Goal: Task Accomplishment & Management: Manage account settings

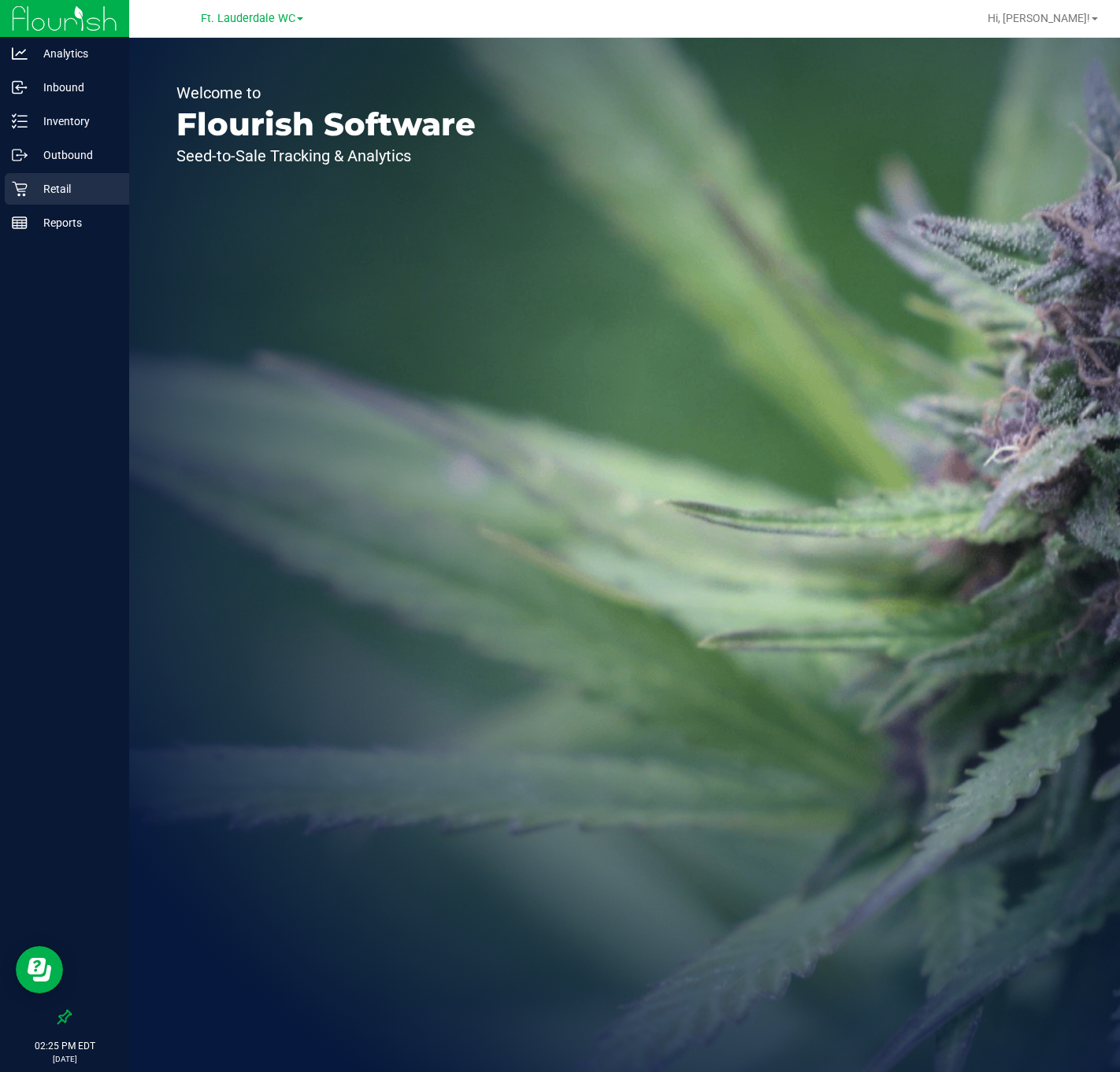
click at [77, 183] on p "Retail" at bounding box center [74, 188] width 94 height 18
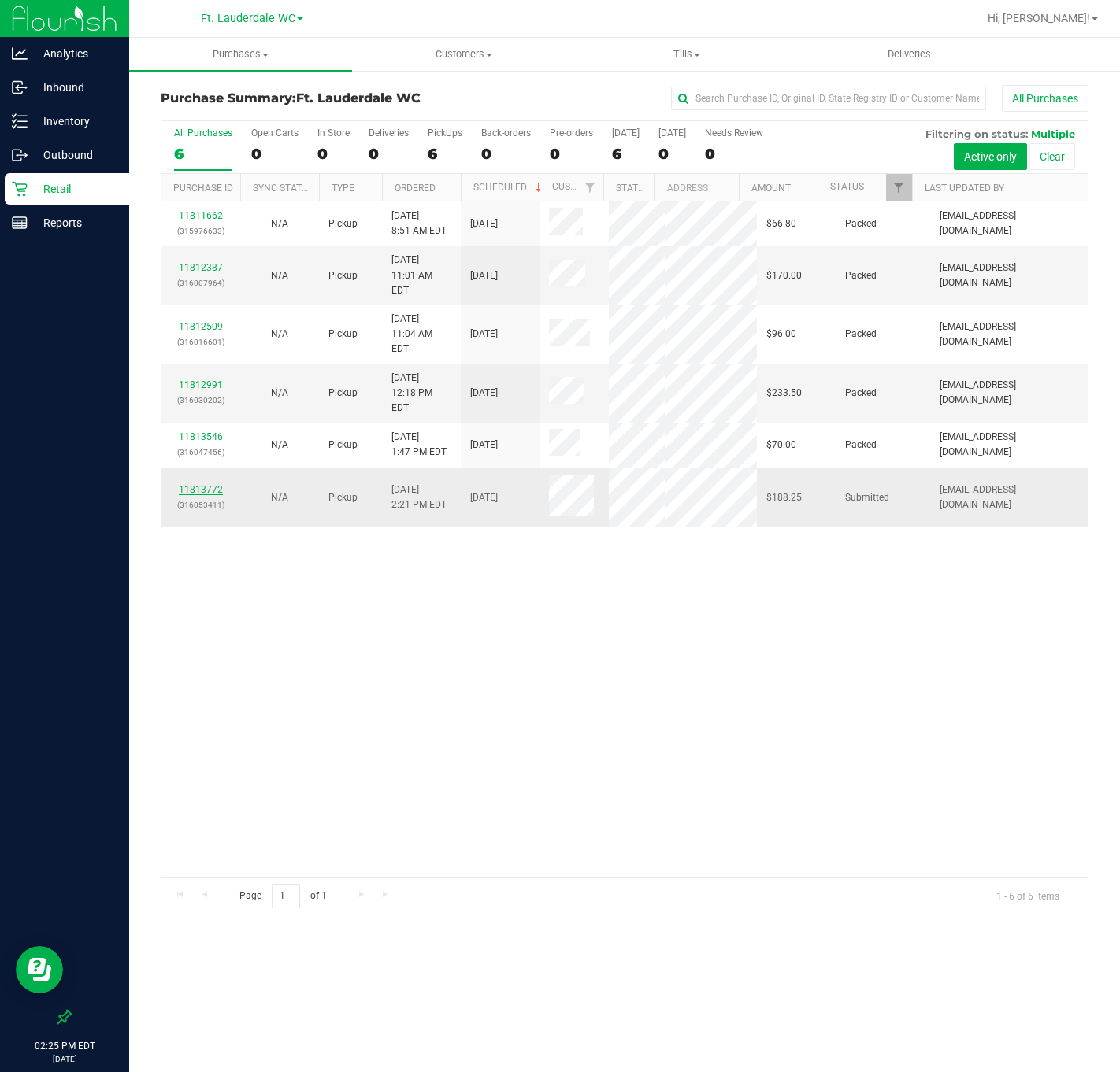
click at [214, 484] on link "11813772" at bounding box center [201, 489] width 44 height 11
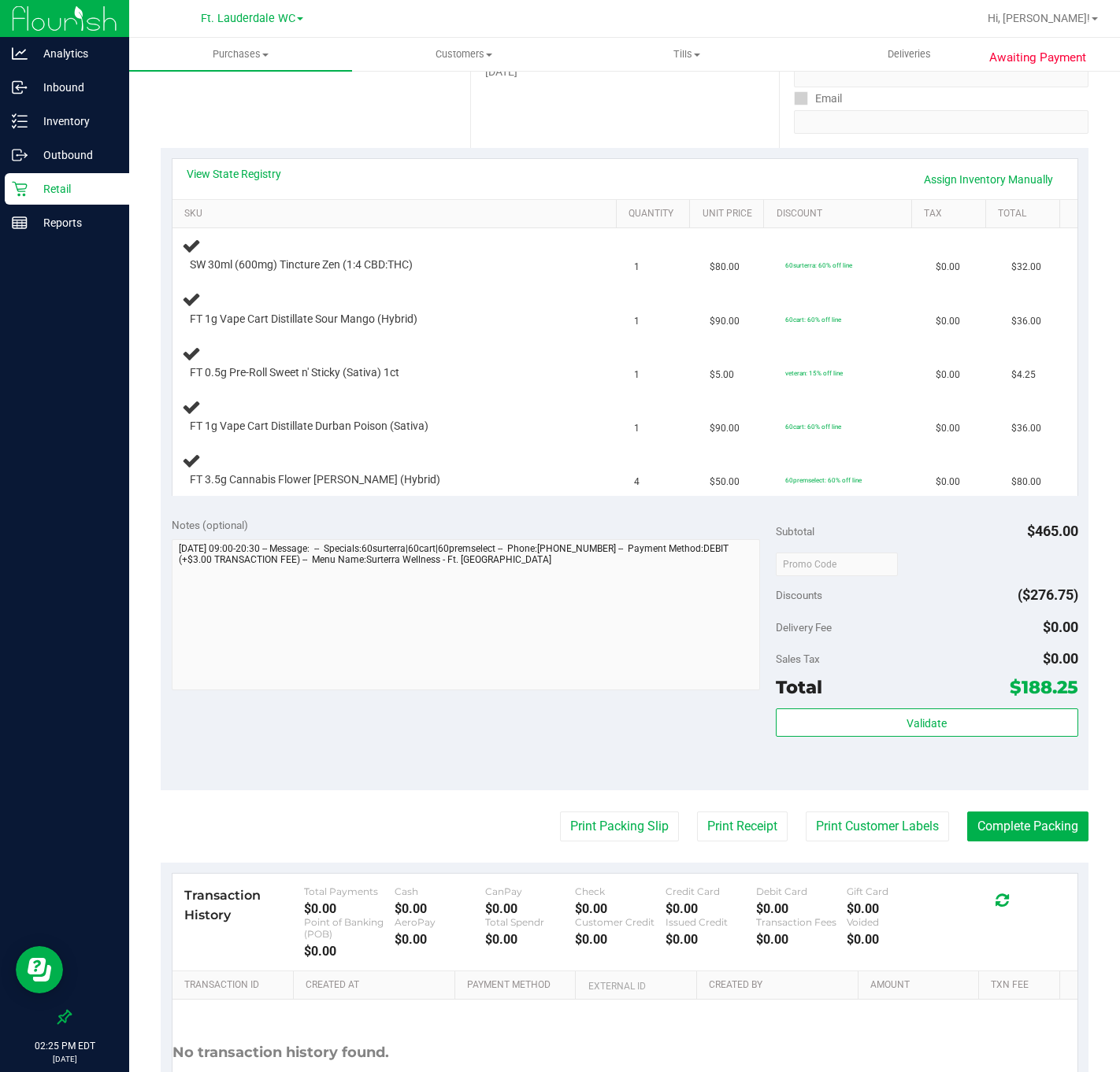
scroll to position [236, 0]
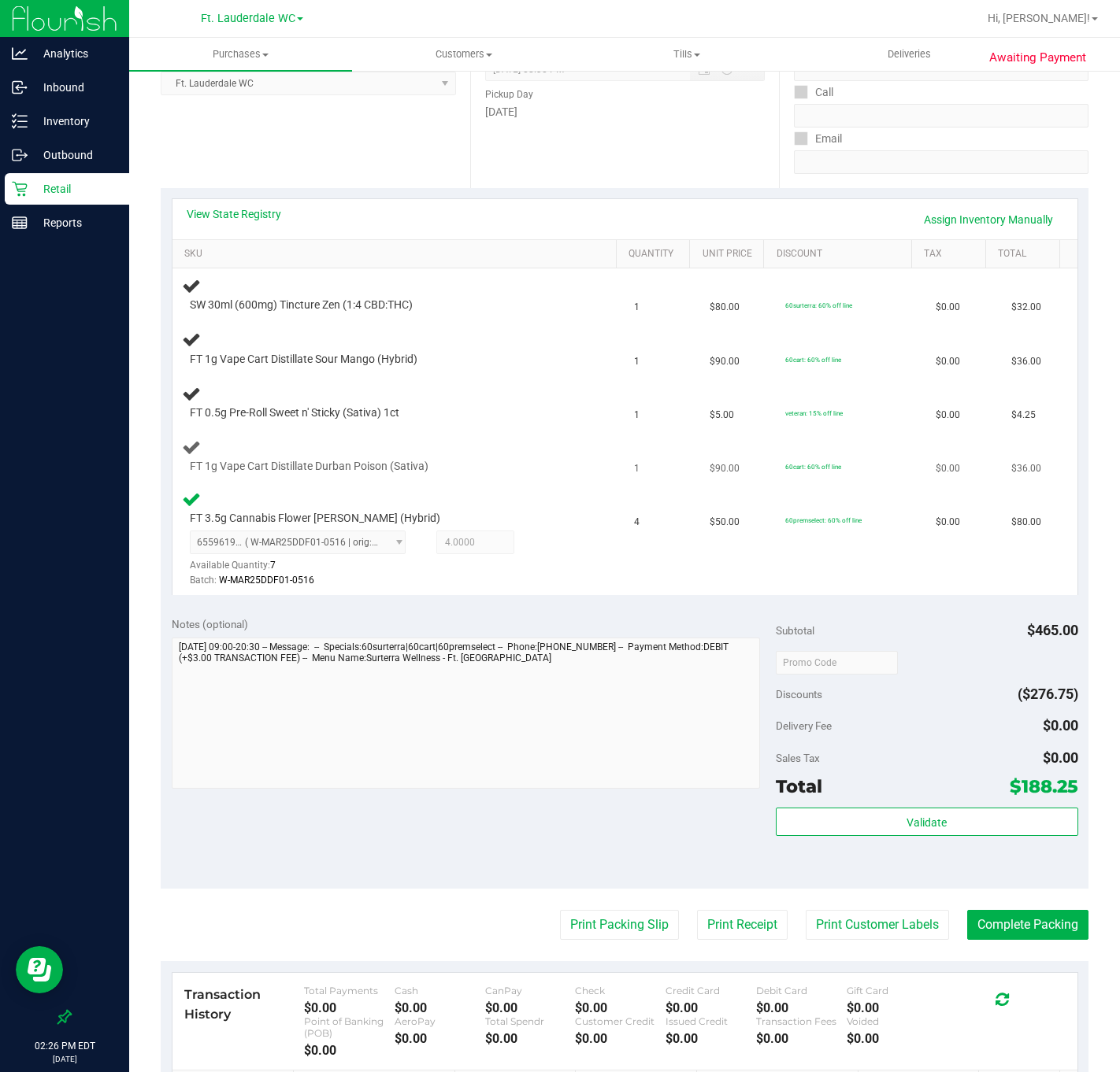
click at [401, 463] on span "FT 1g Vape Cart Distillate Durban Poison (Sativa)" at bounding box center [309, 466] width 238 height 15
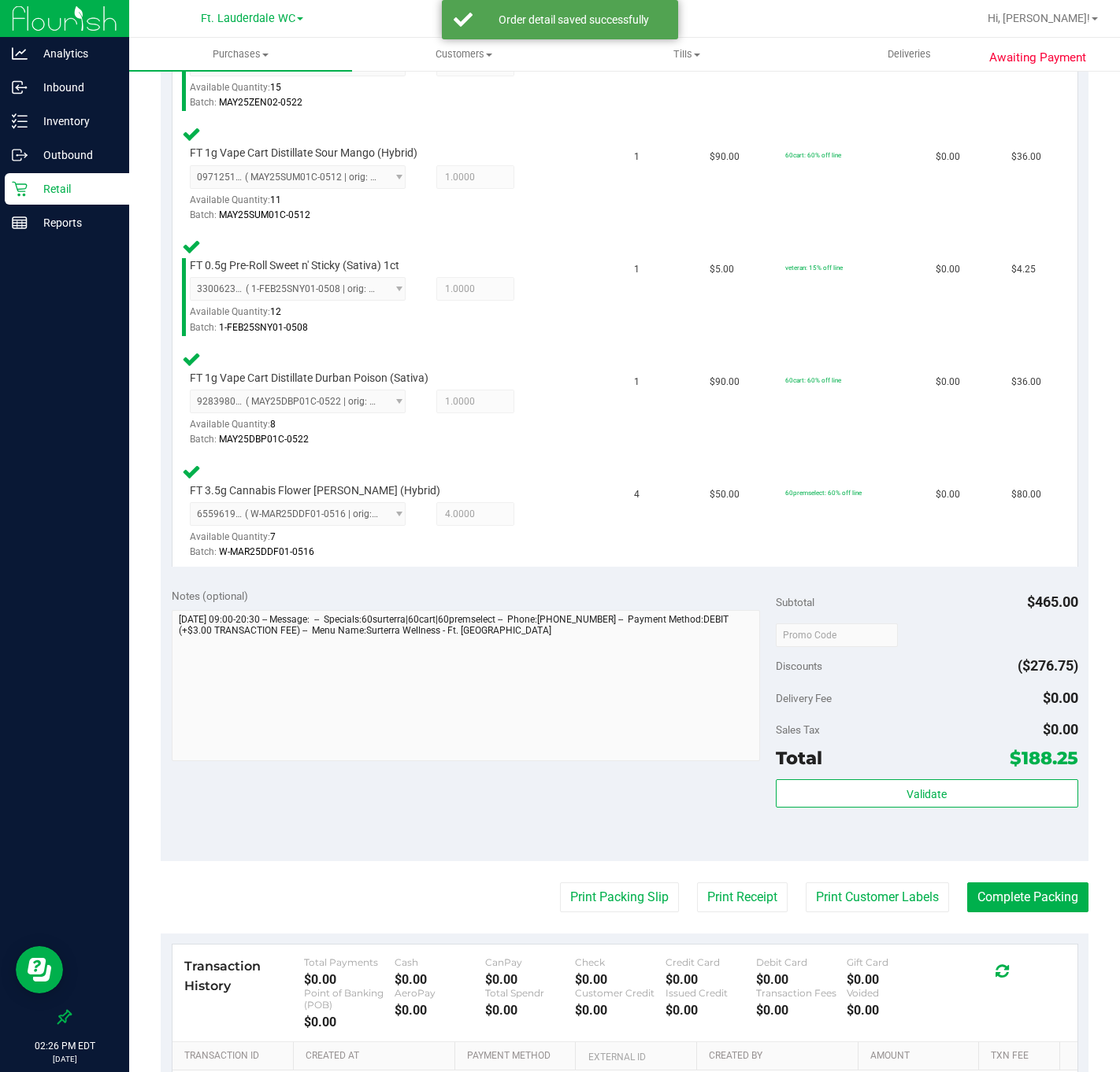
scroll to position [706, 0]
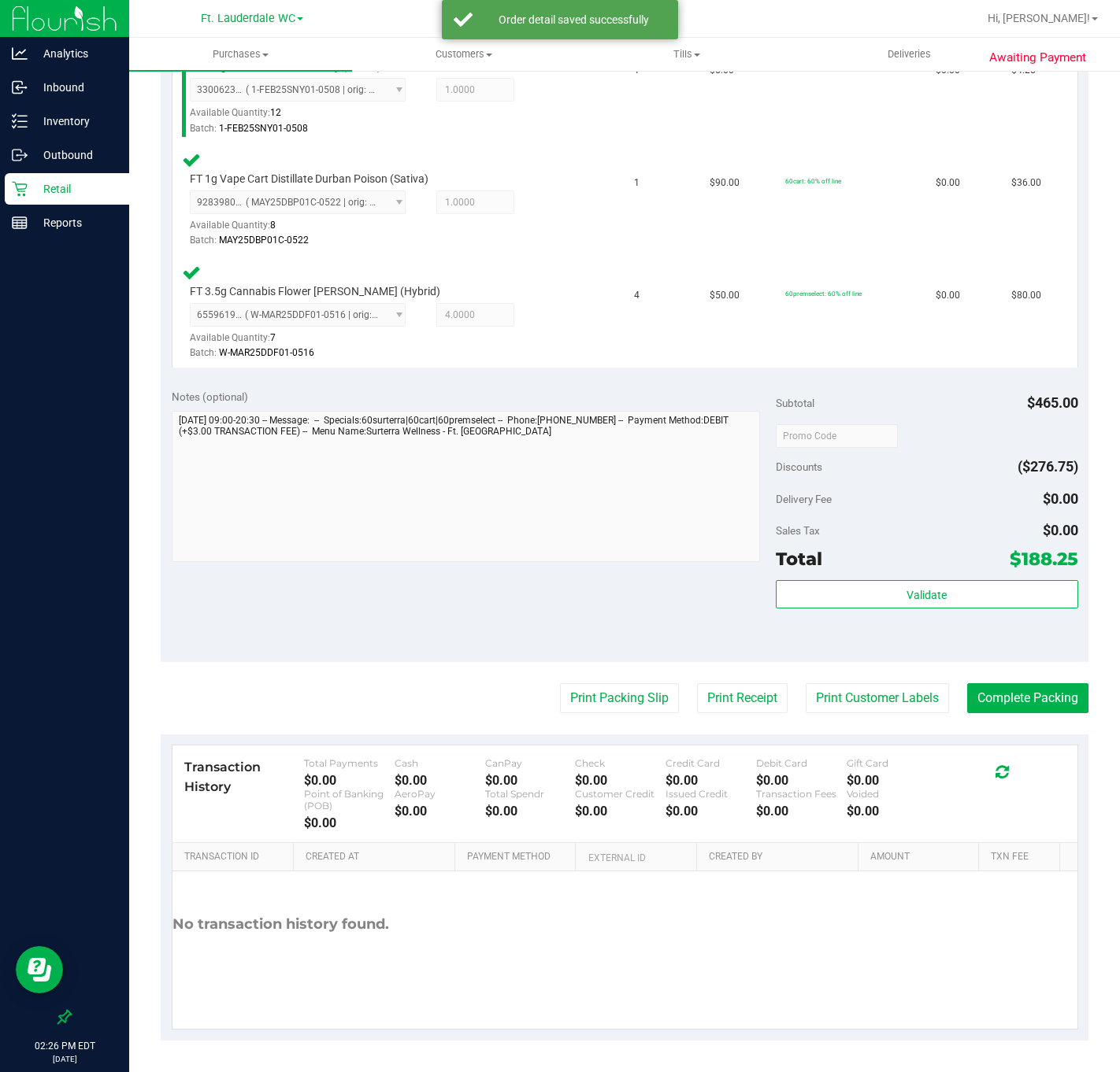
click at [883, 638] on div "Validate" at bounding box center [926, 616] width 303 height 71
click at [873, 595] on button "Validate" at bounding box center [926, 594] width 303 height 28
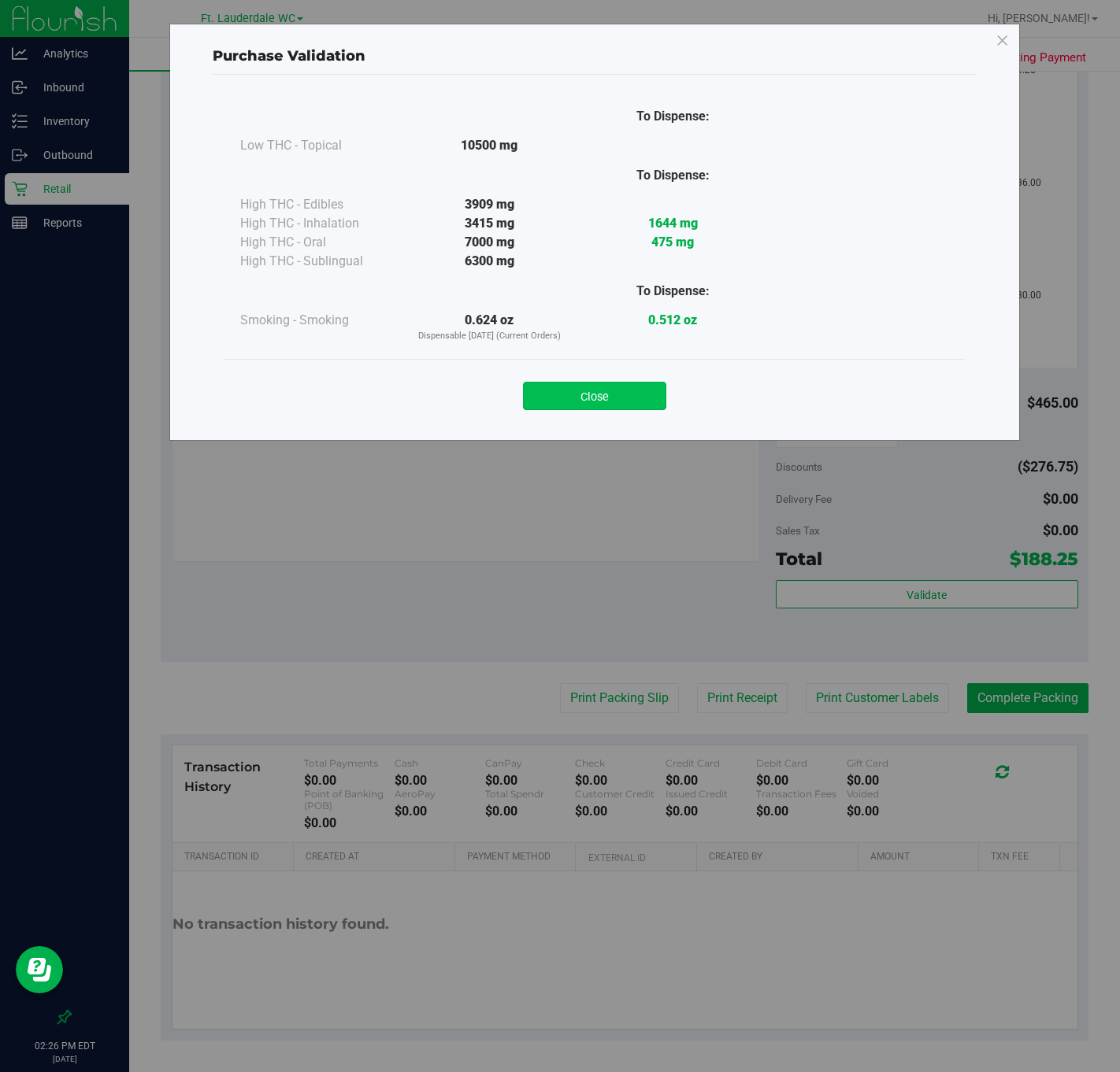
click at [605, 385] on button "Close" at bounding box center [594, 396] width 143 height 28
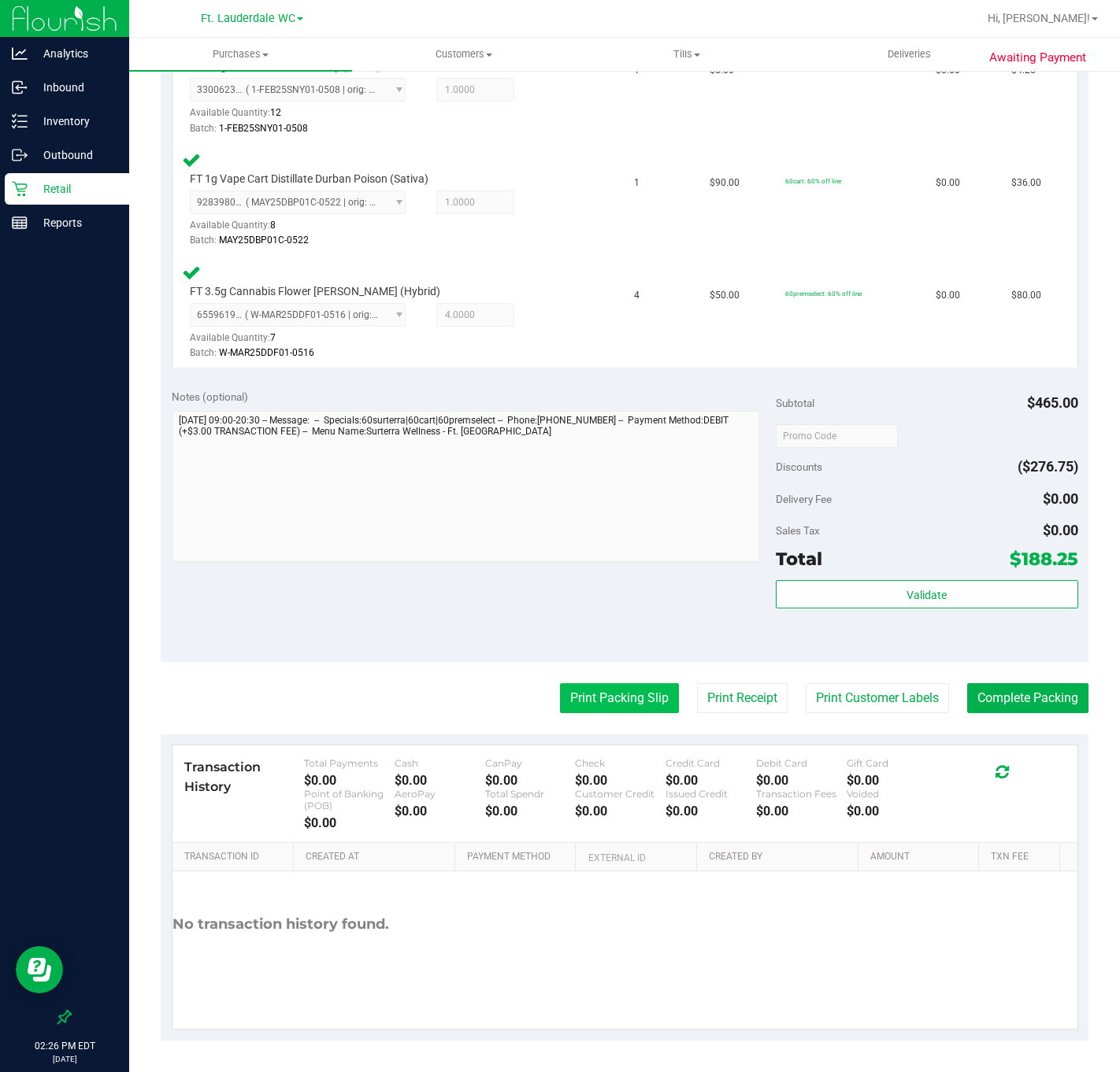
click at [562, 704] on button "Print Packing Slip" at bounding box center [619, 698] width 119 height 30
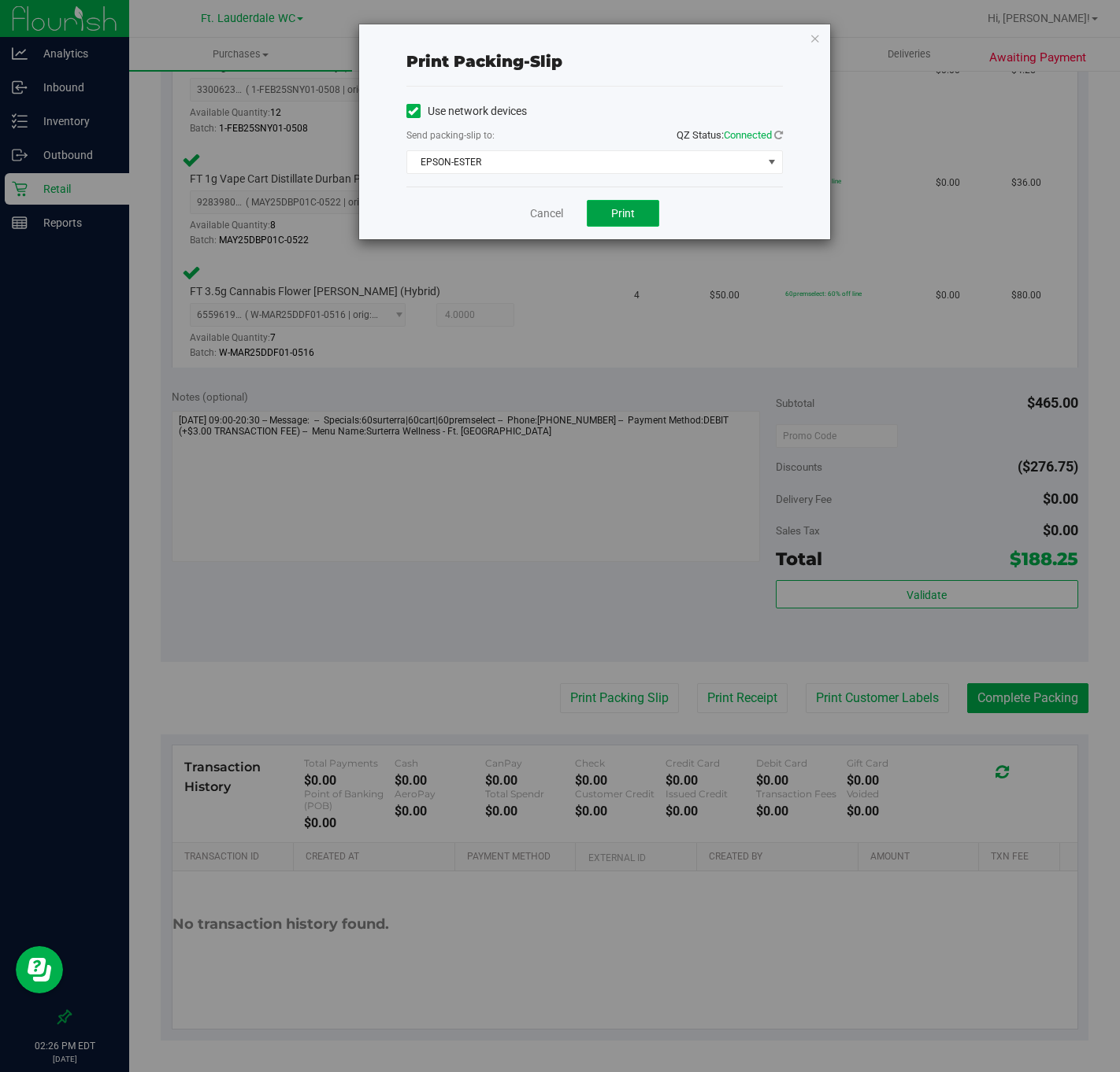
click at [617, 210] on span "Print" at bounding box center [622, 213] width 24 height 12
click at [817, 39] on icon "button" at bounding box center [815, 37] width 11 height 18
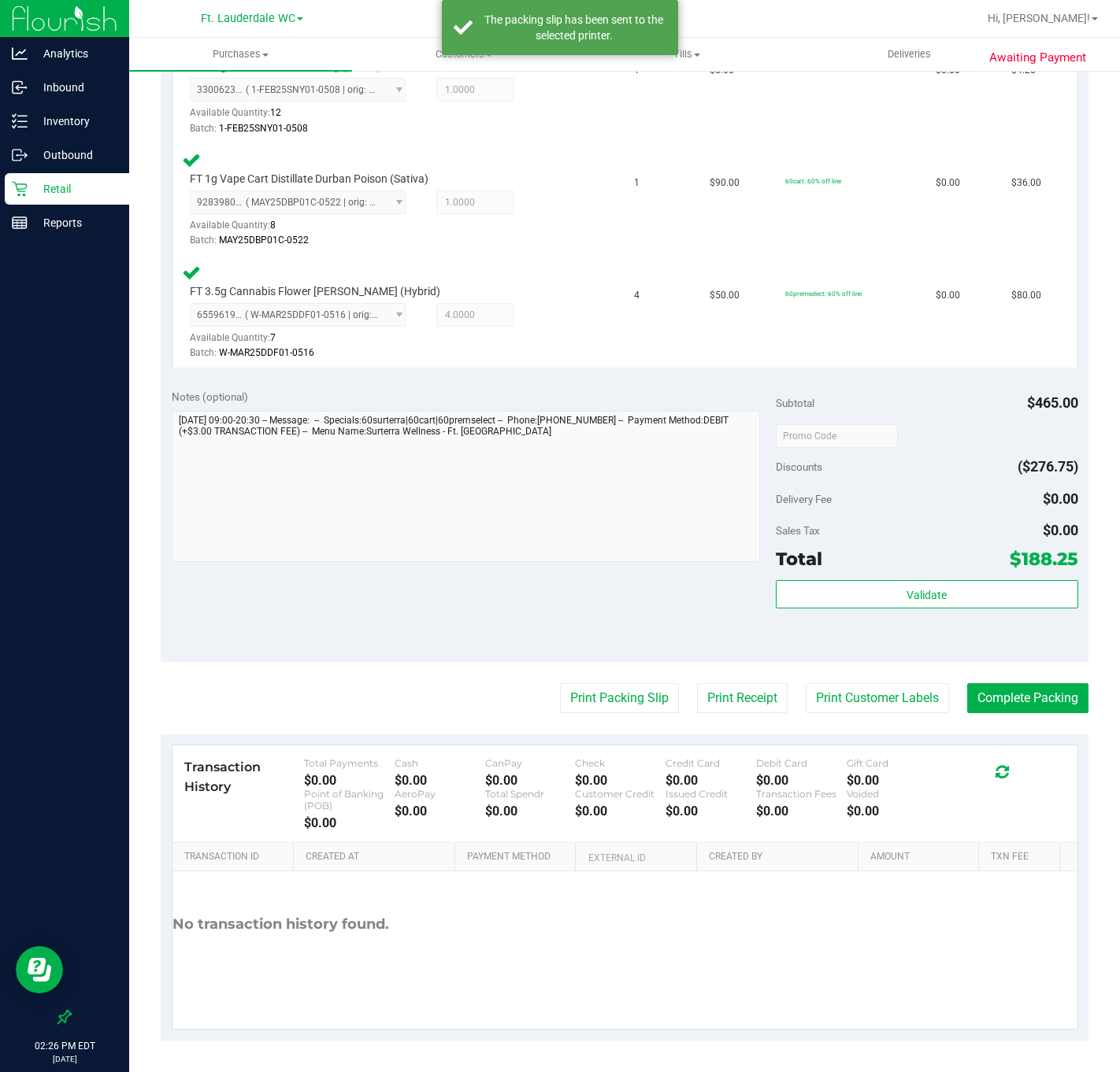
click at [1030, 734] on div "Transaction History Total Payments $0.00 Cash $0.00 CanPay $0.00 Check $0.00 Cr…" at bounding box center [625, 887] width 927 height 306
click at [1021, 695] on button "Complete Packing" at bounding box center [1028, 698] width 121 height 30
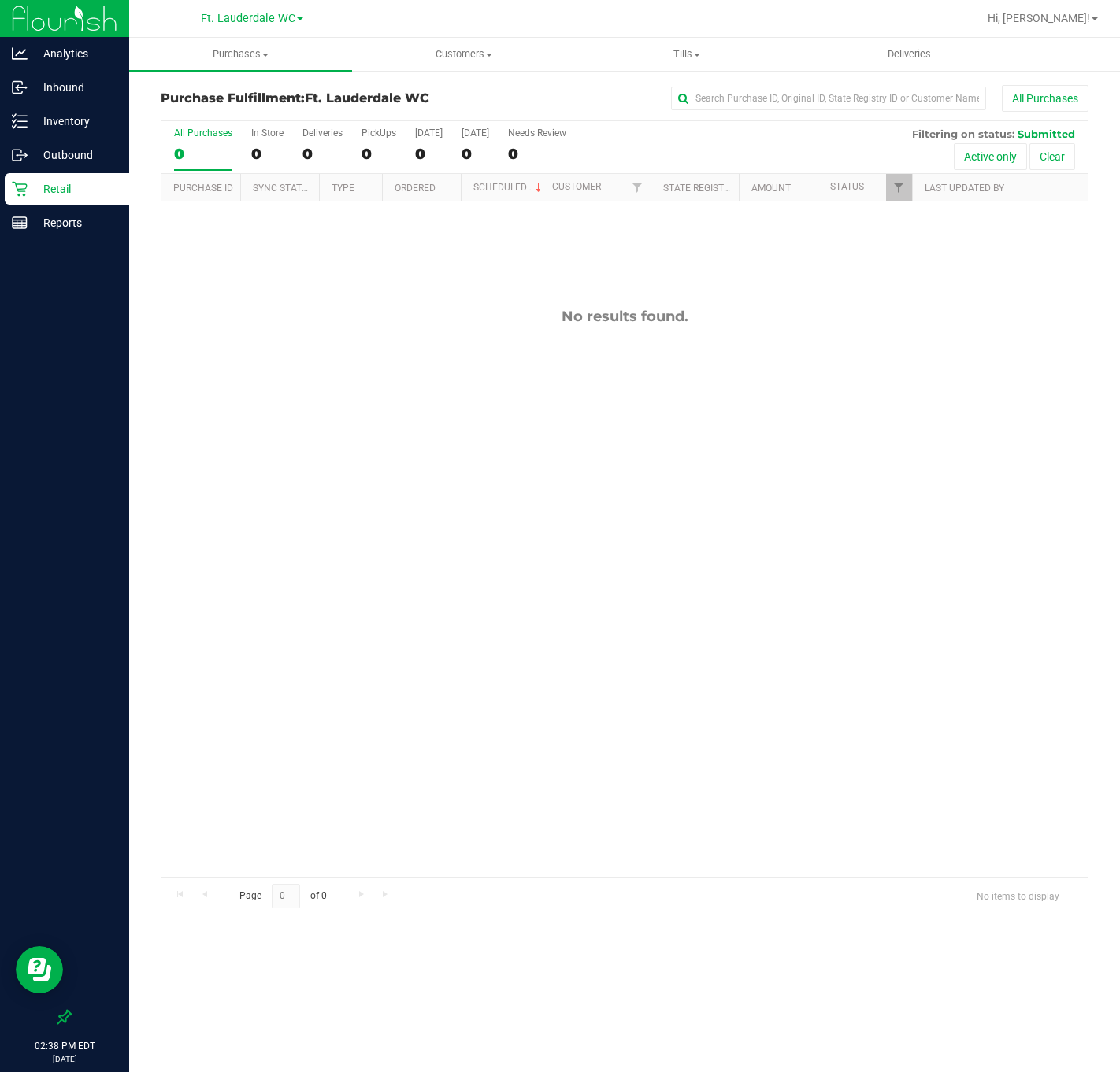
click at [45, 191] on p "Retail" at bounding box center [74, 188] width 94 height 18
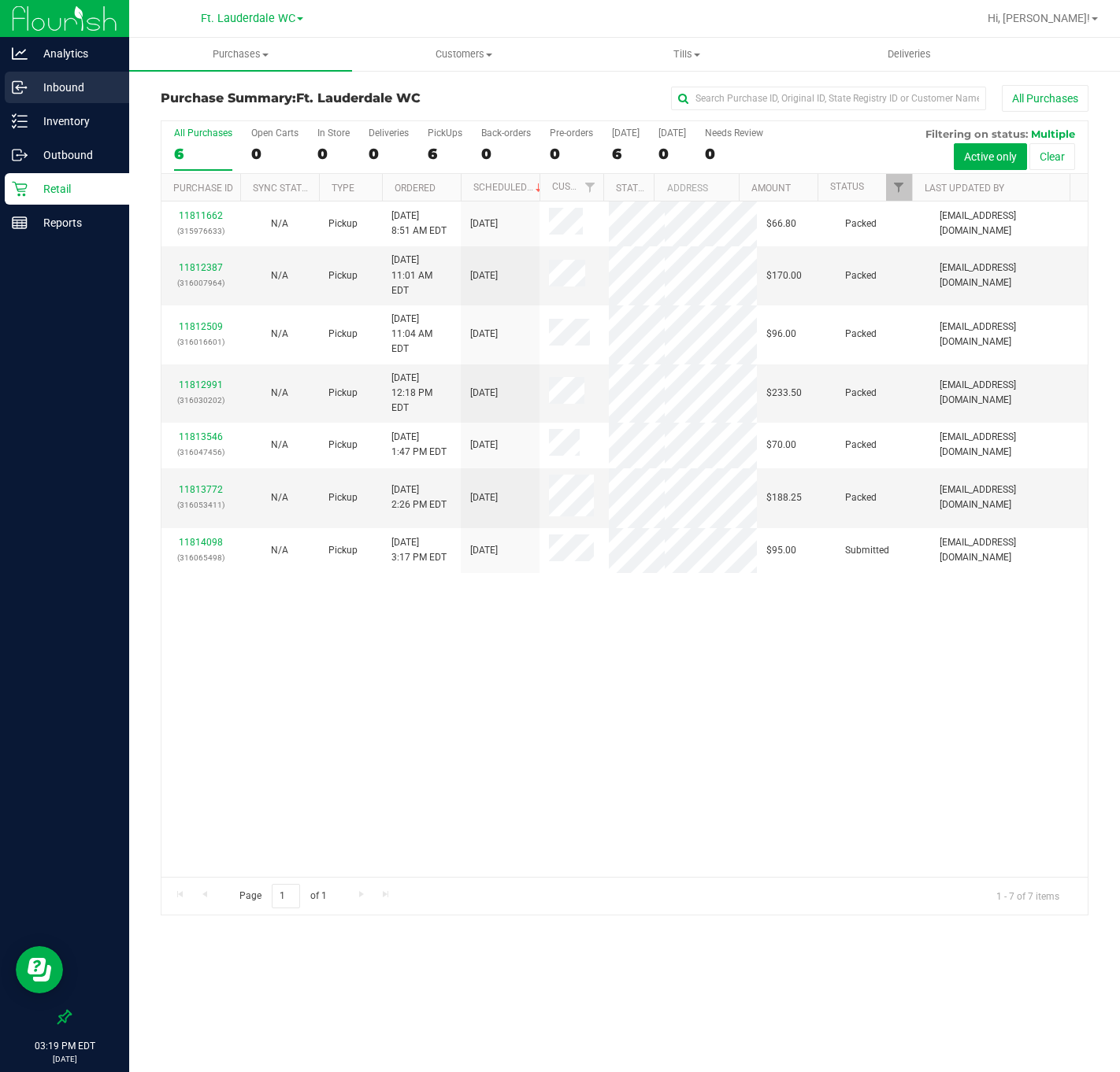
click at [28, 102] on div "Inbound" at bounding box center [66, 87] width 124 height 32
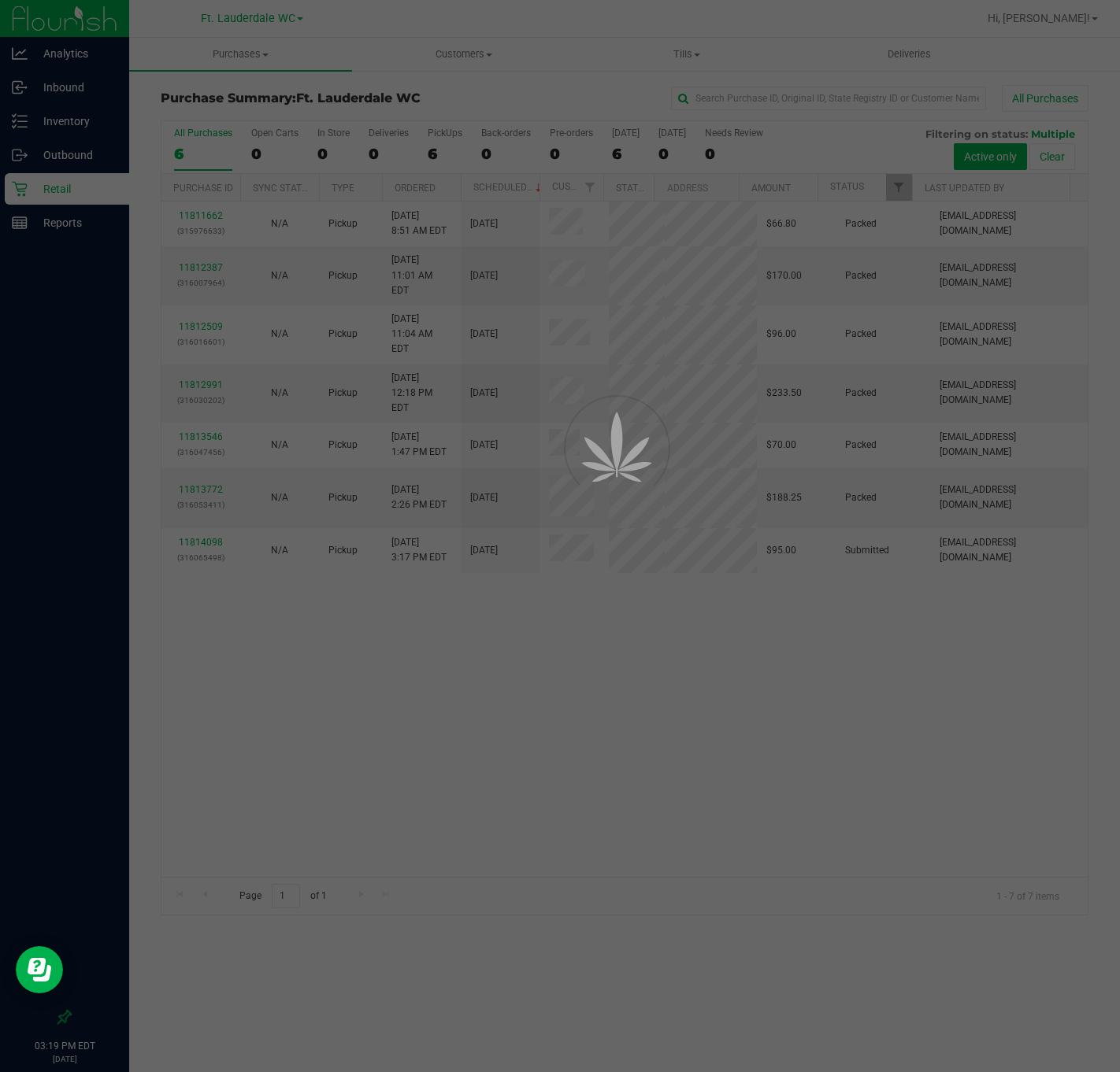
click at [33, 116] on div at bounding box center [560, 536] width 1120 height 1072
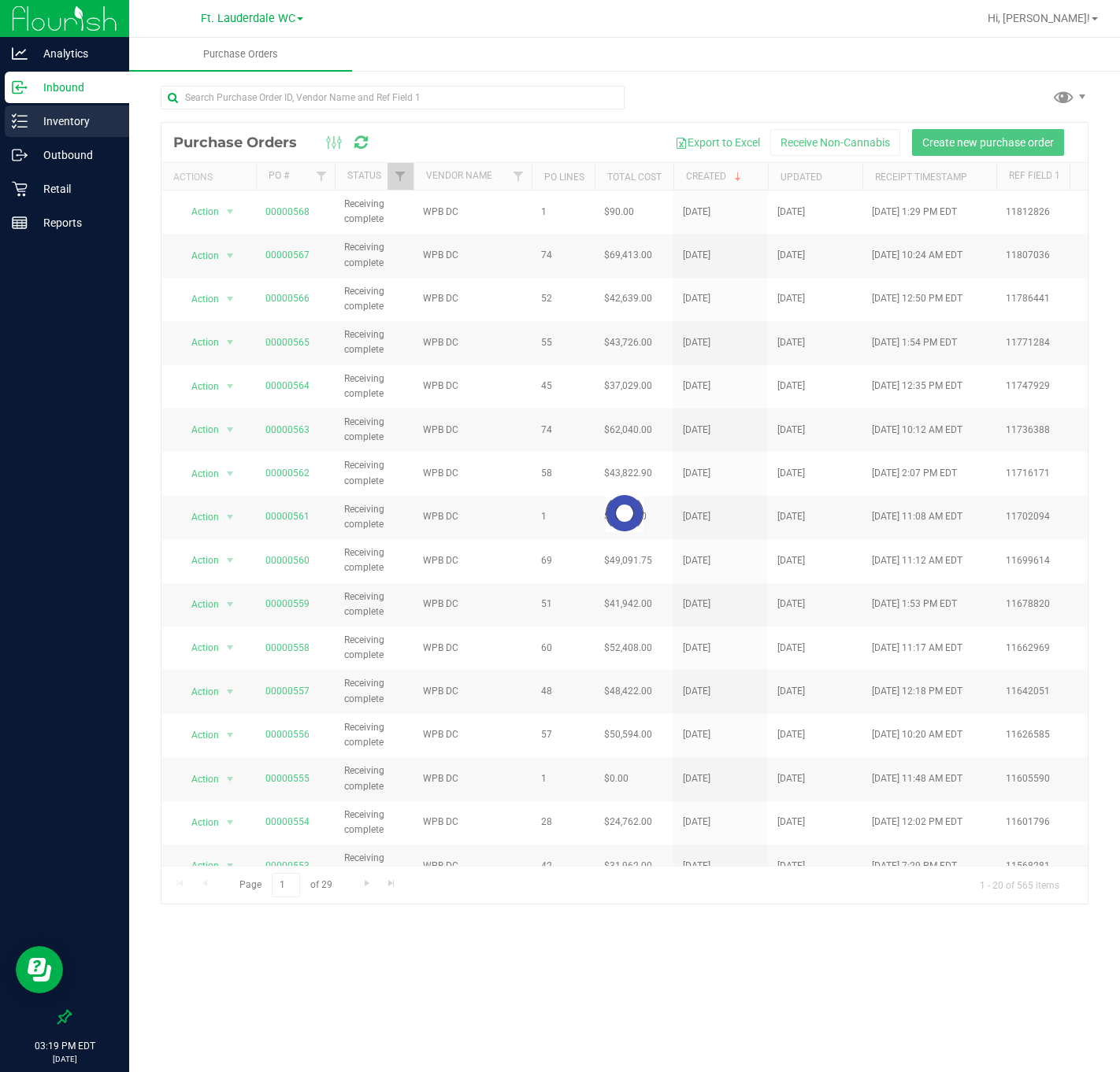
click at [42, 116] on p "Inventory" at bounding box center [74, 120] width 94 height 18
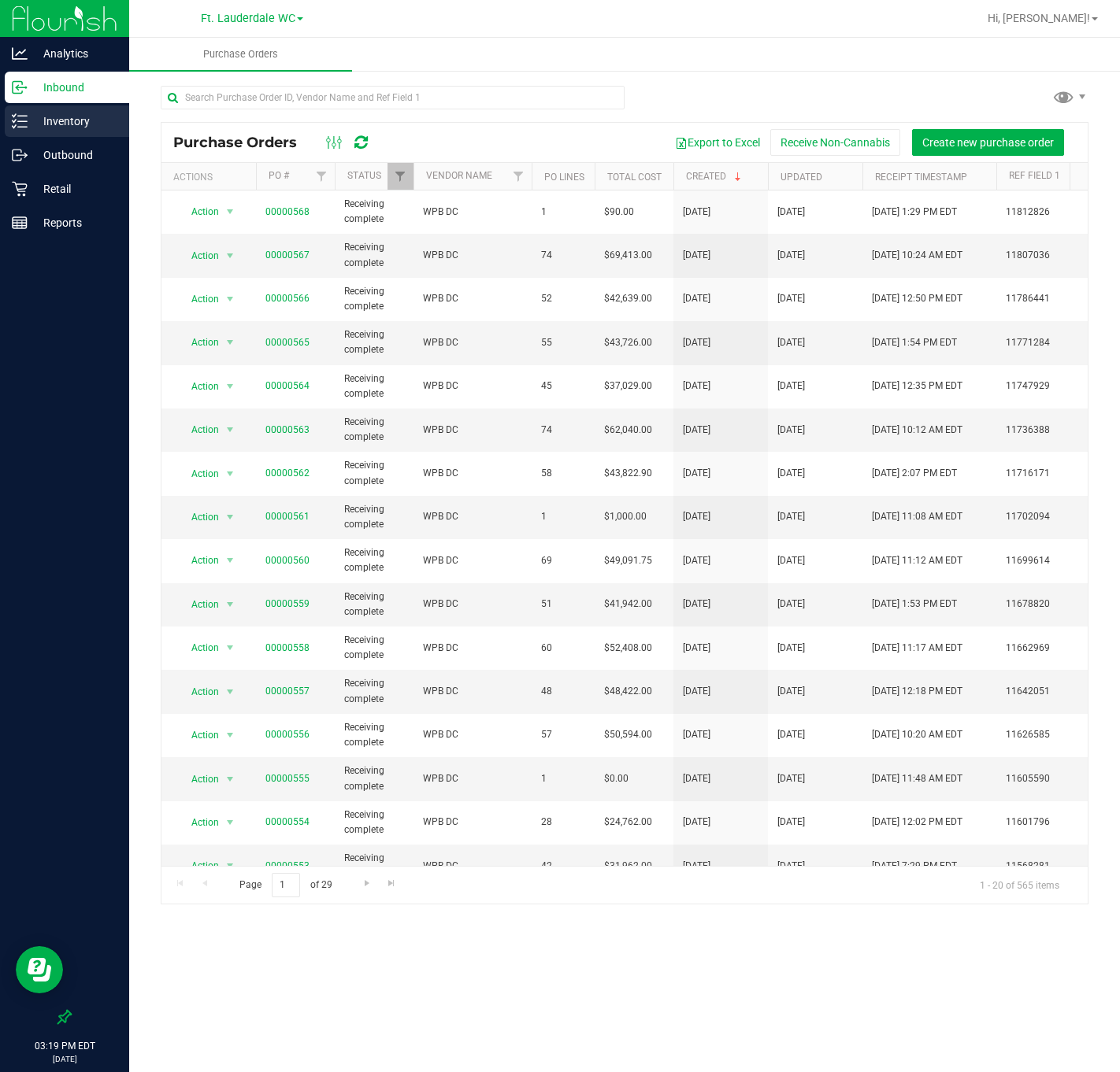
click at [42, 116] on p "Inventory" at bounding box center [74, 120] width 94 height 18
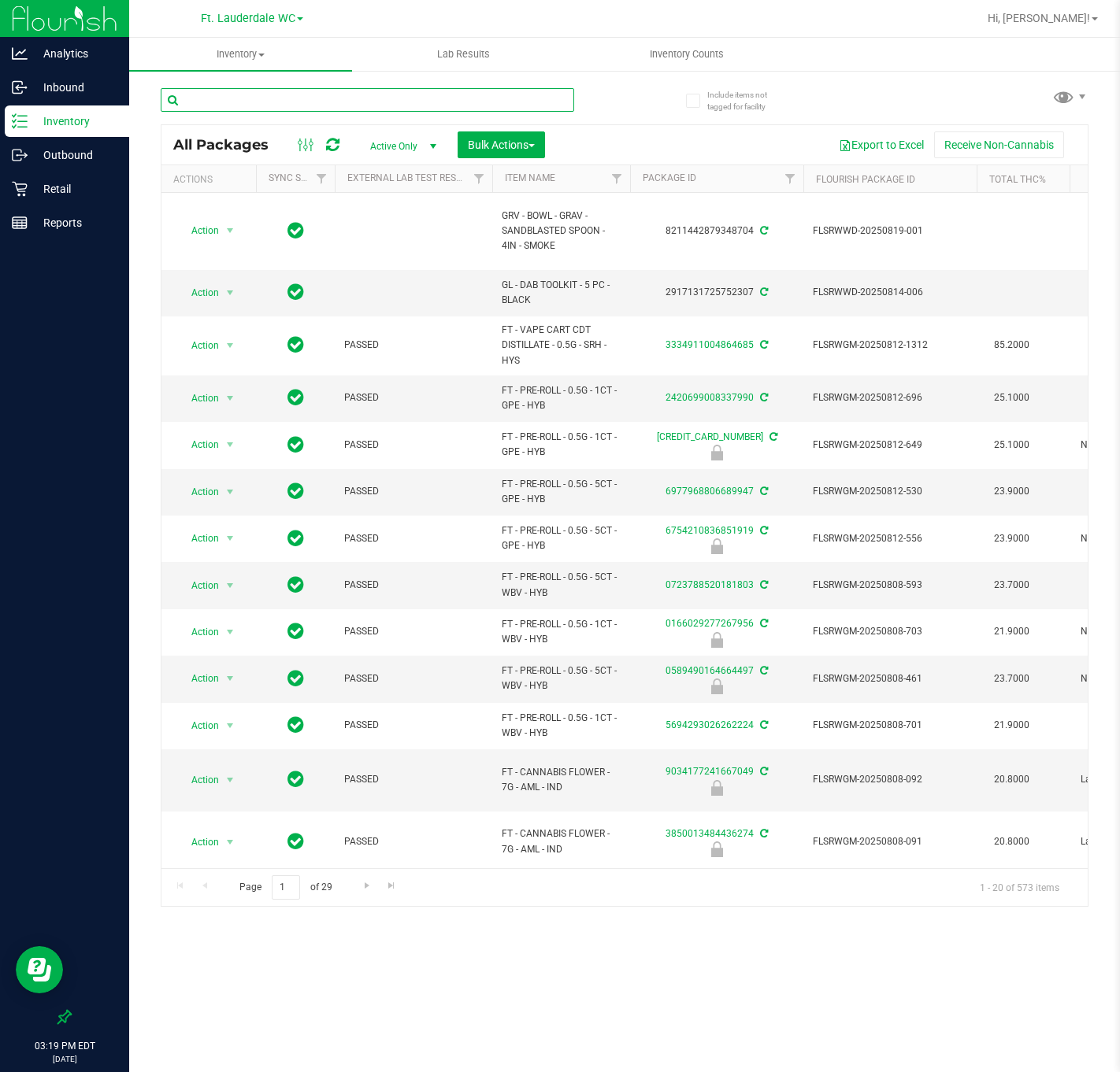
click at [280, 105] on input "text" at bounding box center [368, 99] width 414 height 24
paste input "W-APR25FIC02-0514"
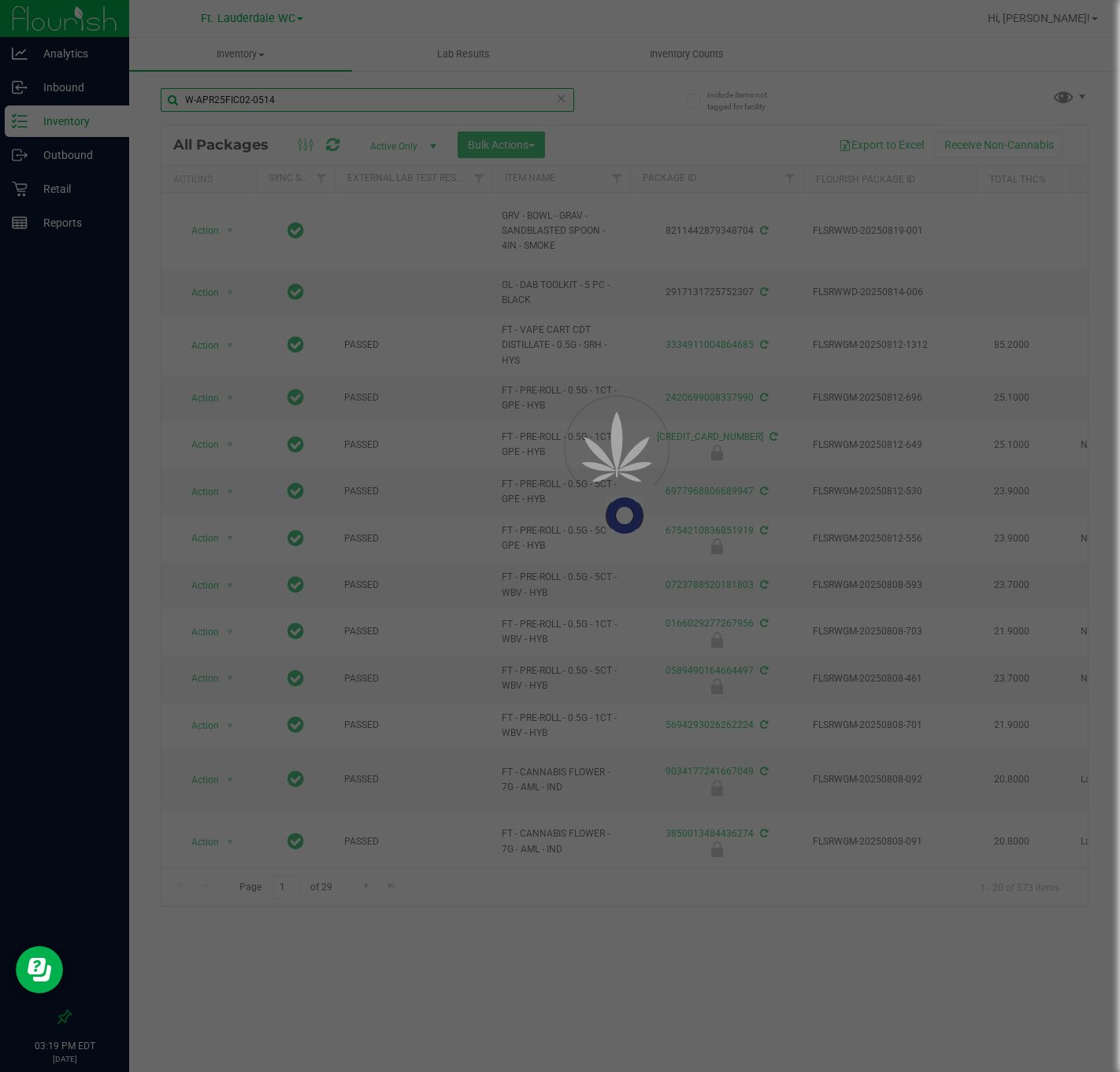
type input "W-APR25FIC02-0514"
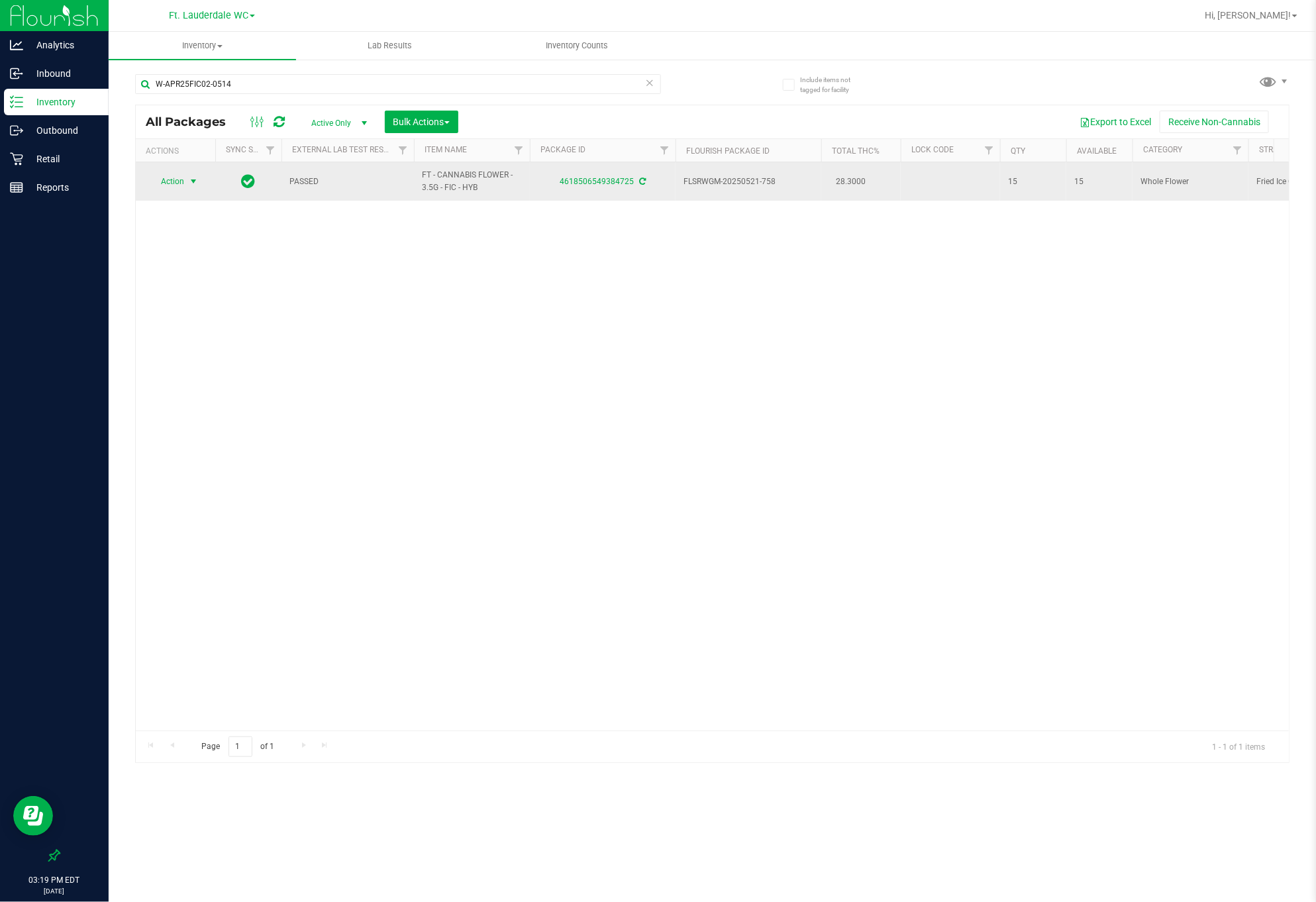
click at [175, 181] on span "Action" at bounding box center [167, 181] width 36 height 18
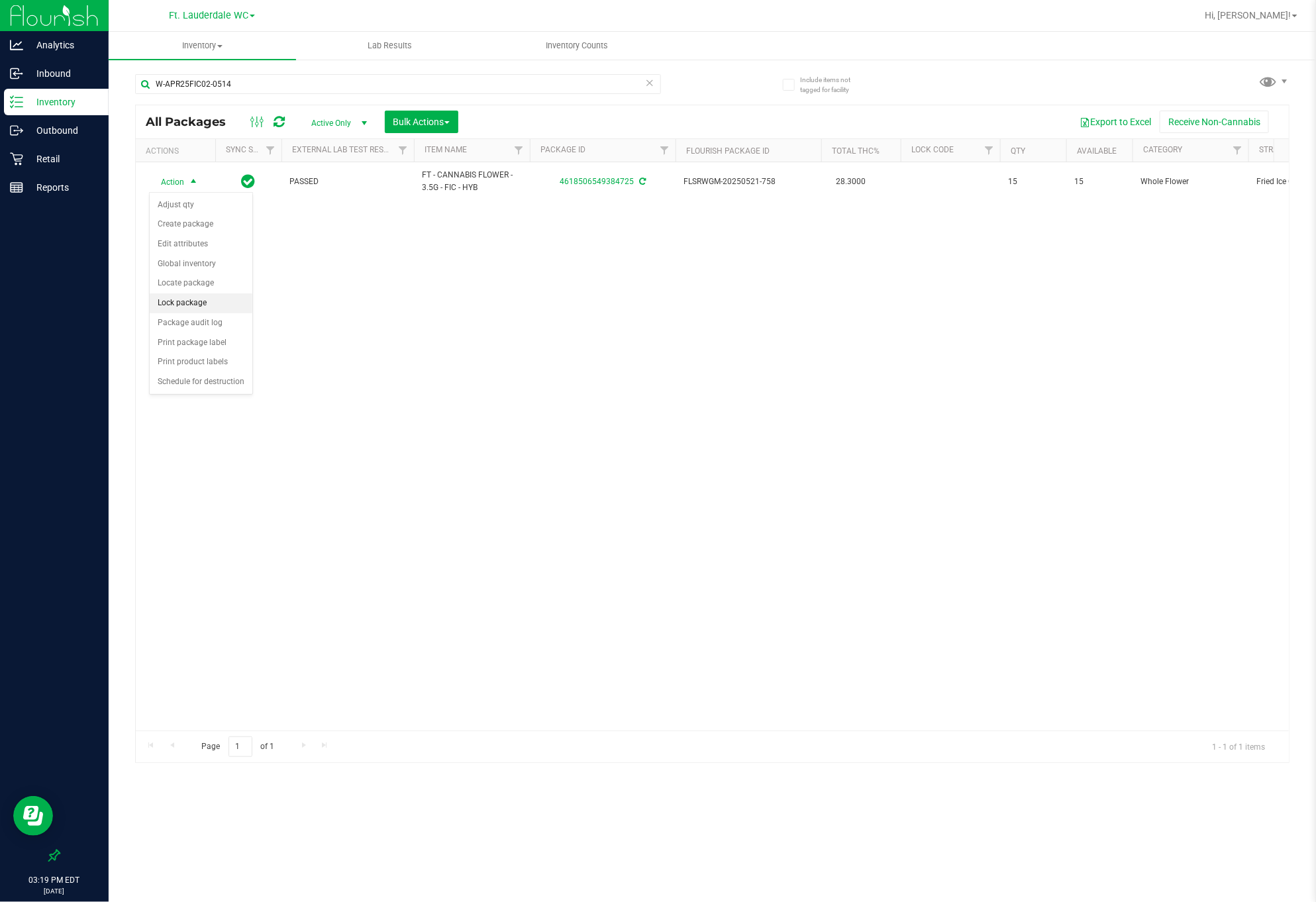
click at [198, 300] on li "Lock package" at bounding box center [201, 303] width 103 height 20
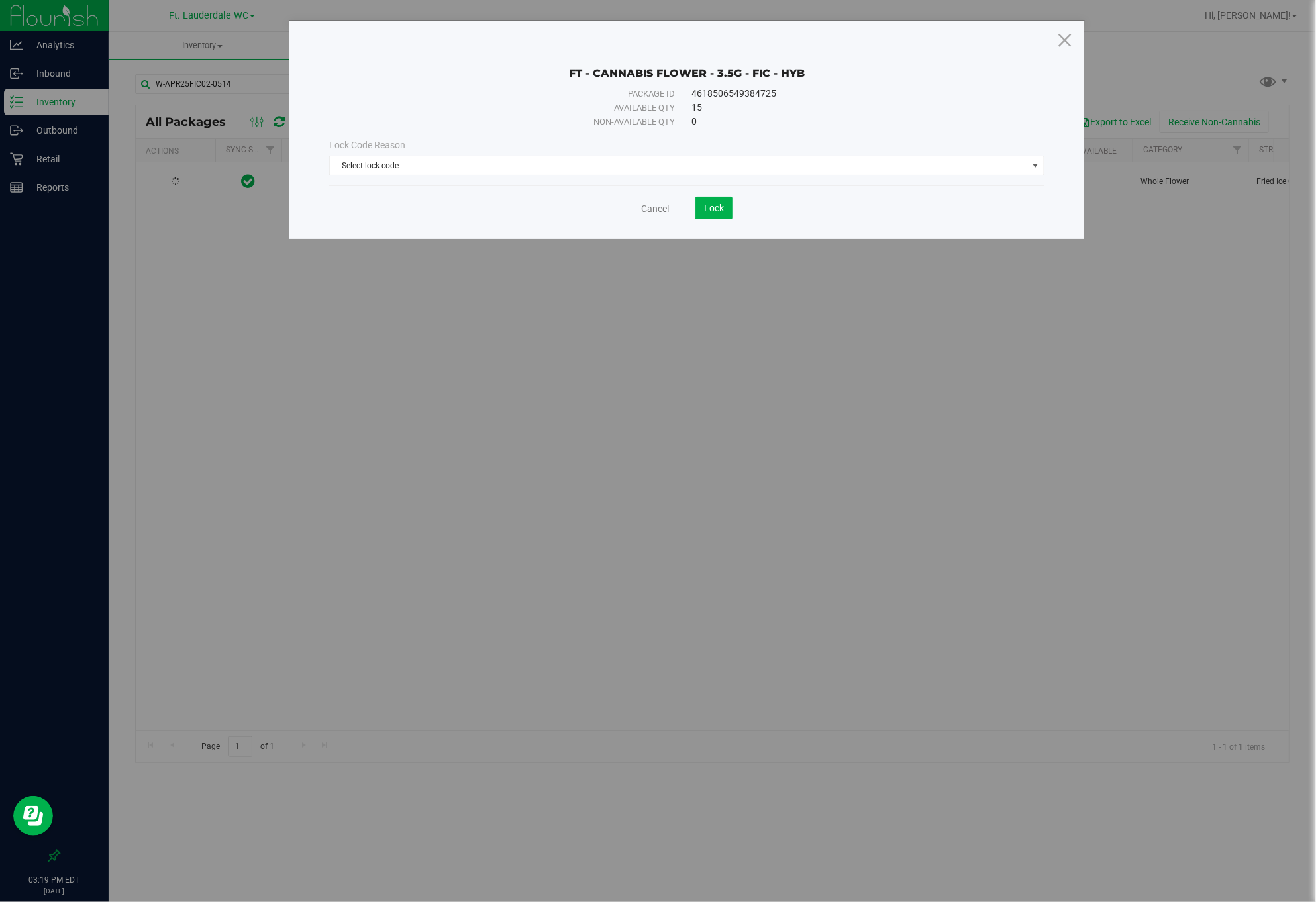
click at [671, 178] on div "Lock Code Reason Select lock code Select lock code Newly Received Administrativ…" at bounding box center [686, 157] width 734 height 57
click at [668, 175] on span "Select lock code" at bounding box center [687, 165] width 715 height 20
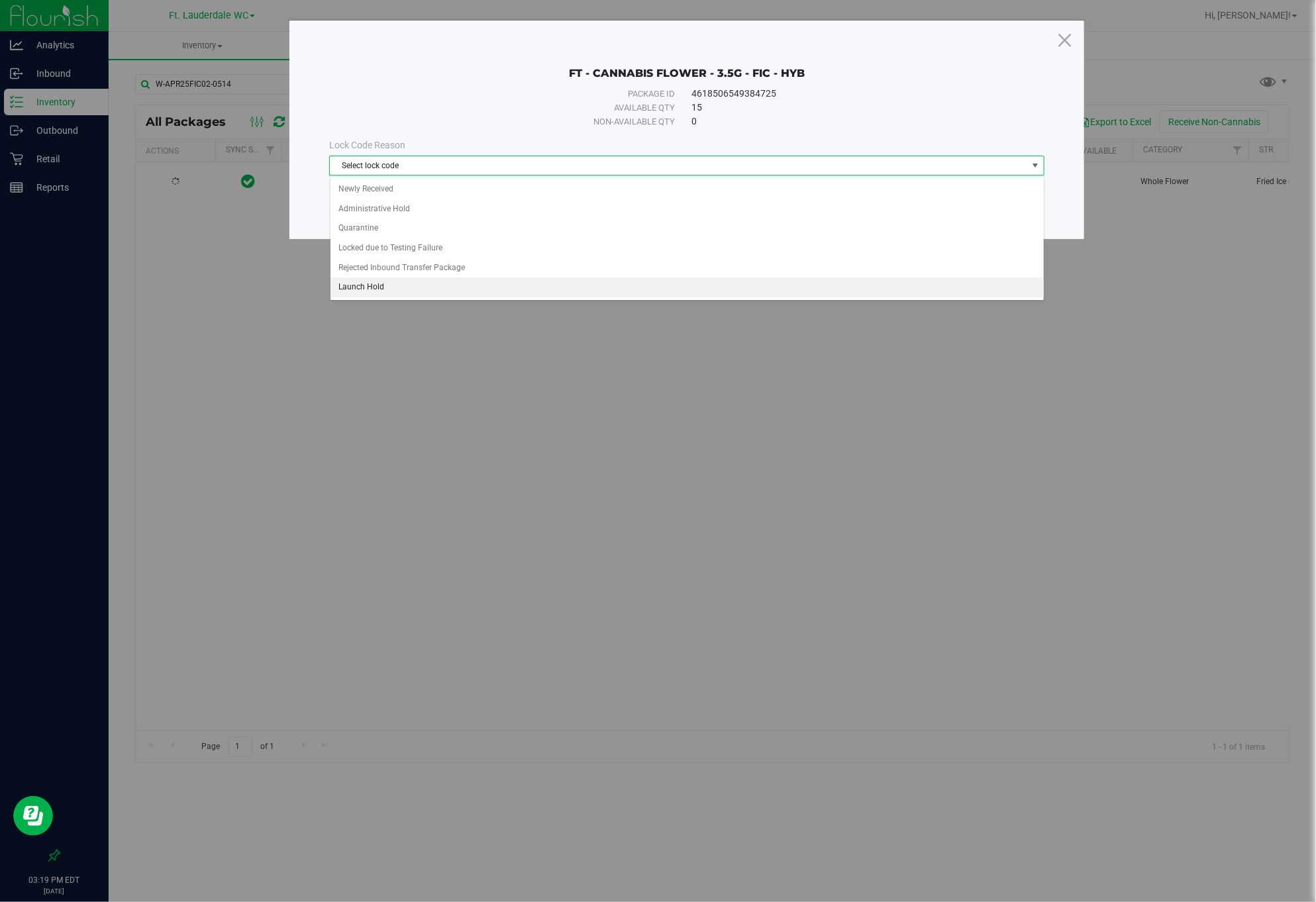
click at [406, 293] on li "Launch Hold" at bounding box center [688, 287] width 714 height 20
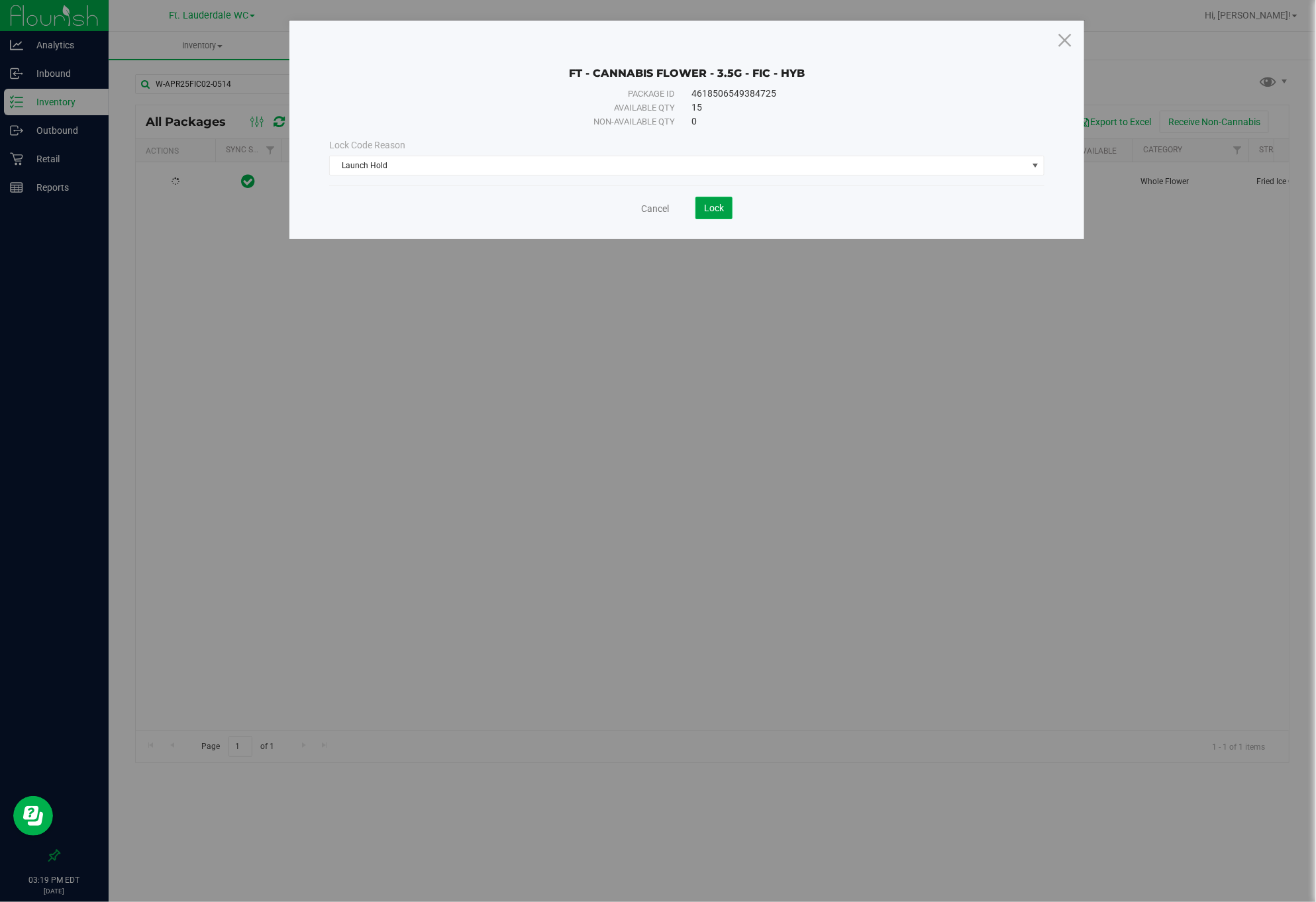
click at [722, 219] on button "Lock" at bounding box center [714, 208] width 37 height 22
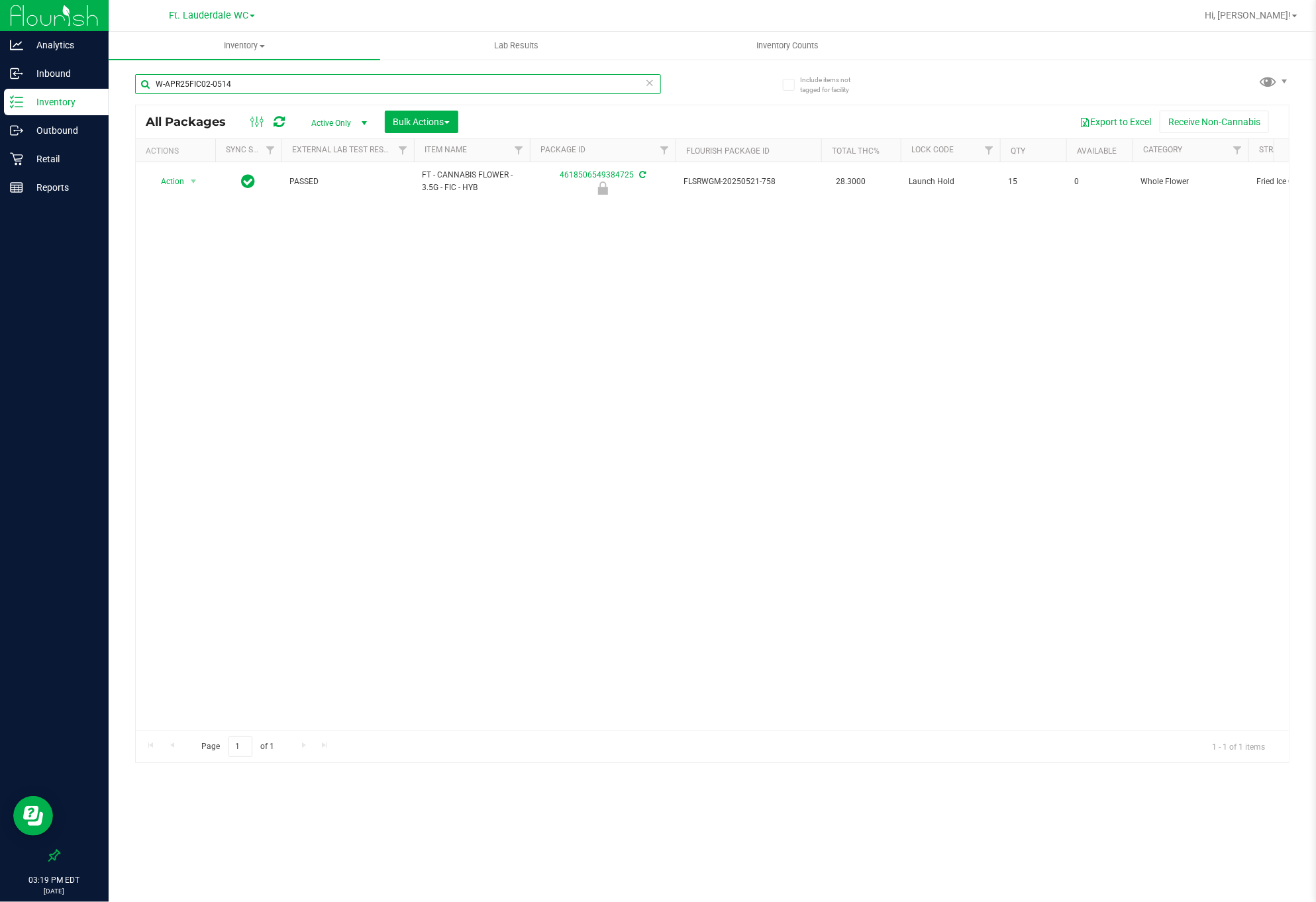
click at [434, 91] on input "W-APR25FIC02-0514" at bounding box center [398, 84] width 526 height 20
paste input "JUN25PBS02-0616"
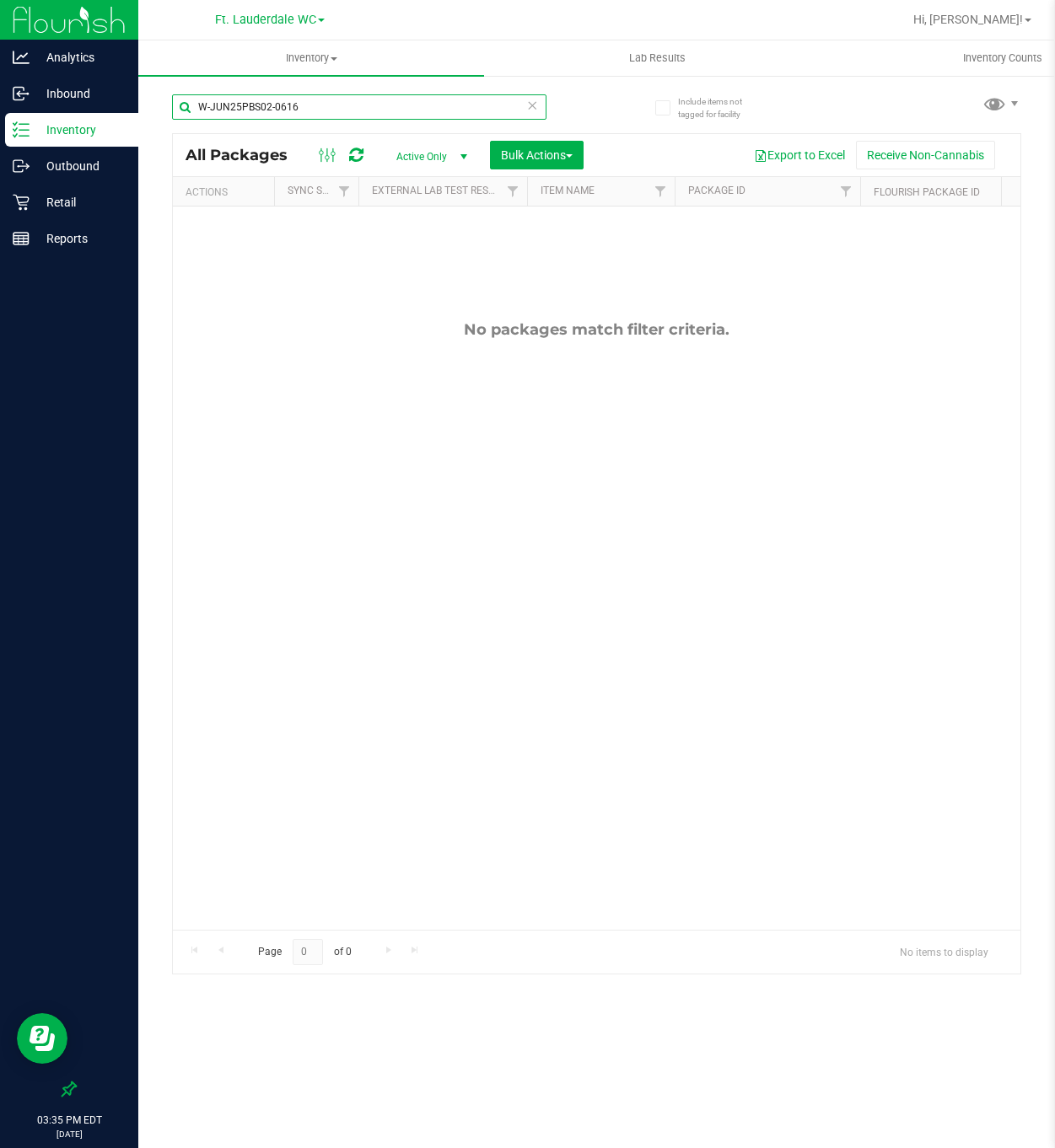
click at [303, 108] on input "W-JUN25PBS02-0616" at bounding box center [359, 106] width 374 height 25
type input "F"
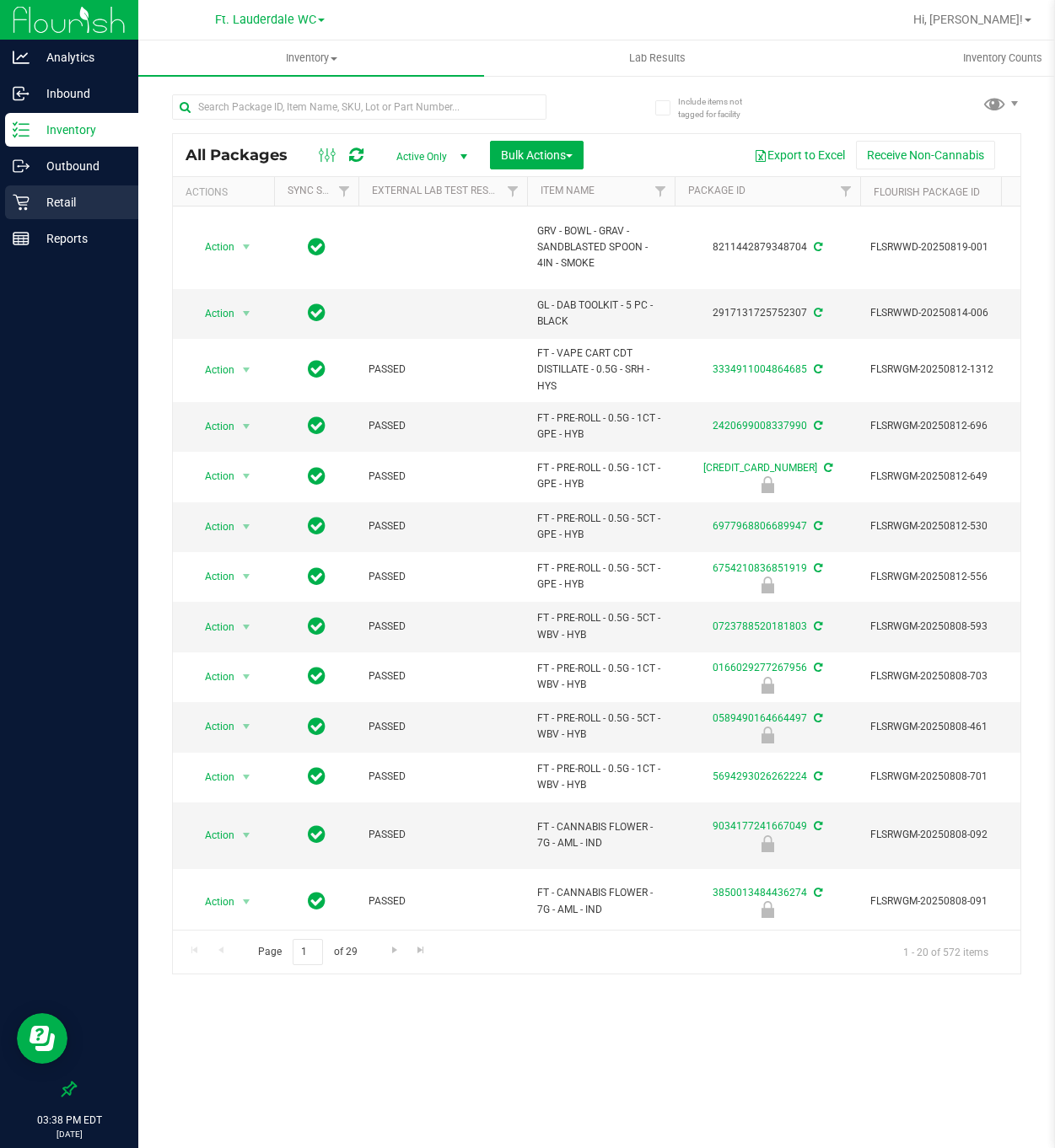
click at [72, 205] on p "Retail" at bounding box center [79, 202] width 101 height 20
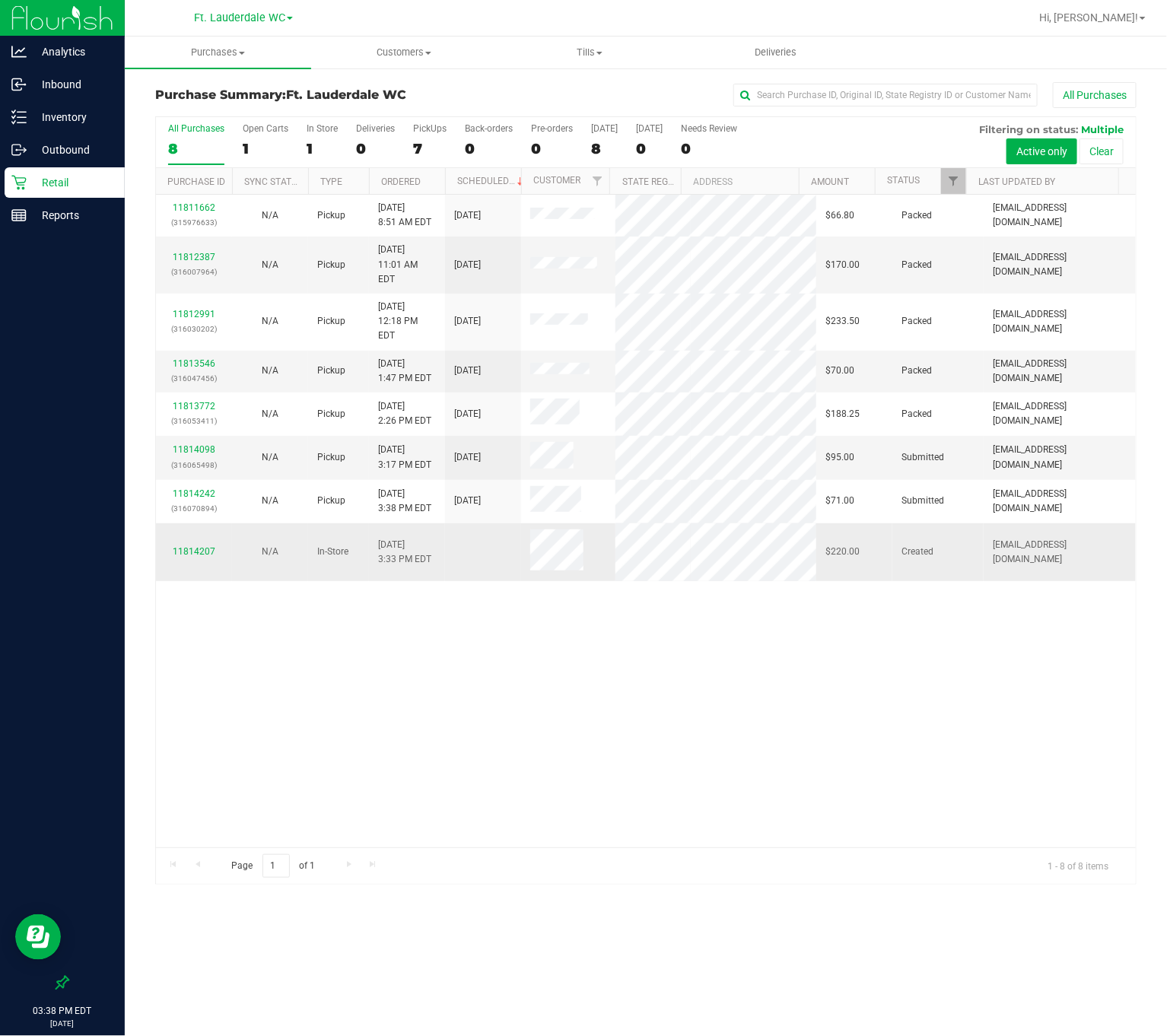
click at [192, 545] on div "11814207" at bounding box center [194, 552] width 58 height 14
click at [192, 546] on link "11814207" at bounding box center [194, 552] width 42 height 11
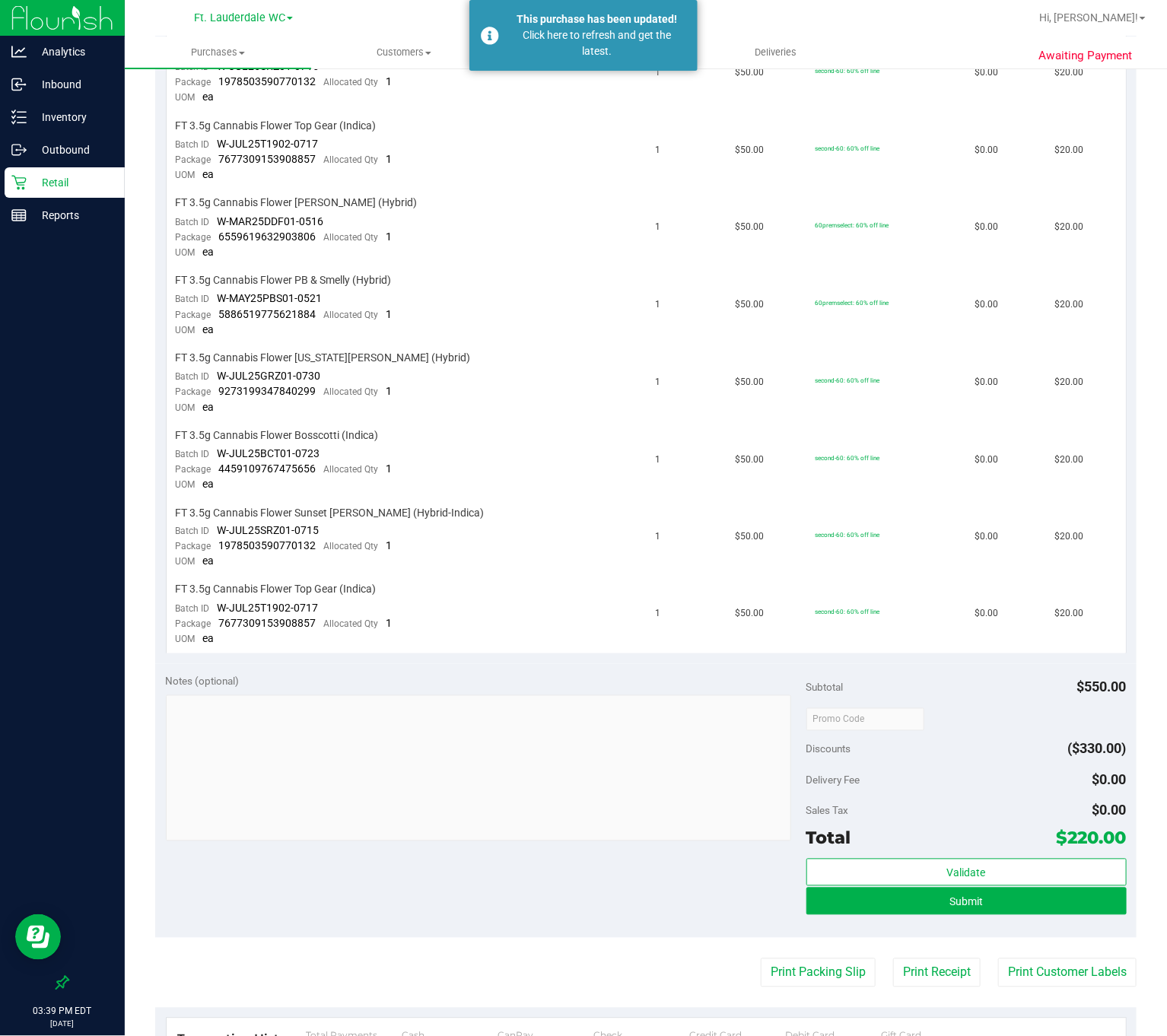
scroll to position [687, 0]
click at [100, 184] on p "Retail" at bounding box center [71, 182] width 91 height 18
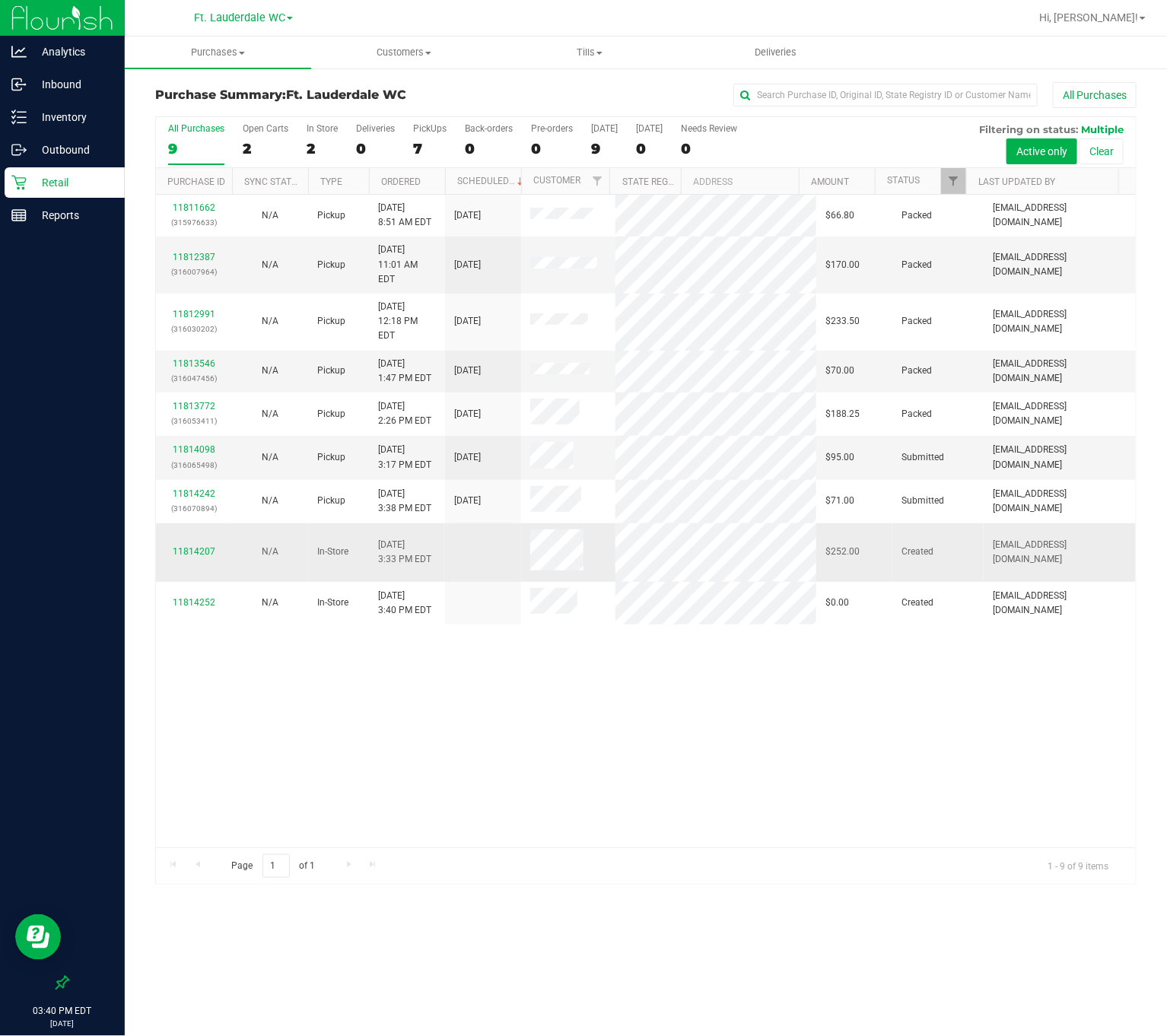
click at [211, 527] on td "11814207" at bounding box center [193, 552] width 76 height 59
click at [207, 546] on link "11814207" at bounding box center [194, 552] width 42 height 11
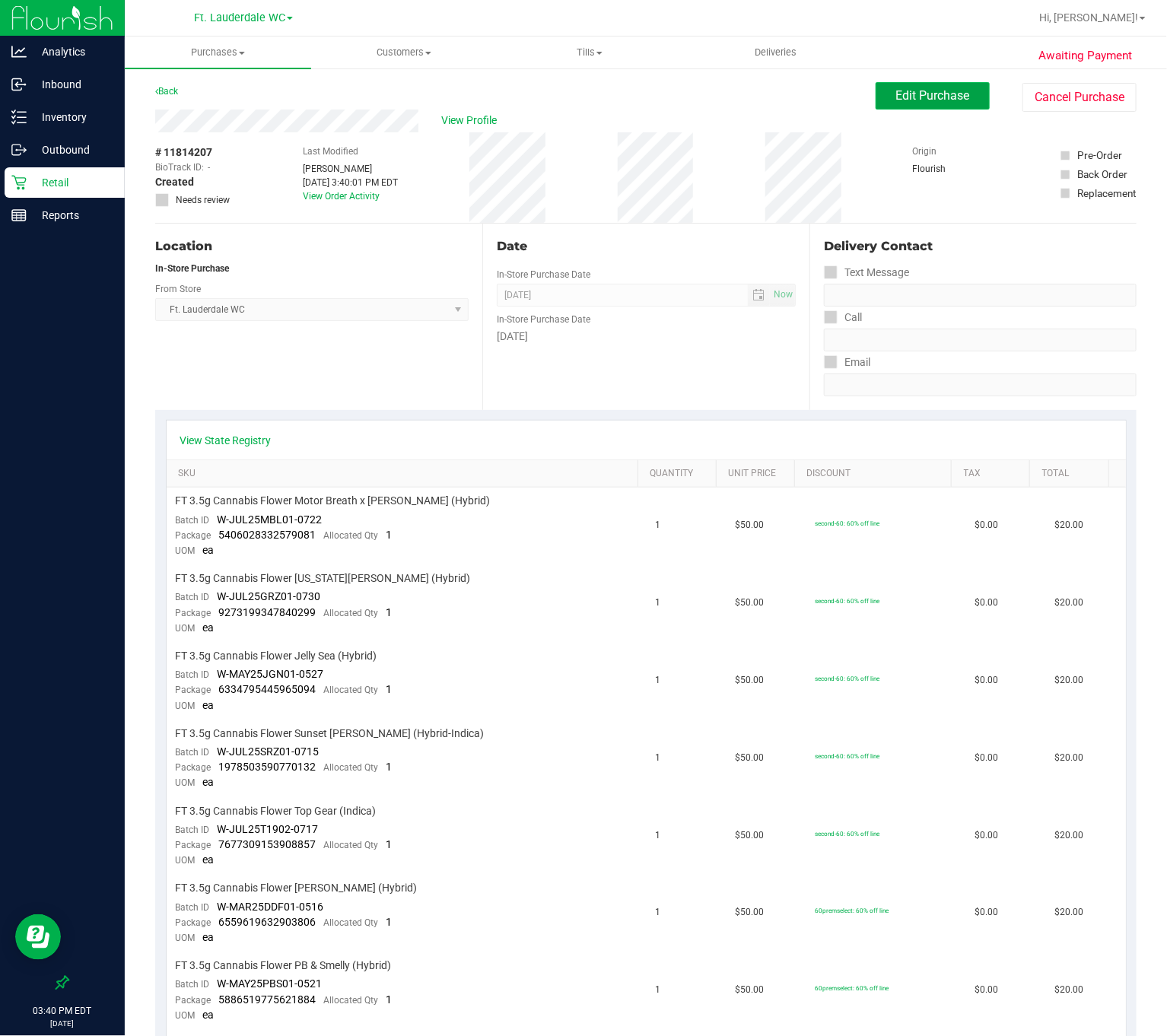
click at [921, 88] on span "Edit Purchase" at bounding box center [932, 95] width 74 height 14
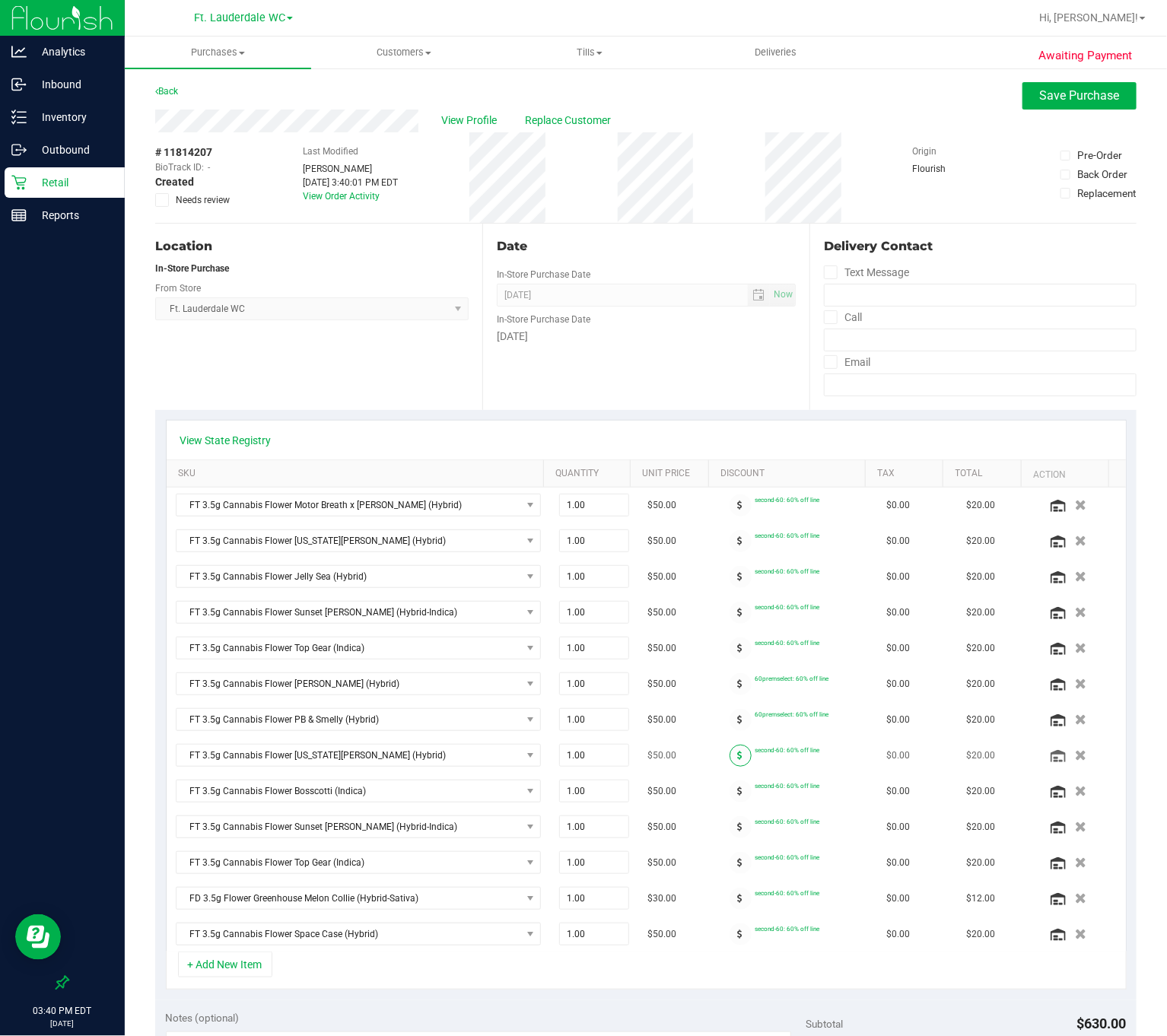
click at [738, 760] on icon at bounding box center [740, 755] width 5 height 9
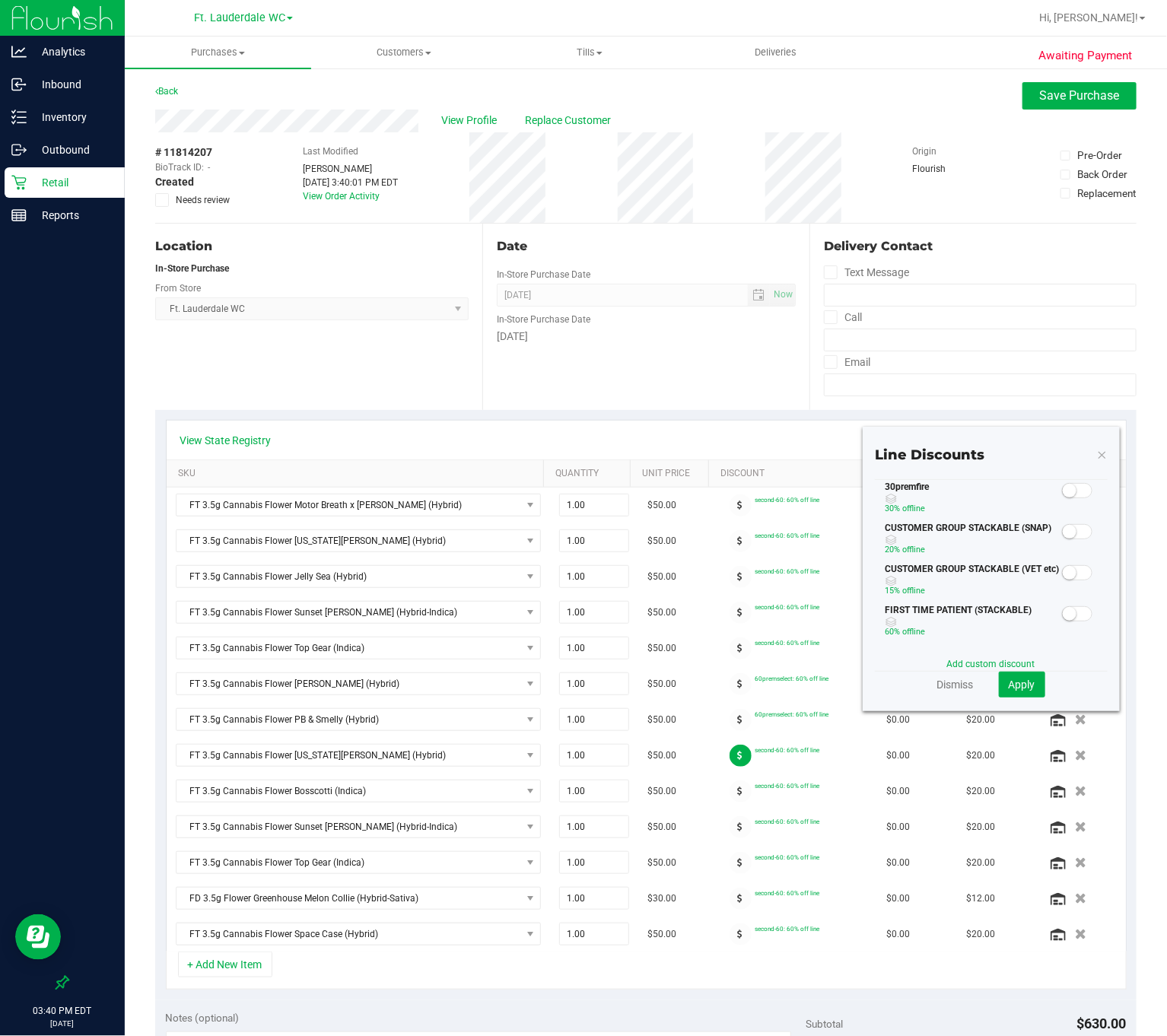
click at [1062, 498] on span at bounding box center [1077, 490] width 31 height 15
click at [1009, 685] on span "Apply" at bounding box center [1022, 684] width 26 height 12
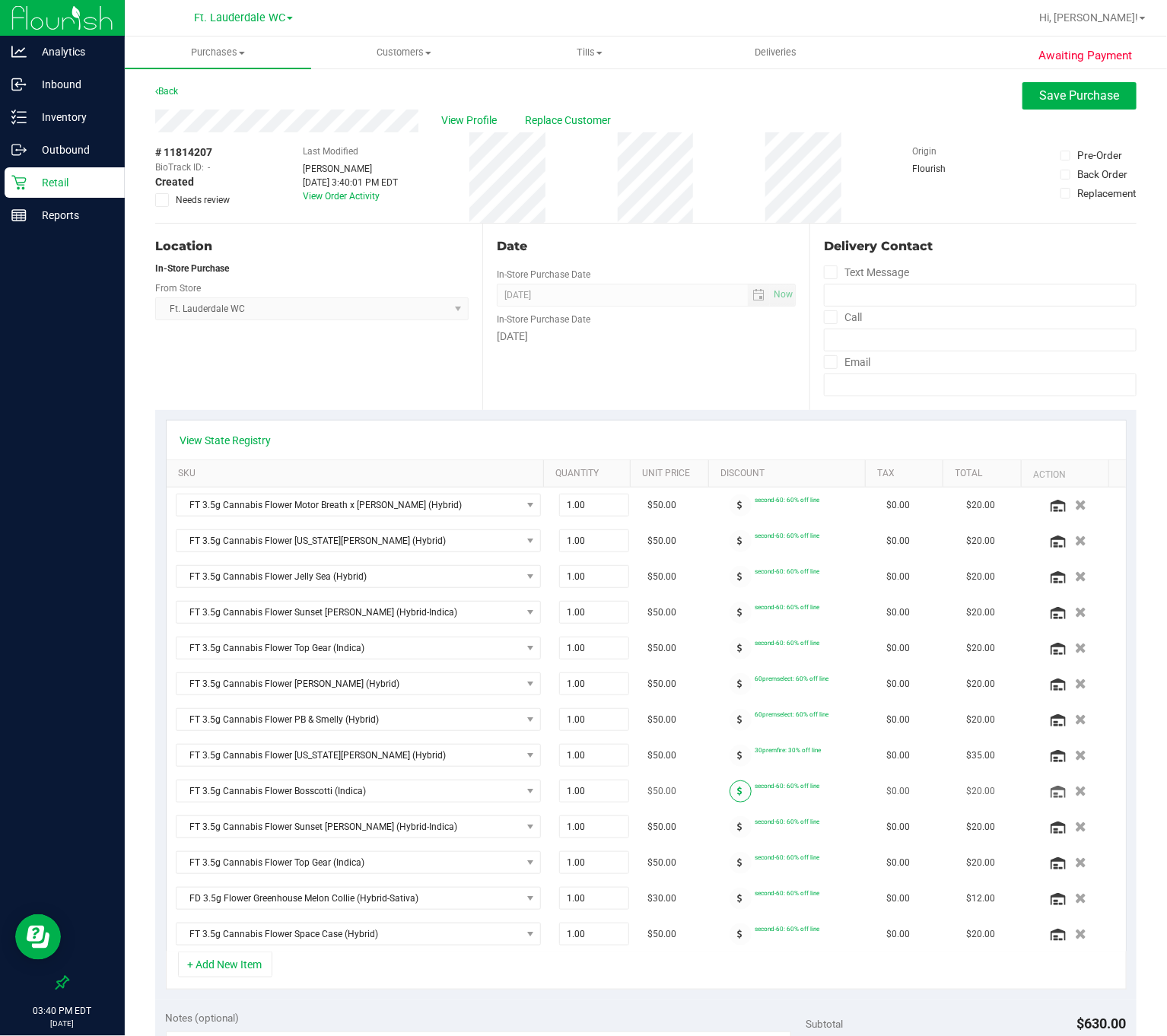
click at [738, 795] on icon at bounding box center [740, 790] width 5 height 9
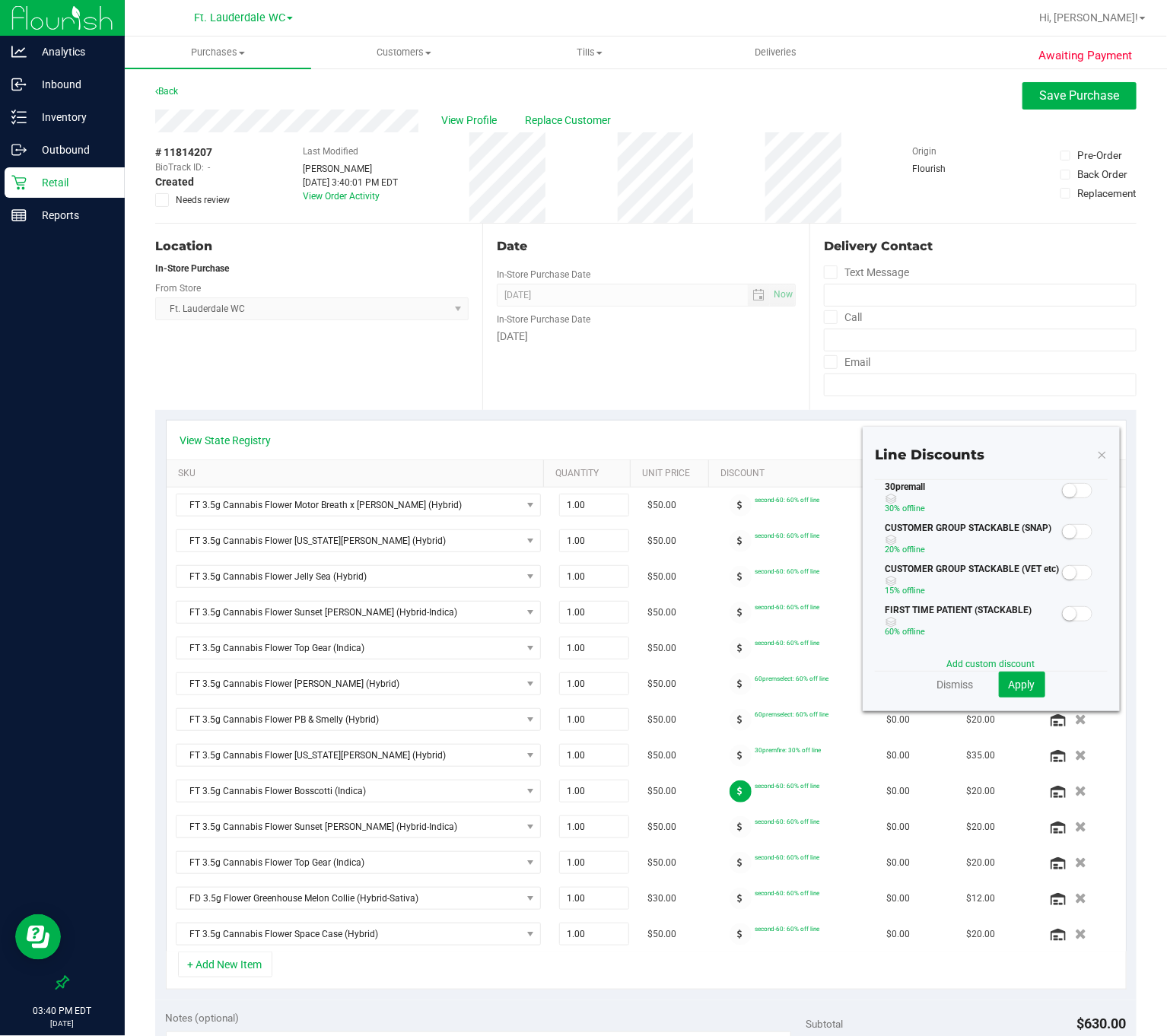
drag, startPoint x: 865, startPoint y: 532, endPoint x: 921, endPoint y: 559, distance: 62.2
click at [1062, 497] on small at bounding box center [1069, 490] width 14 height 14
click at [1009, 689] on span "Apply" at bounding box center [1022, 684] width 26 height 12
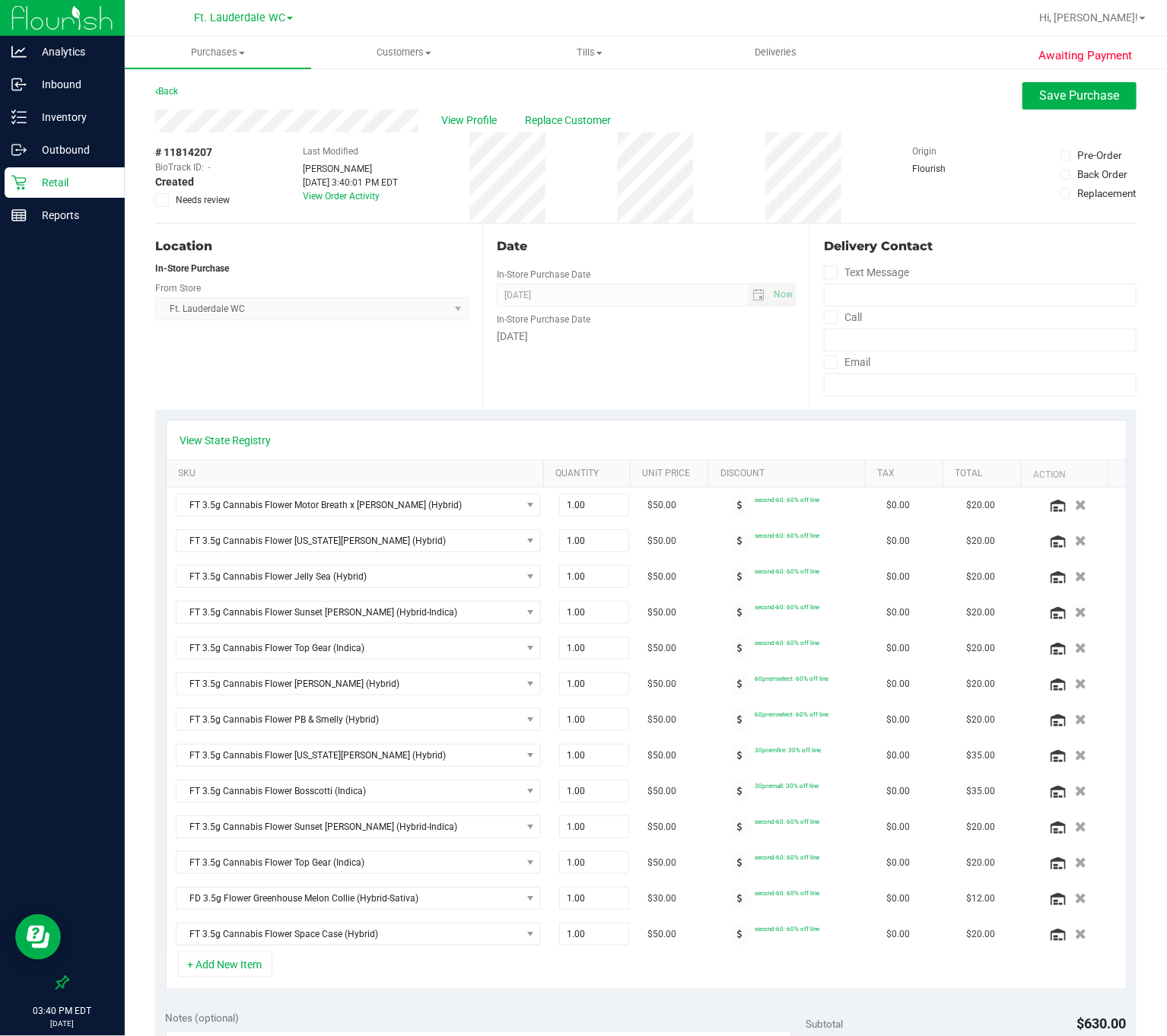
click at [729, 835] on span at bounding box center [740, 827] width 22 height 22
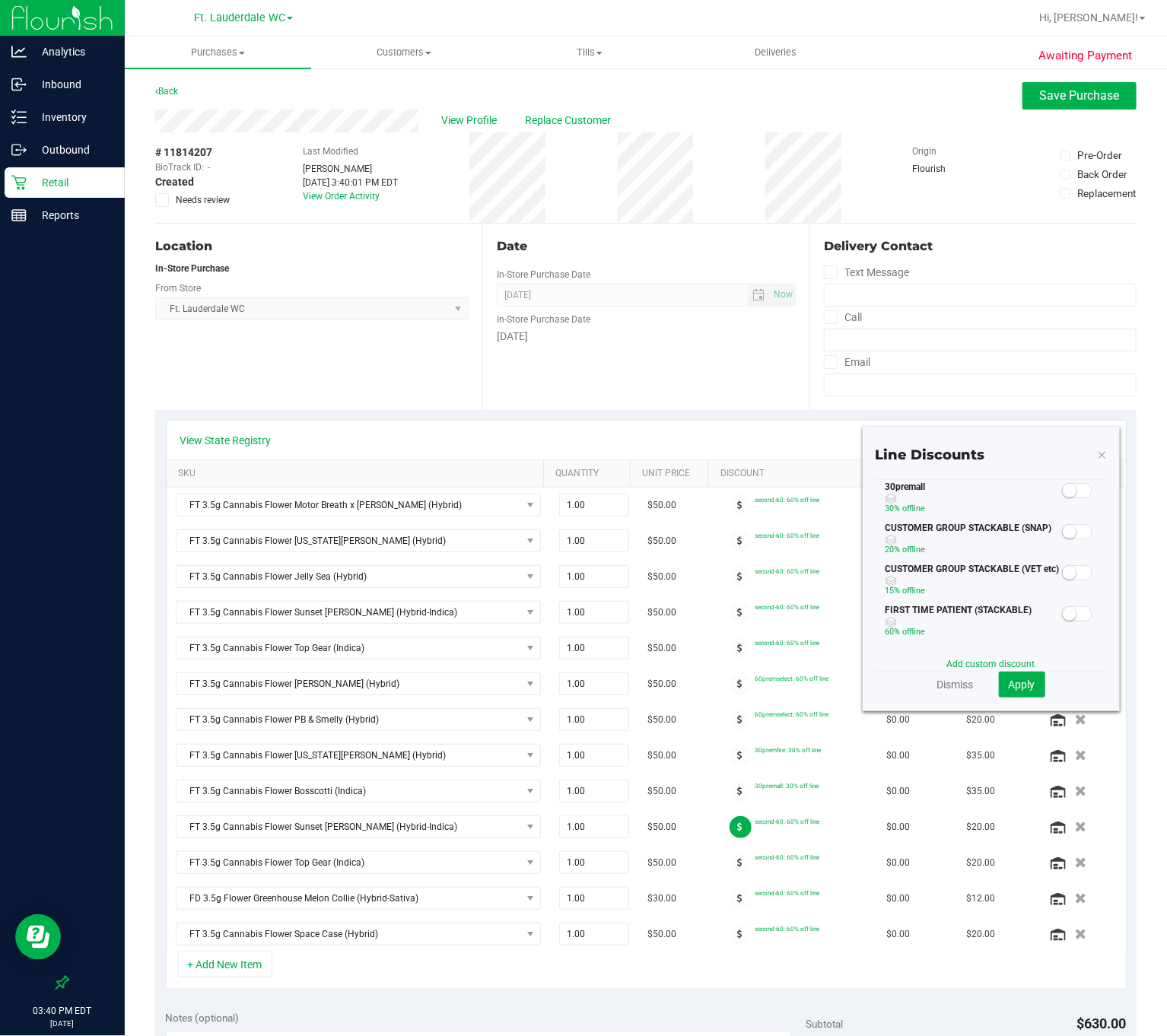
click at [1062, 498] on span at bounding box center [1077, 490] width 31 height 15
click at [1006, 673] on button "Apply" at bounding box center [1022, 684] width 47 height 25
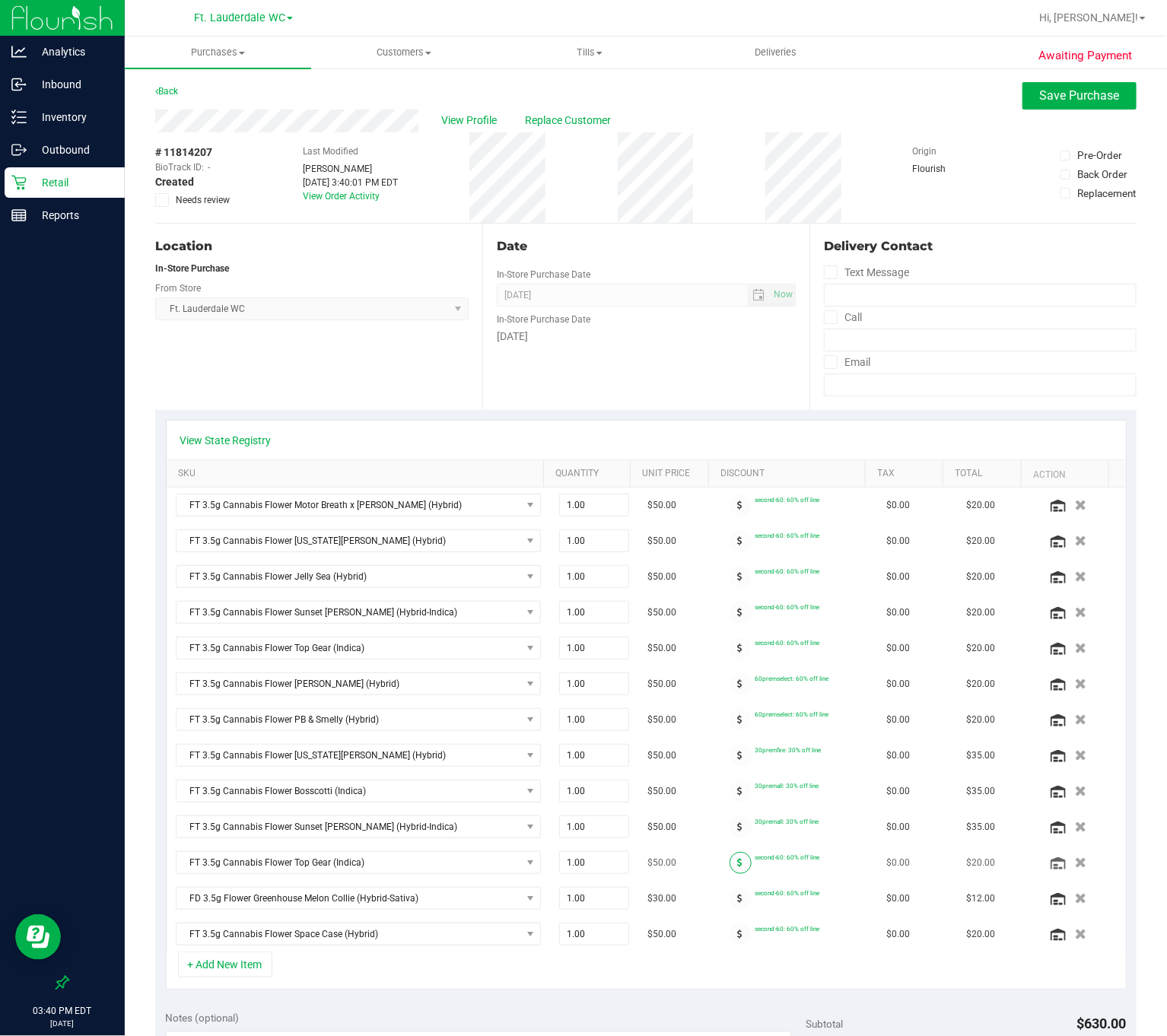
click at [729, 869] on span at bounding box center [740, 863] width 22 height 22
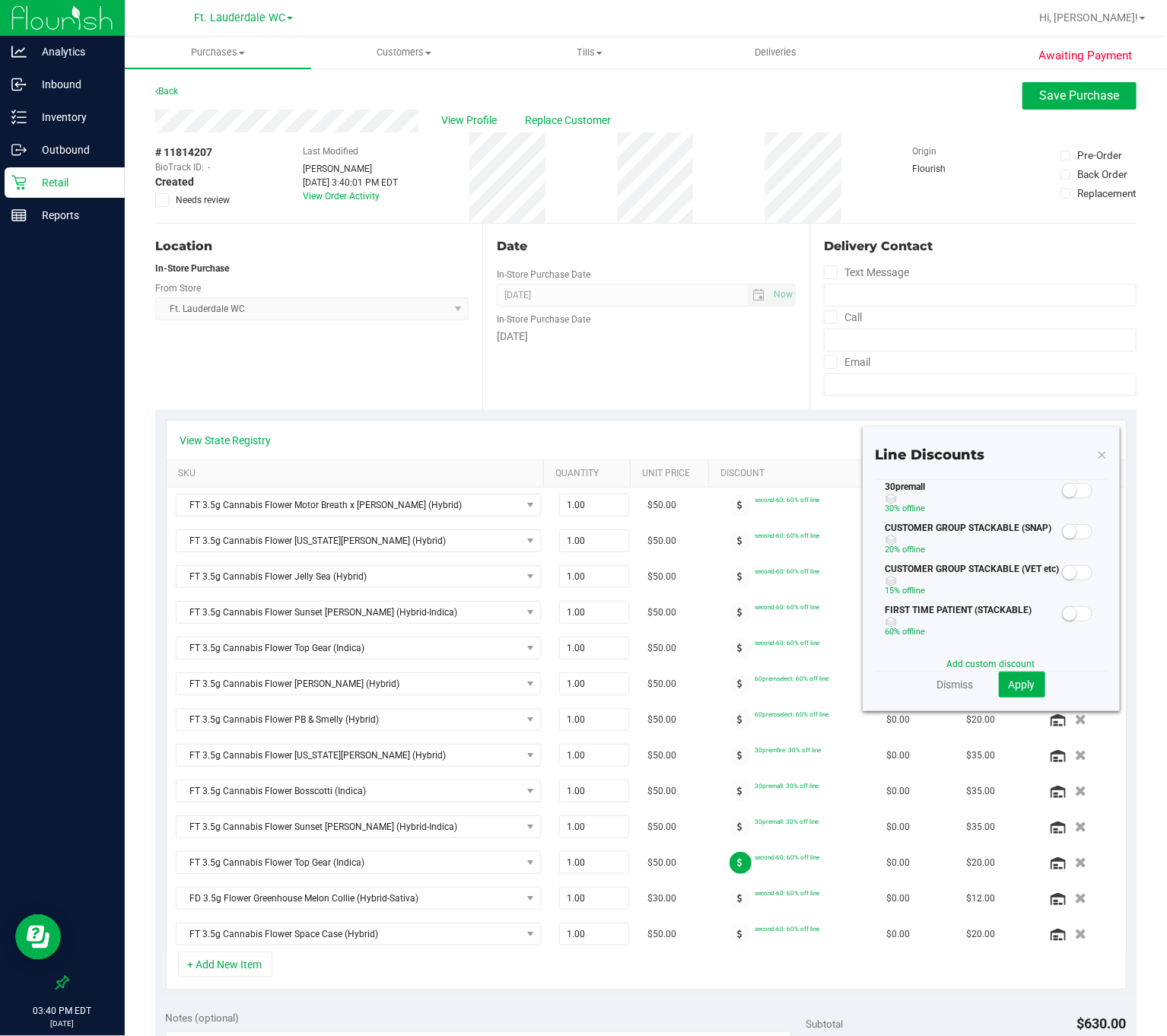
click at [1062, 498] on span at bounding box center [1077, 490] width 31 height 15
click at [1009, 684] on span "Apply" at bounding box center [1022, 684] width 26 height 12
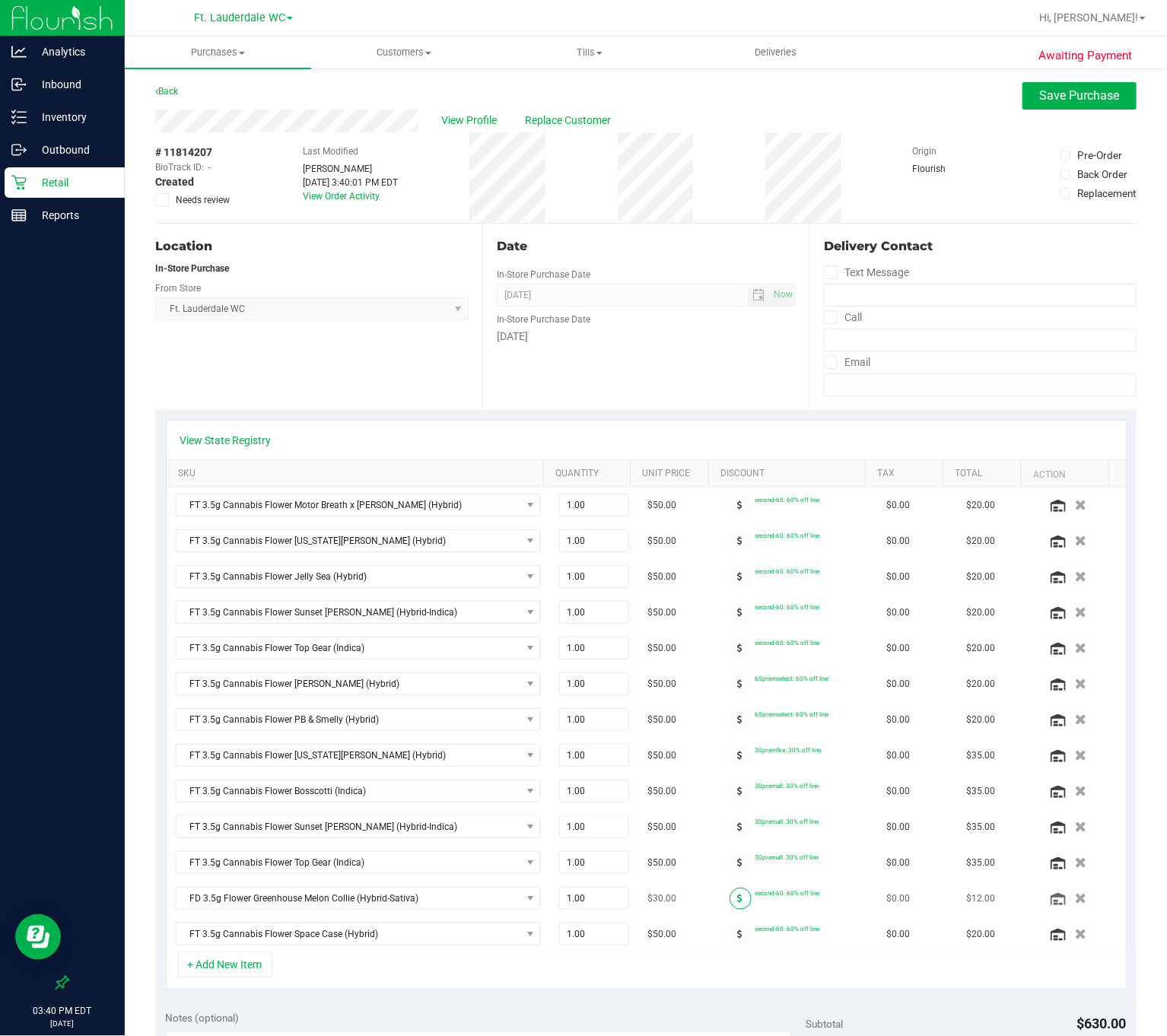
click at [729, 909] on span at bounding box center [740, 898] width 22 height 22
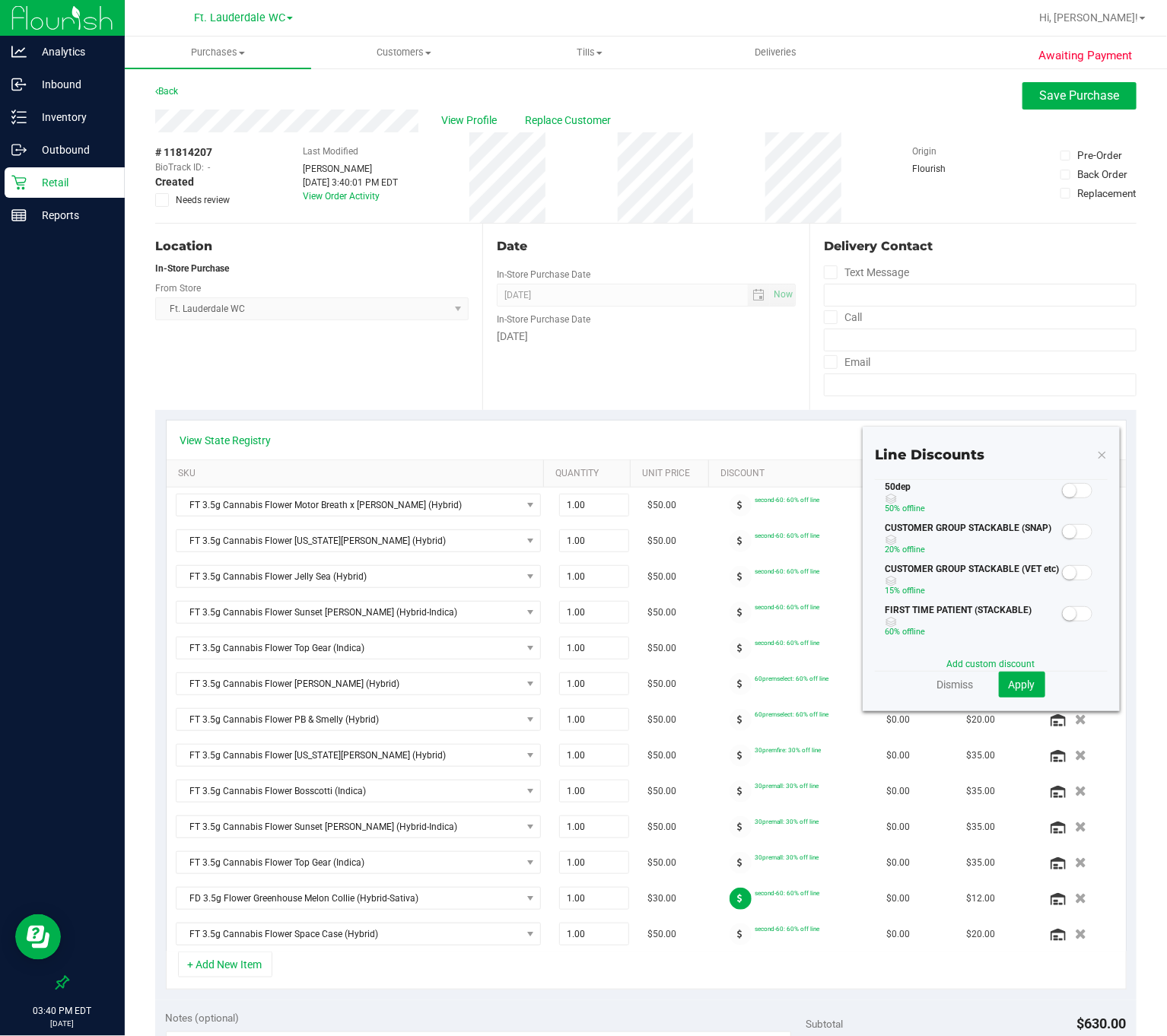
click at [1062, 498] on span at bounding box center [1077, 490] width 31 height 15
click at [1000, 692] on button "Apply" at bounding box center [1022, 684] width 47 height 25
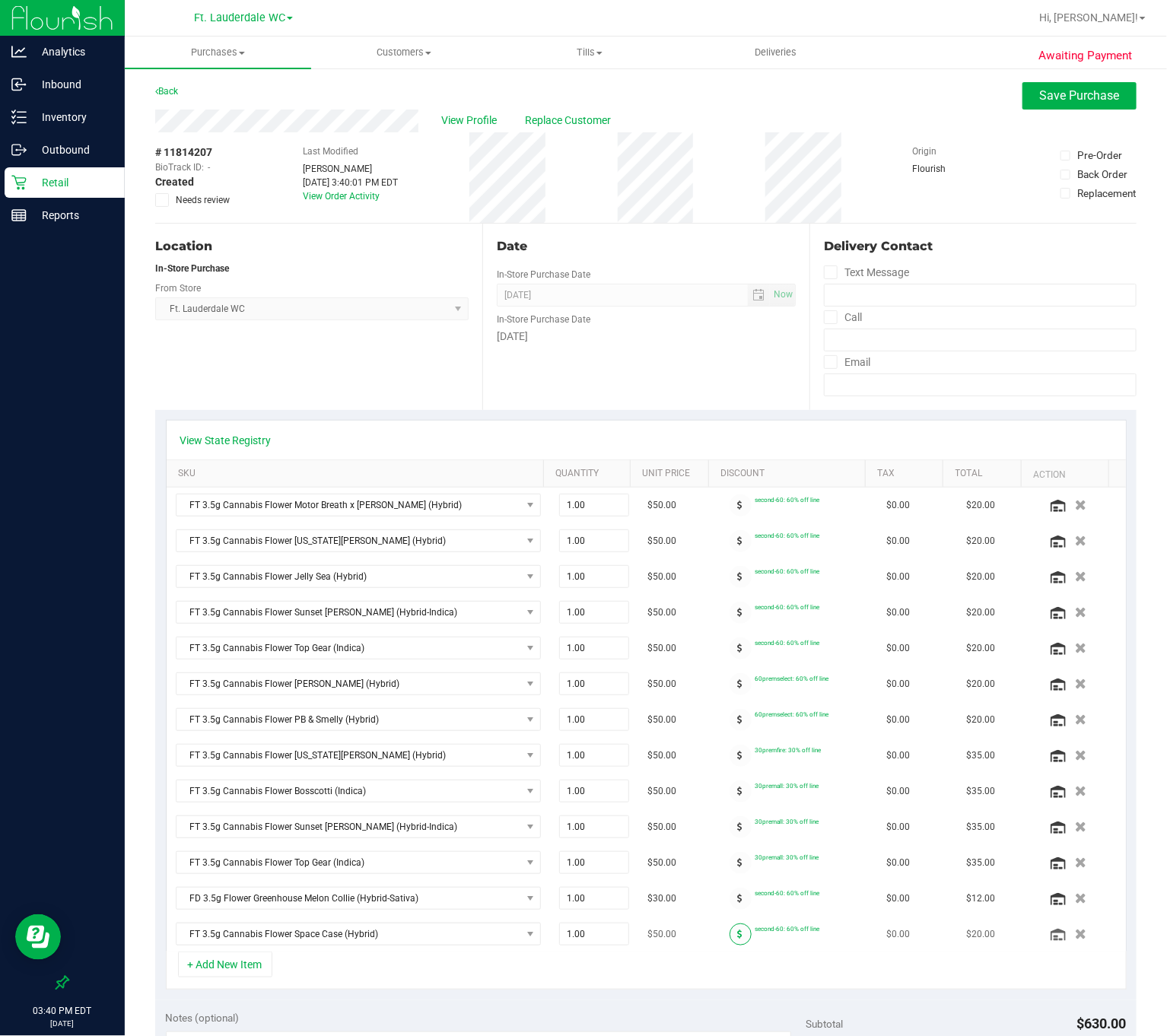
click at [738, 938] on icon at bounding box center [740, 934] width 5 height 9
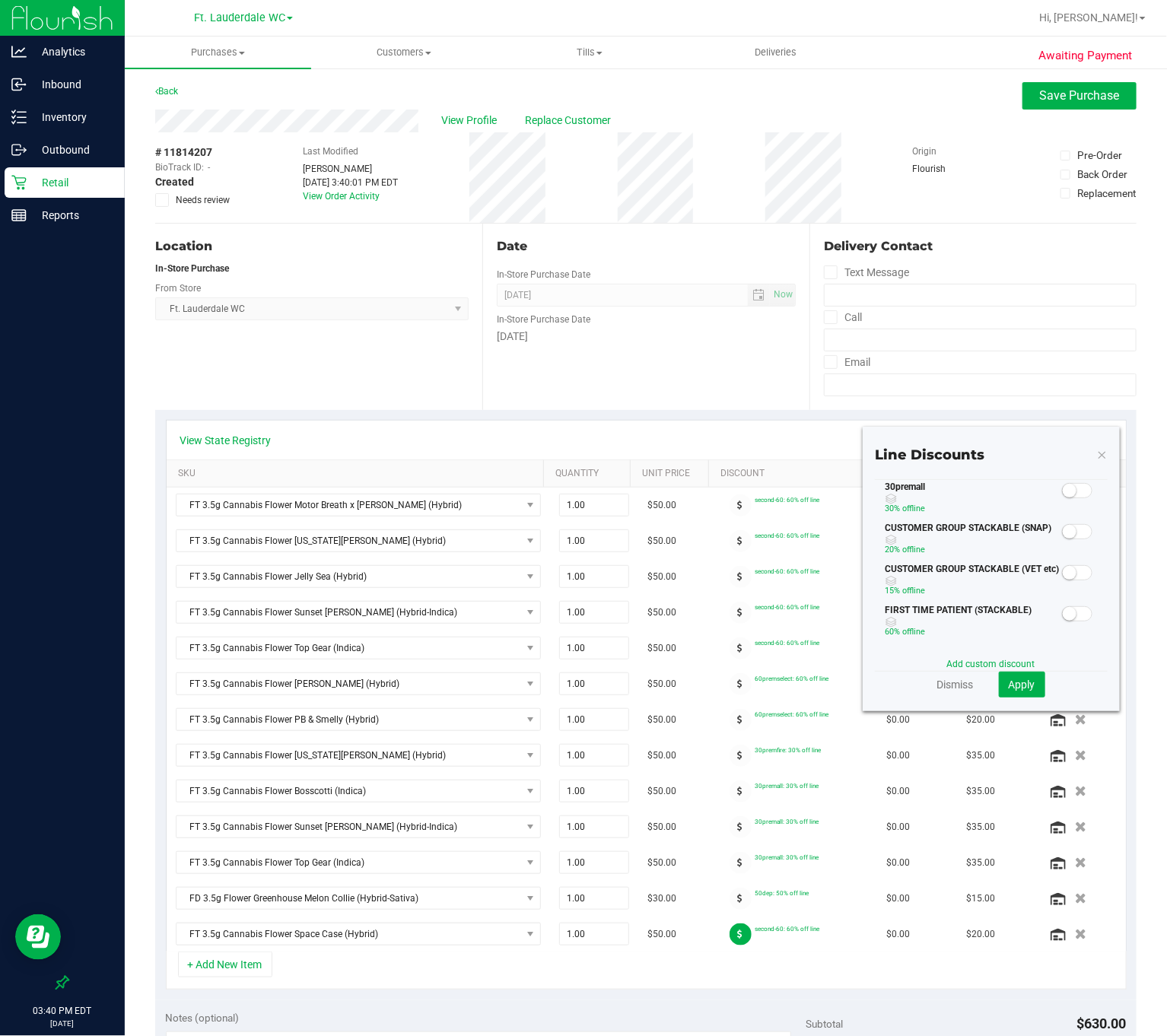
click at [1062, 498] on span at bounding box center [1077, 490] width 31 height 15
click at [1009, 696] on button "Apply" at bounding box center [1022, 684] width 47 height 25
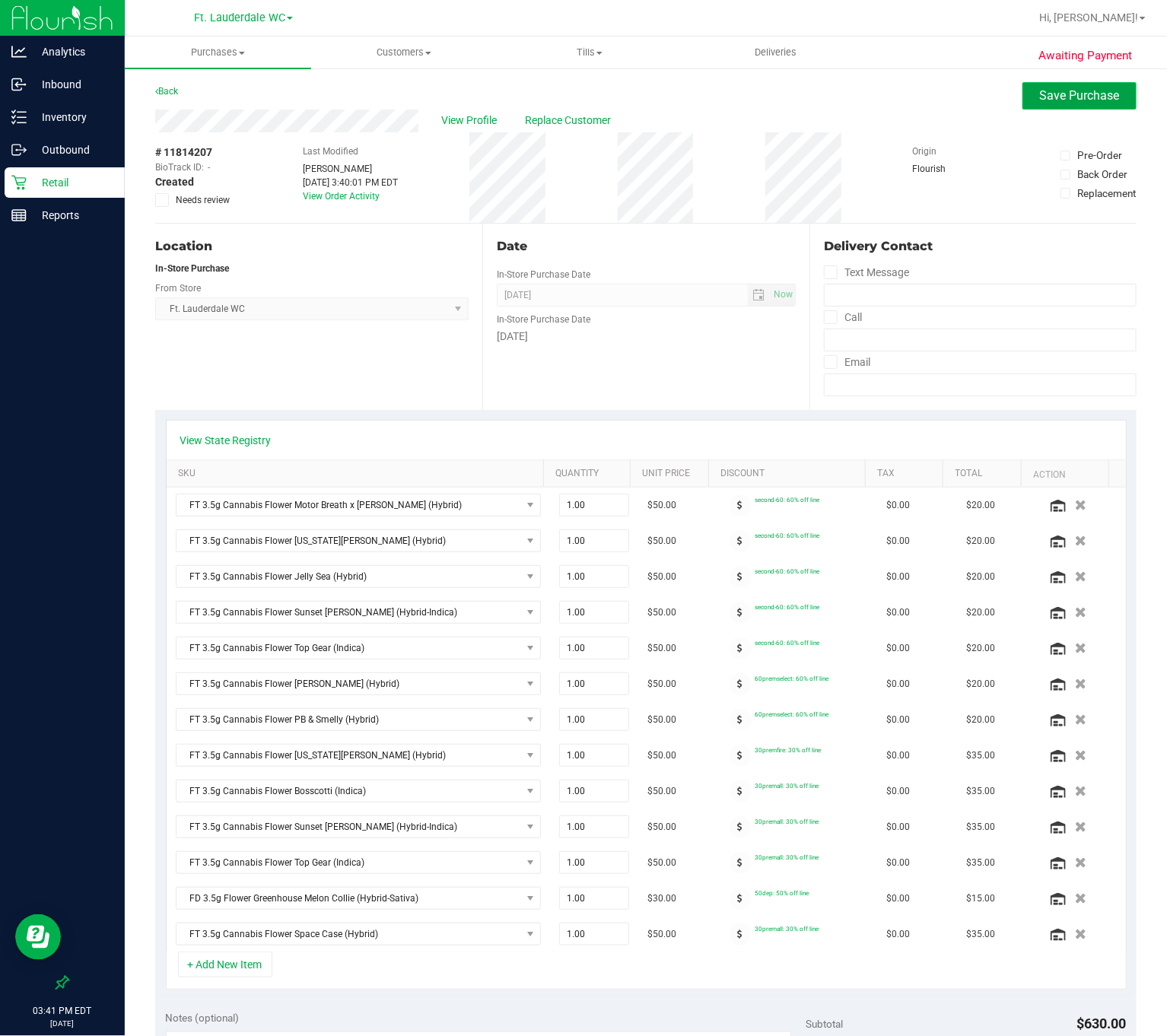
click at [1075, 96] on span "Save Purchase" at bounding box center [1079, 95] width 80 height 14
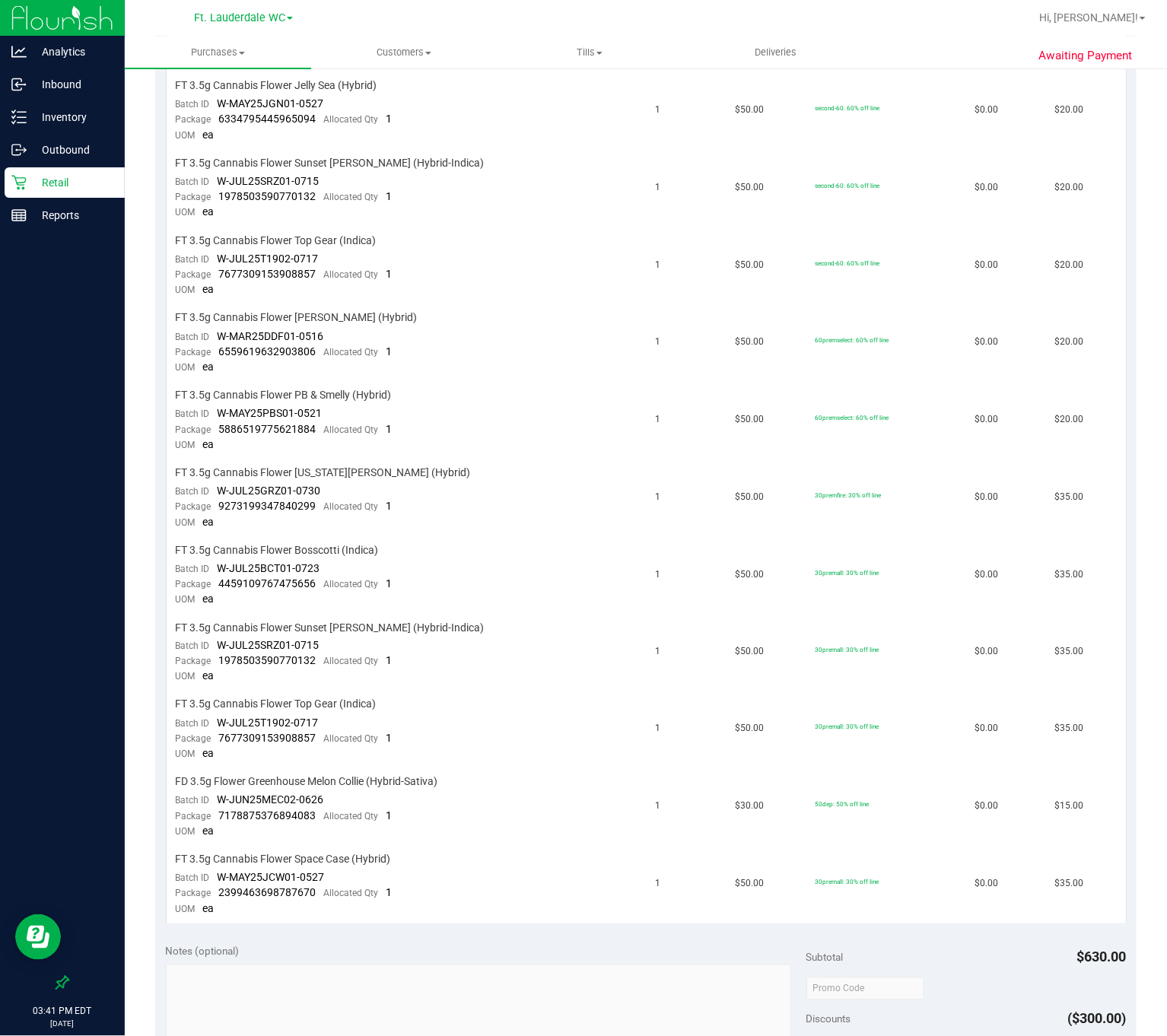
scroll to position [1117, 0]
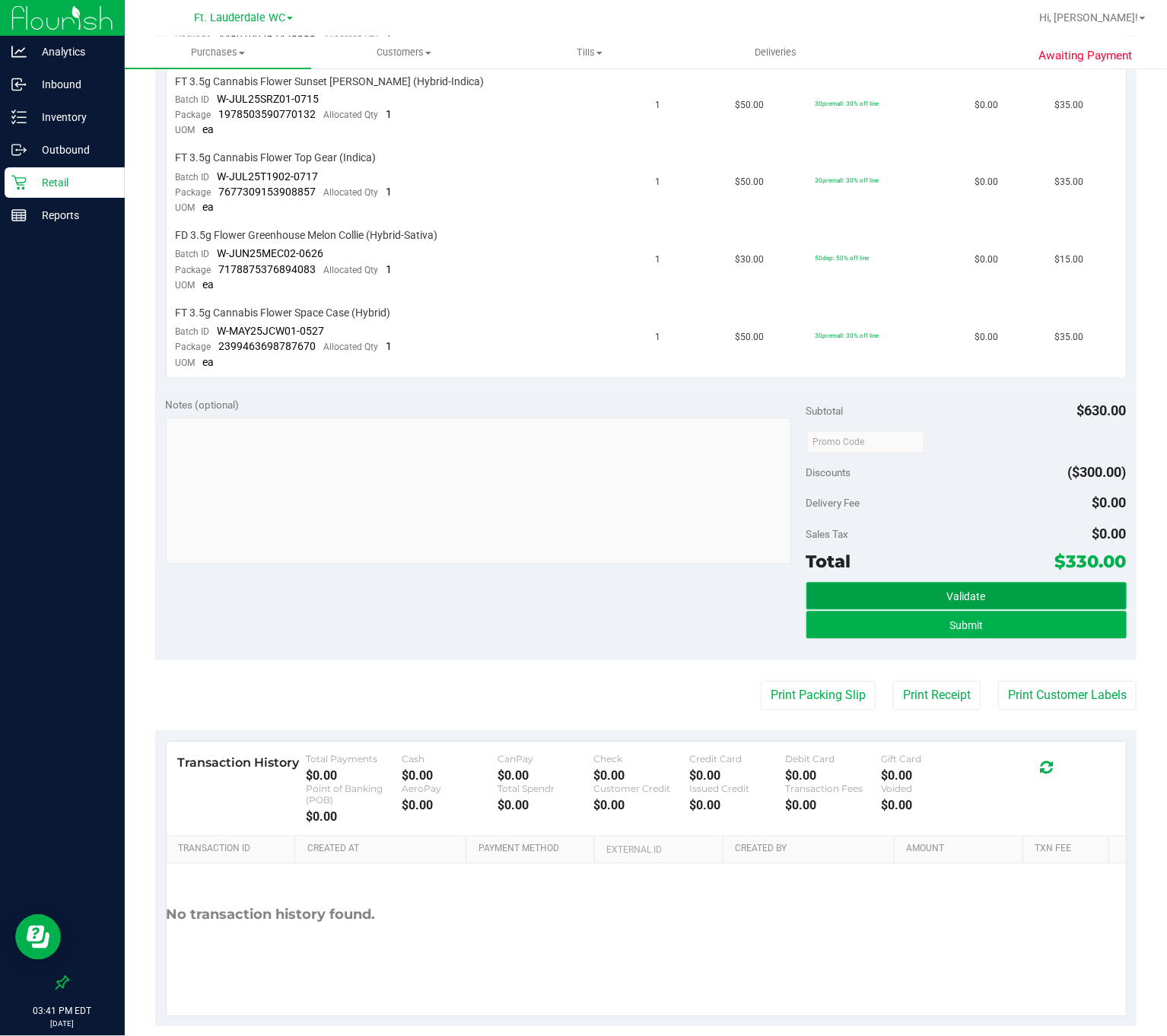
click at [924, 583] on button "Validate" at bounding box center [966, 597] width 320 height 27
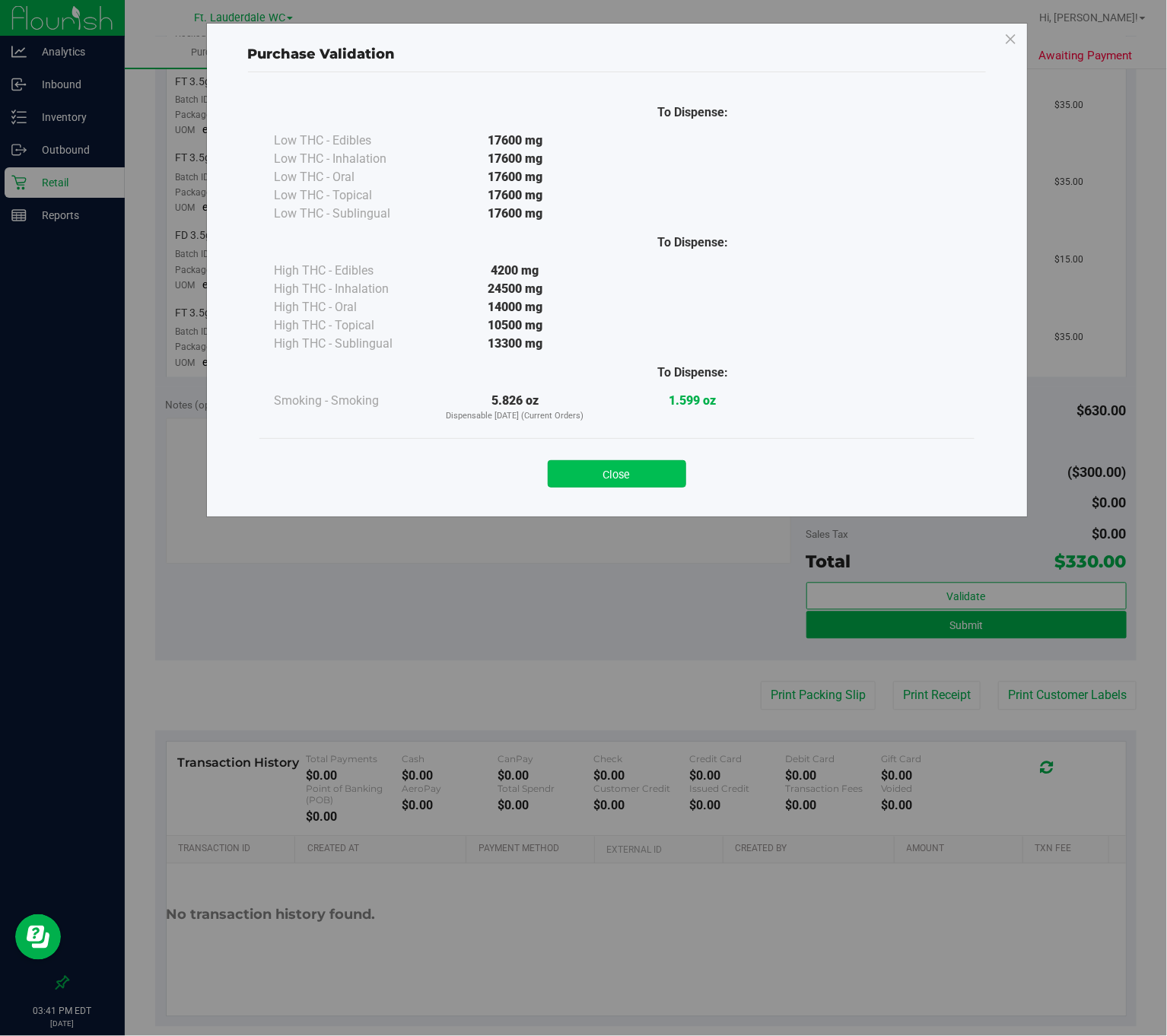
click at [632, 471] on button "Close" at bounding box center [616, 473] width 139 height 27
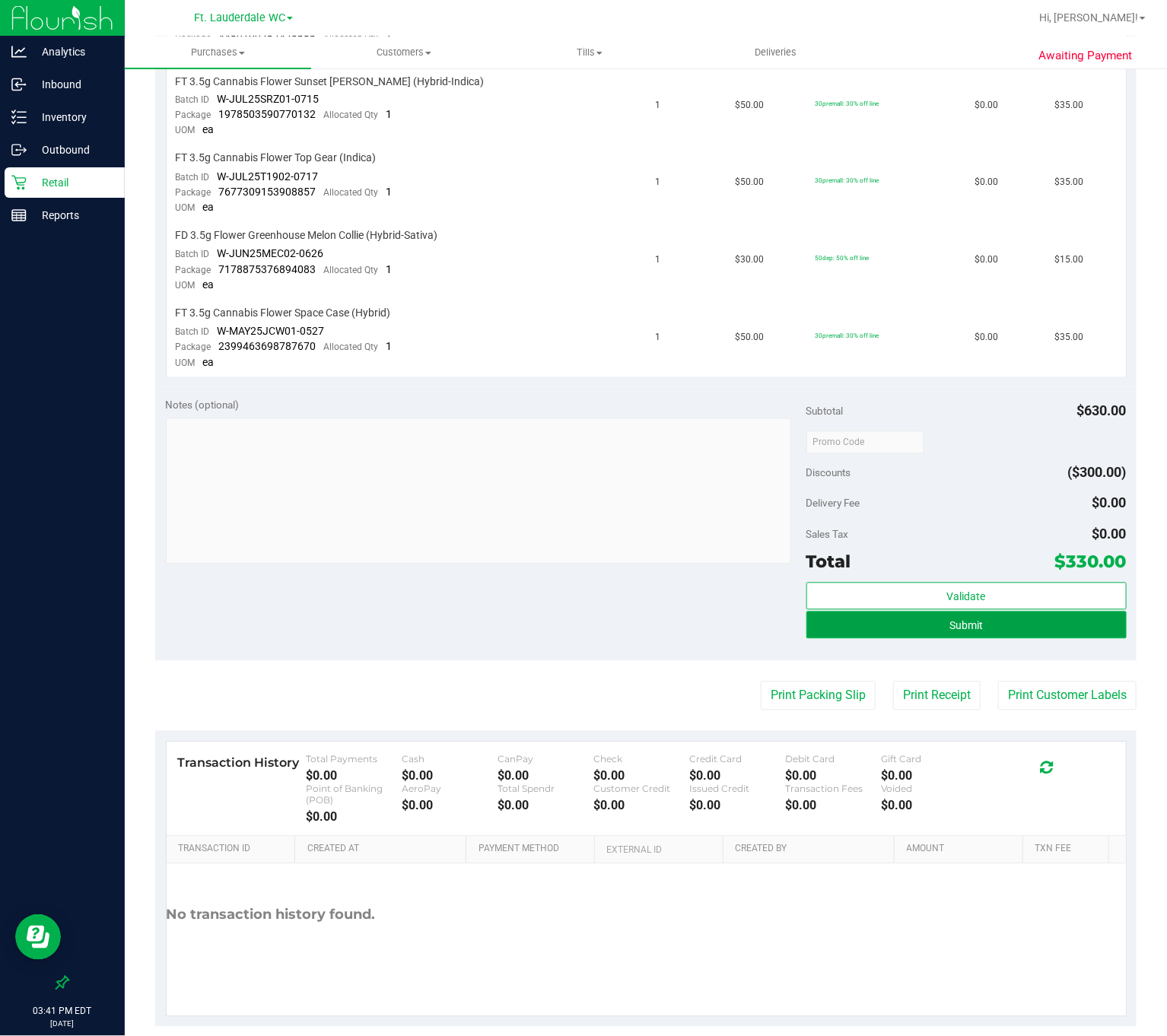
click at [852, 612] on button "Submit" at bounding box center [966, 626] width 320 height 27
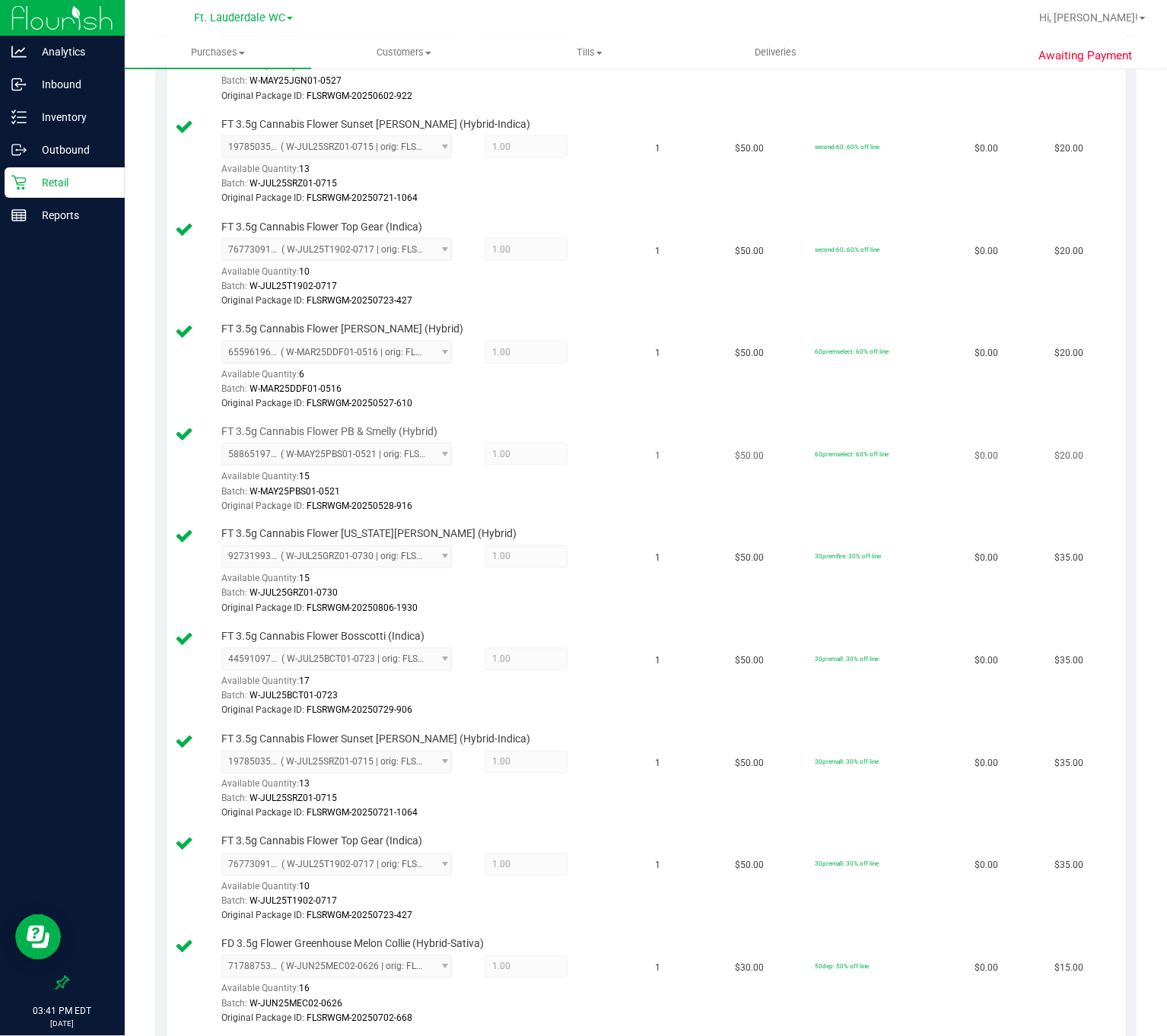
scroll to position [1483, 0]
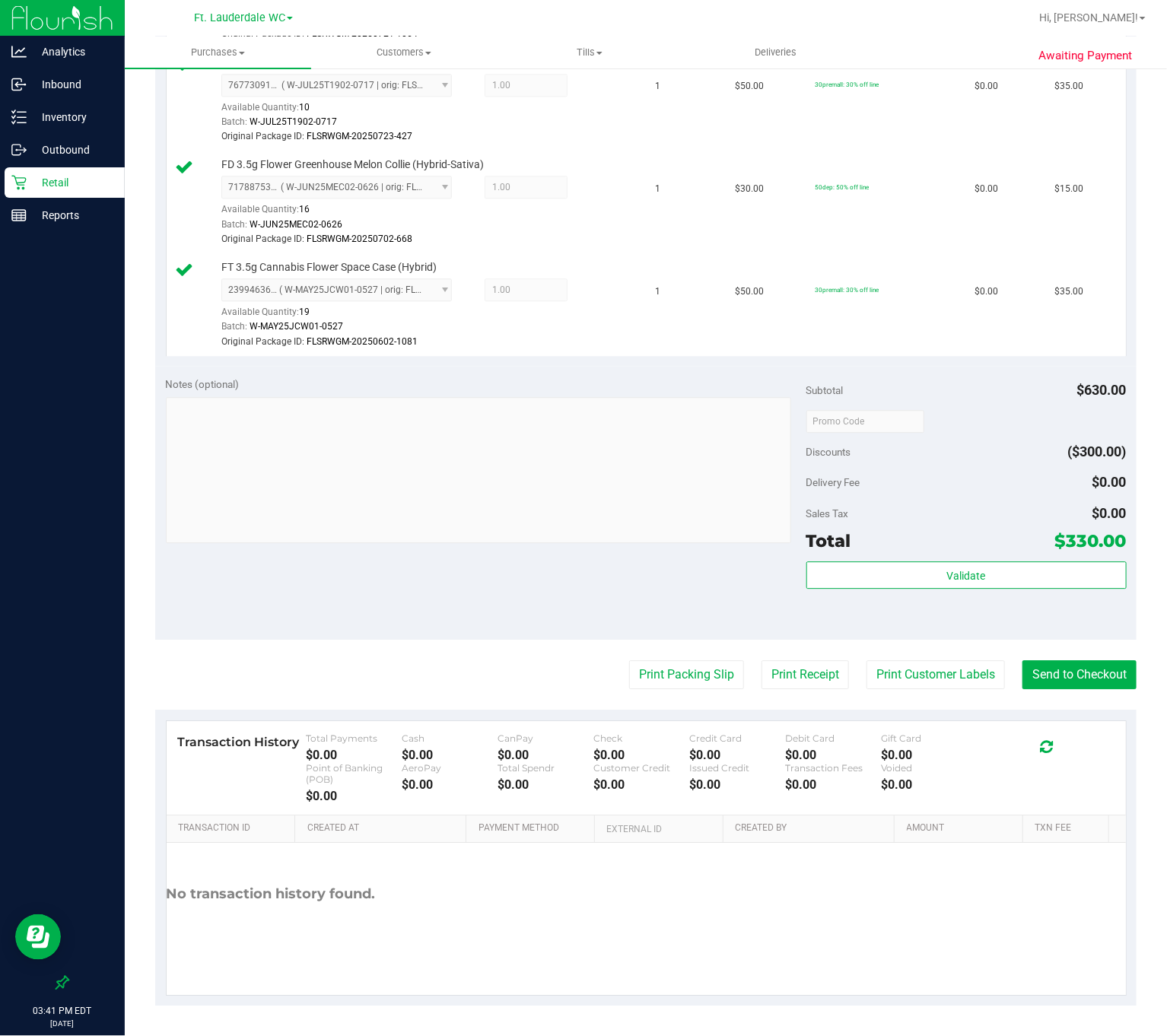
click at [904, 671] on button "Print Customer Labels" at bounding box center [935, 675] width 139 height 29
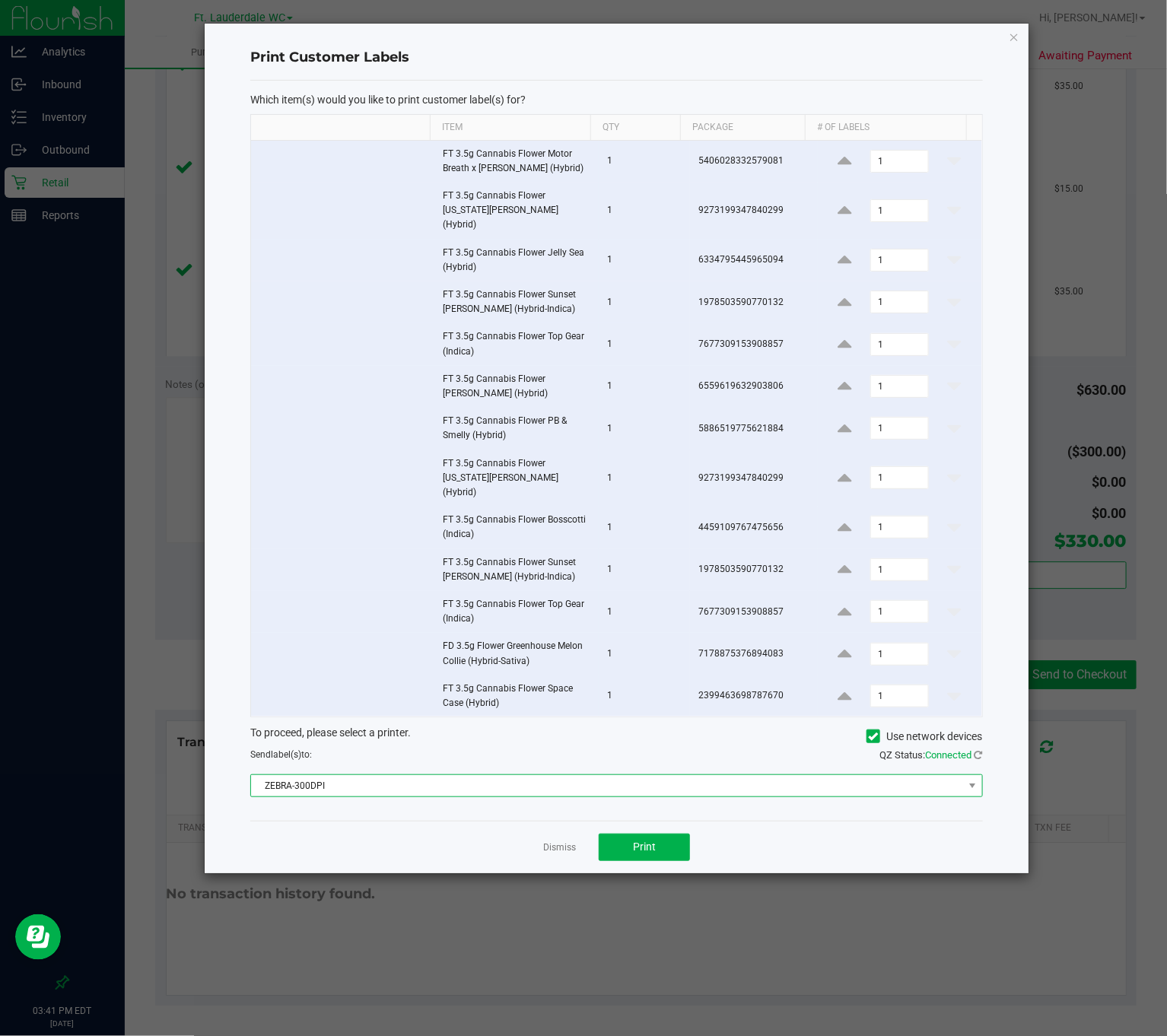
click at [490, 775] on span "ZEBRA-300DPI" at bounding box center [606, 785] width 711 height 21
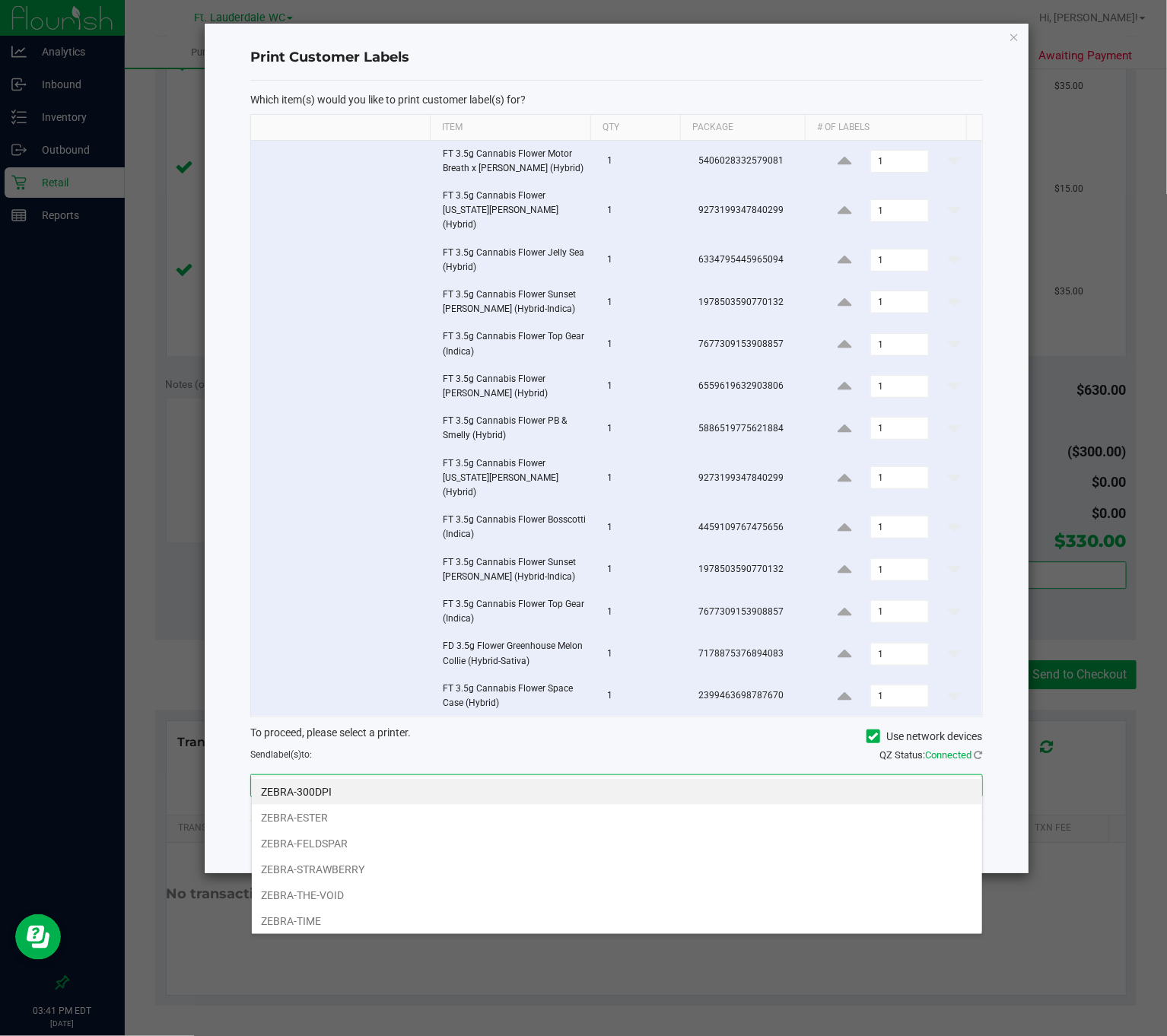
scroll to position [23, 731]
click at [311, 814] on li "ZEBRA-ESTER" at bounding box center [616, 818] width 730 height 25
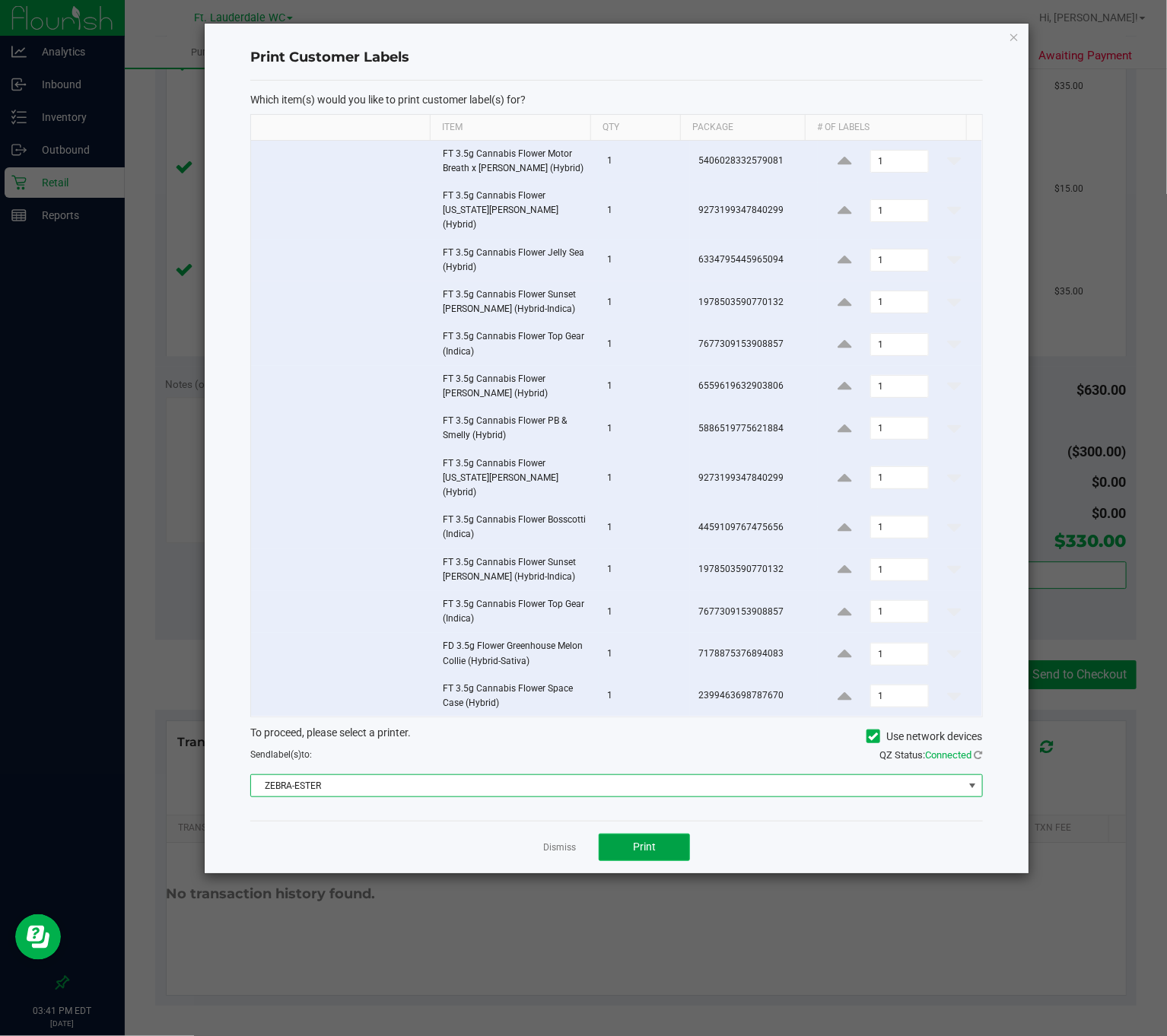
click at [621, 834] on button "Print" at bounding box center [643, 847] width 91 height 27
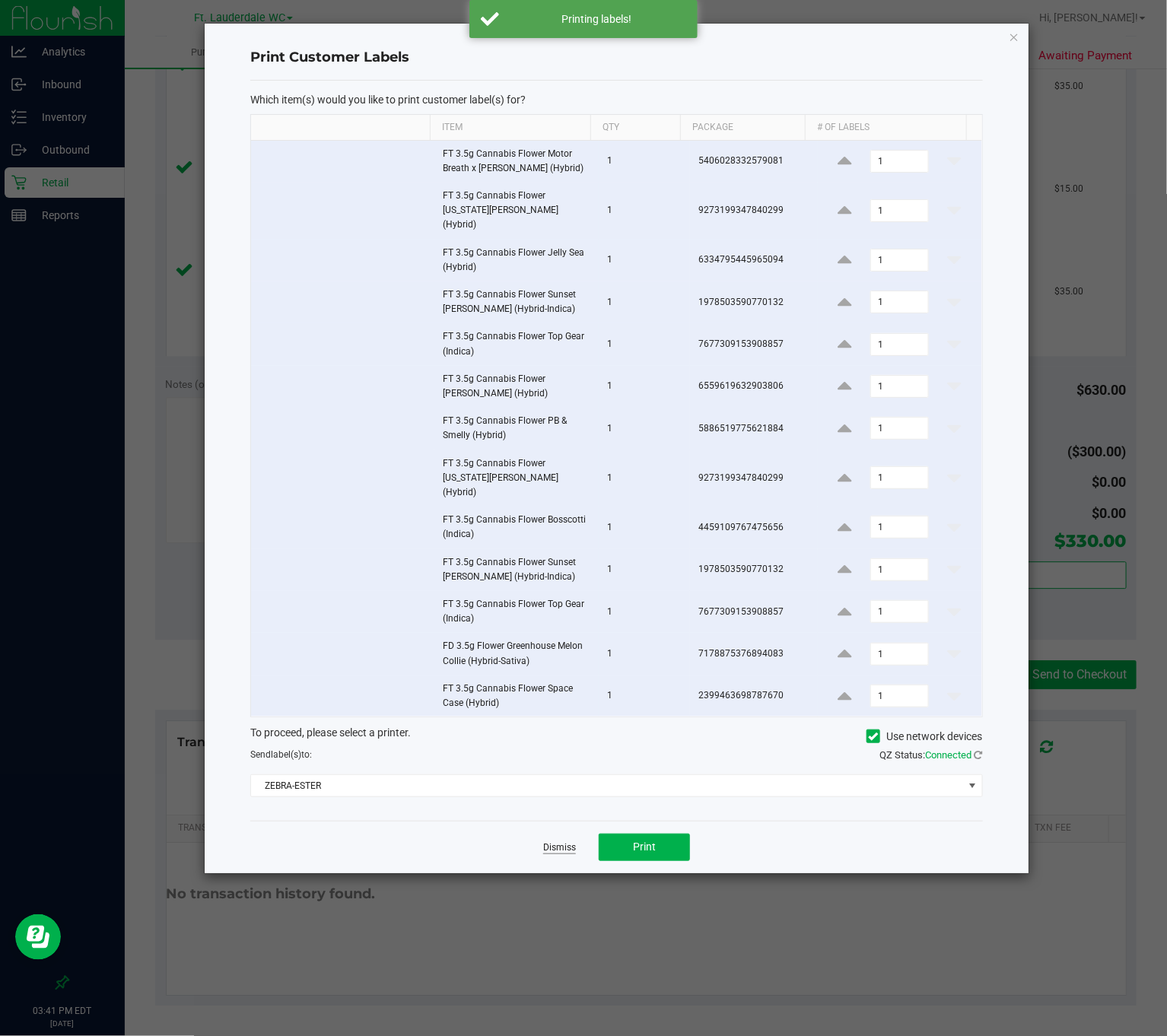
click at [553, 841] on link "Dismiss" at bounding box center [559, 847] width 32 height 13
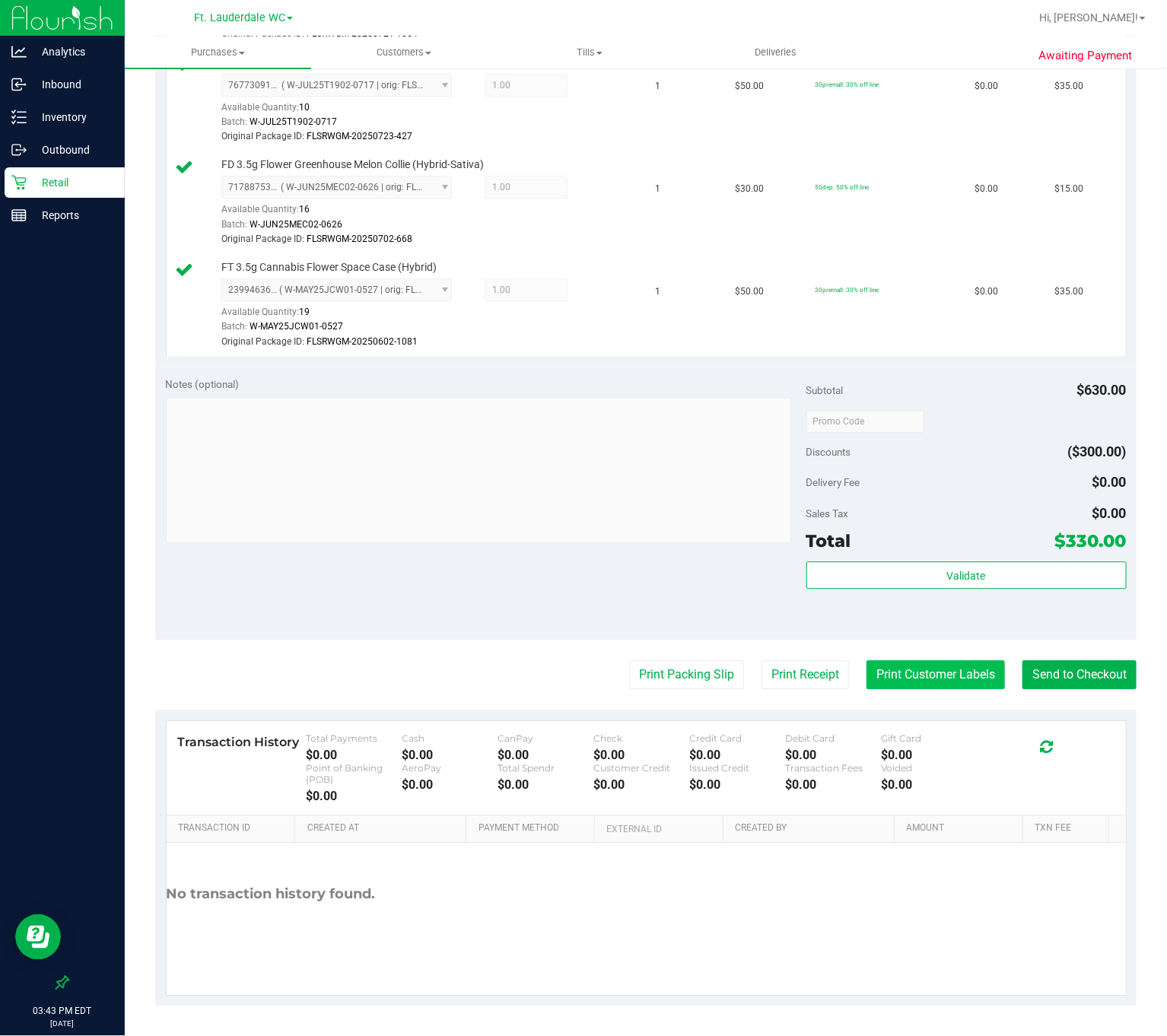
click at [949, 674] on button "Print Customer Labels" at bounding box center [935, 675] width 139 height 29
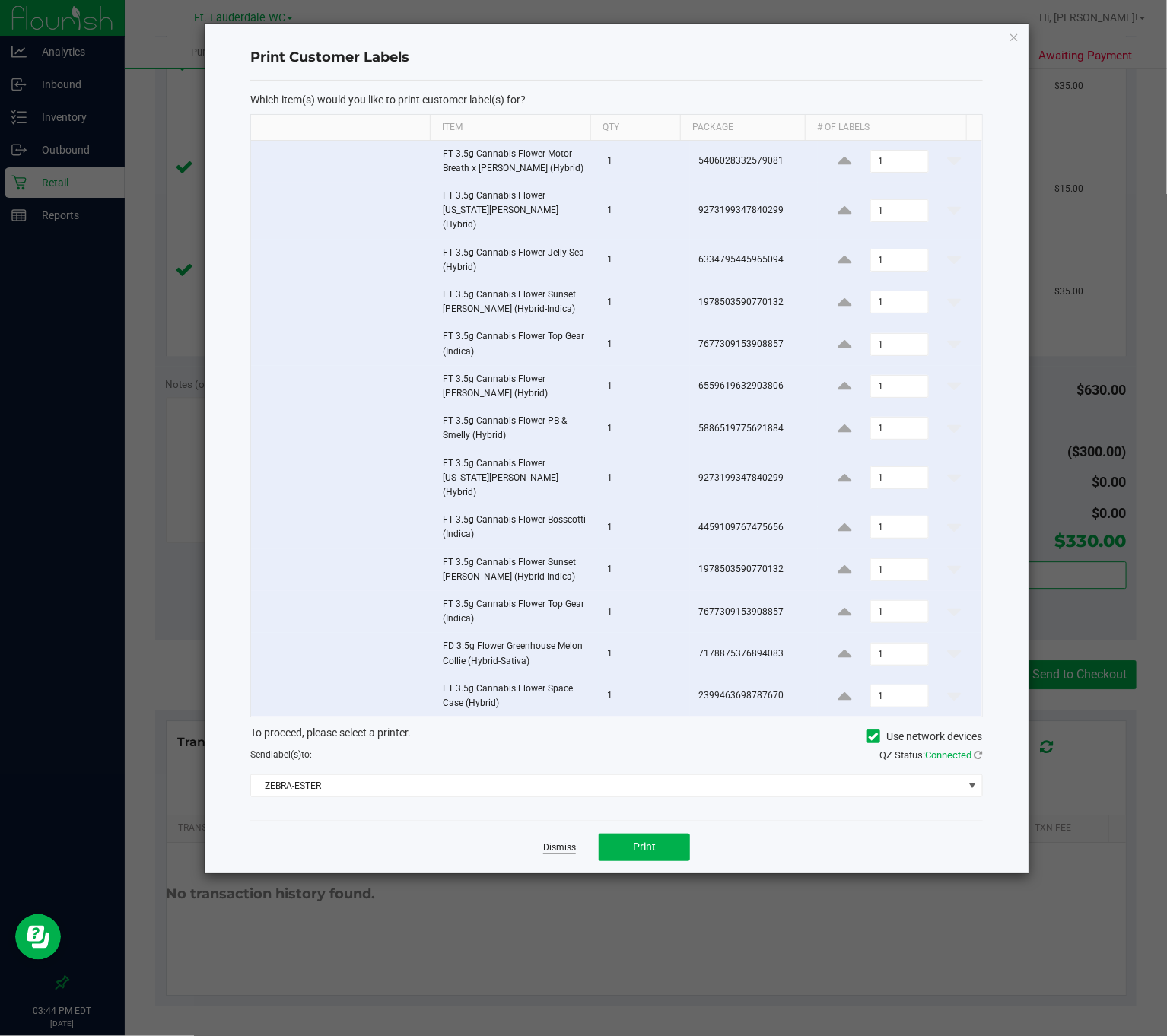
click at [569, 841] on link "Dismiss" at bounding box center [559, 847] width 32 height 13
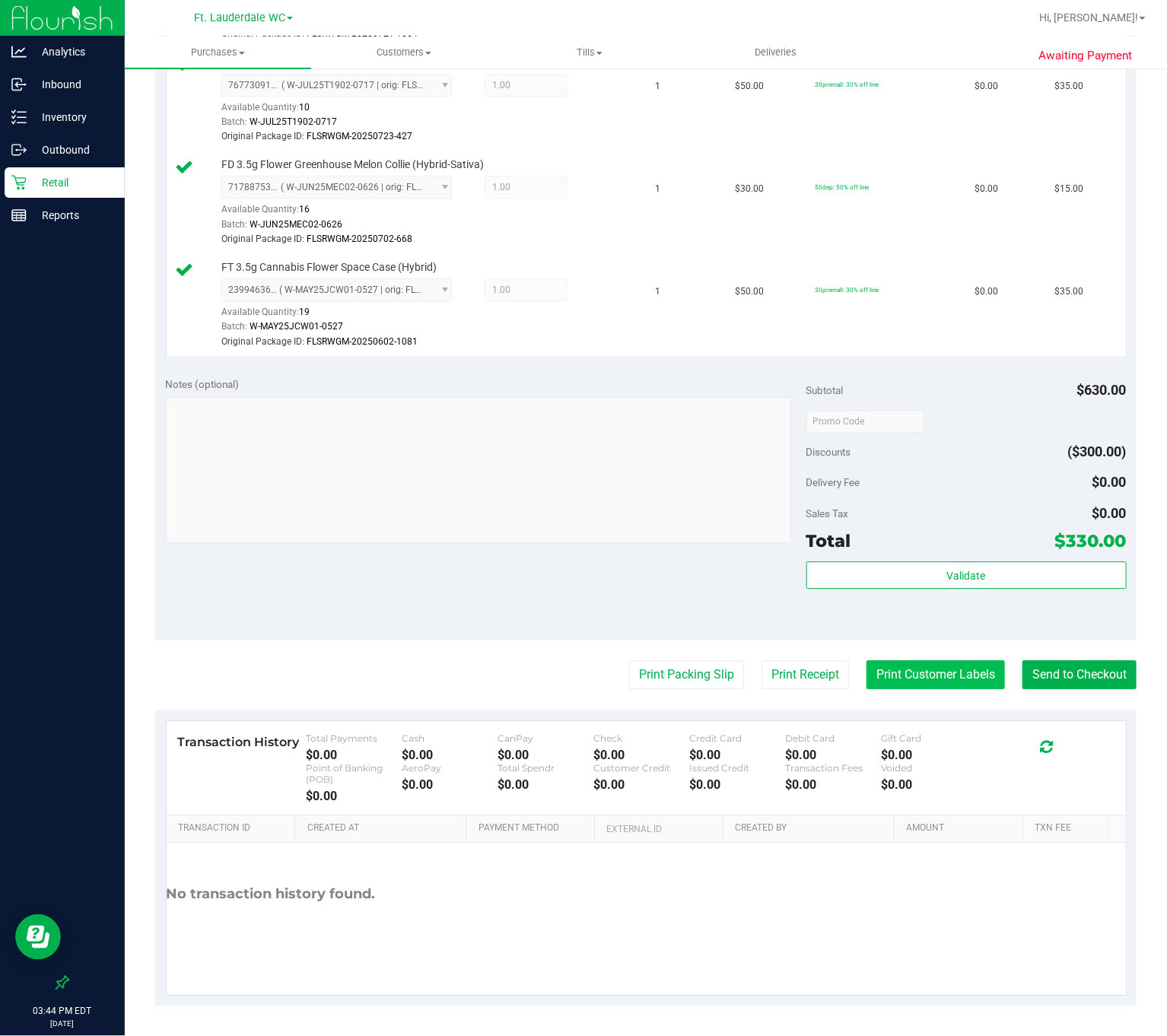
click at [887, 660] on button "Print Customer Labels" at bounding box center [935, 675] width 139 height 29
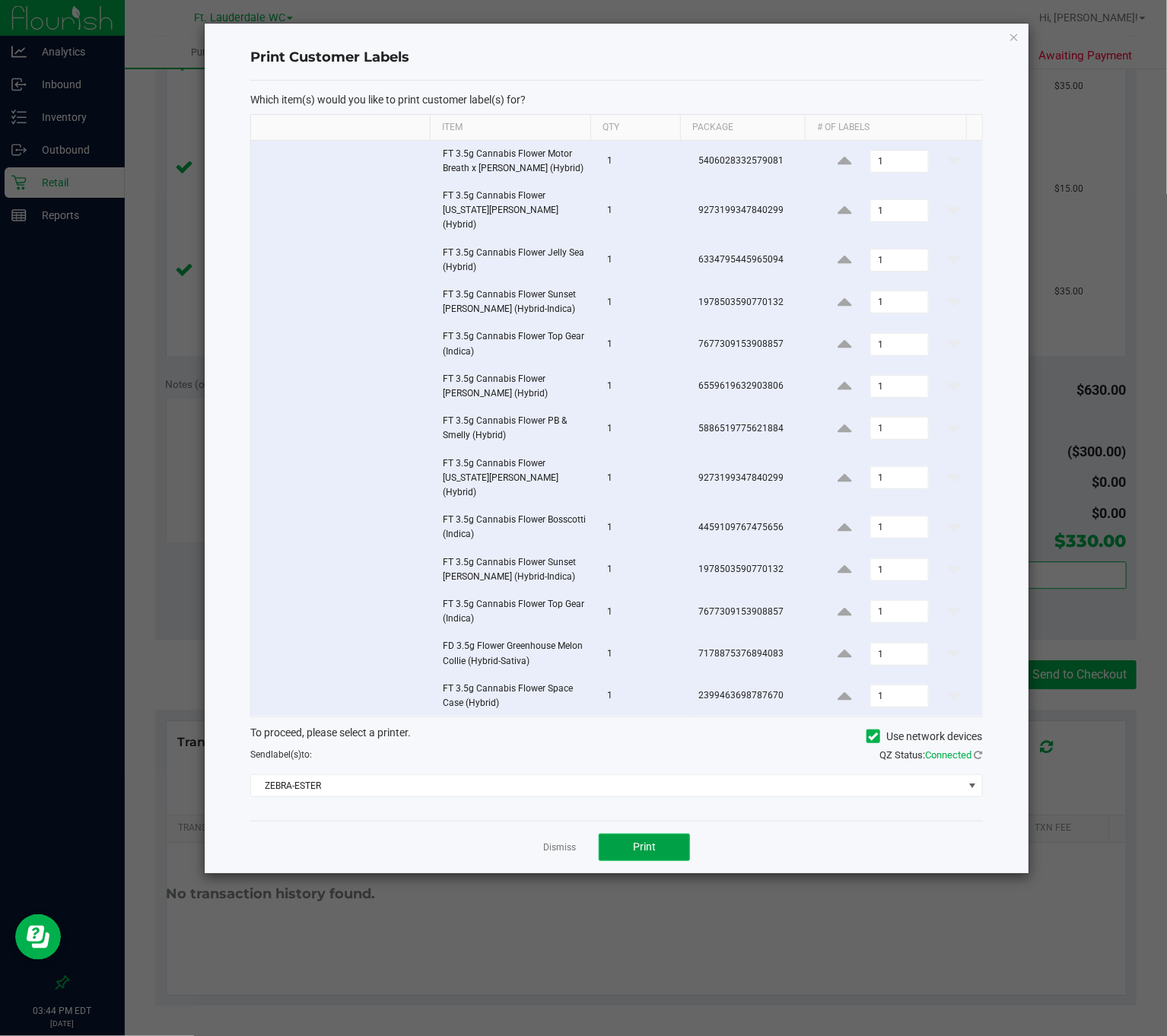
click at [637, 841] on span "Print" at bounding box center [644, 846] width 23 height 12
click at [575, 835] on div "Dismiss Print" at bounding box center [615, 847] width 732 height 53
click at [557, 837] on div "Dismiss Print" at bounding box center [615, 847] width 732 height 53
click at [585, 821] on div "Dismiss Print" at bounding box center [615, 847] width 732 height 53
click at [570, 841] on link "Dismiss" at bounding box center [559, 847] width 32 height 13
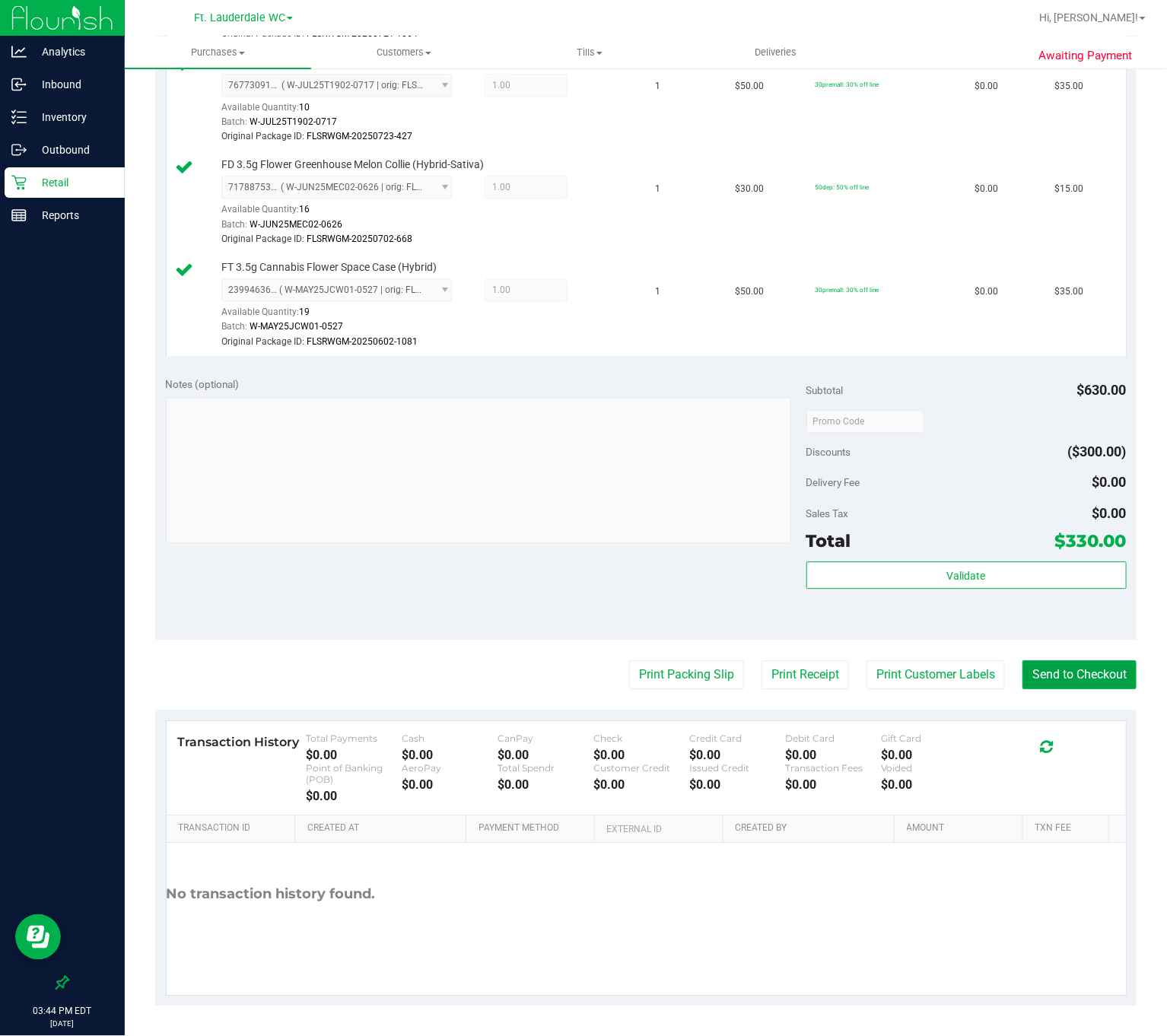
click at [1029, 681] on button "Send to Checkout" at bounding box center [1079, 675] width 114 height 29
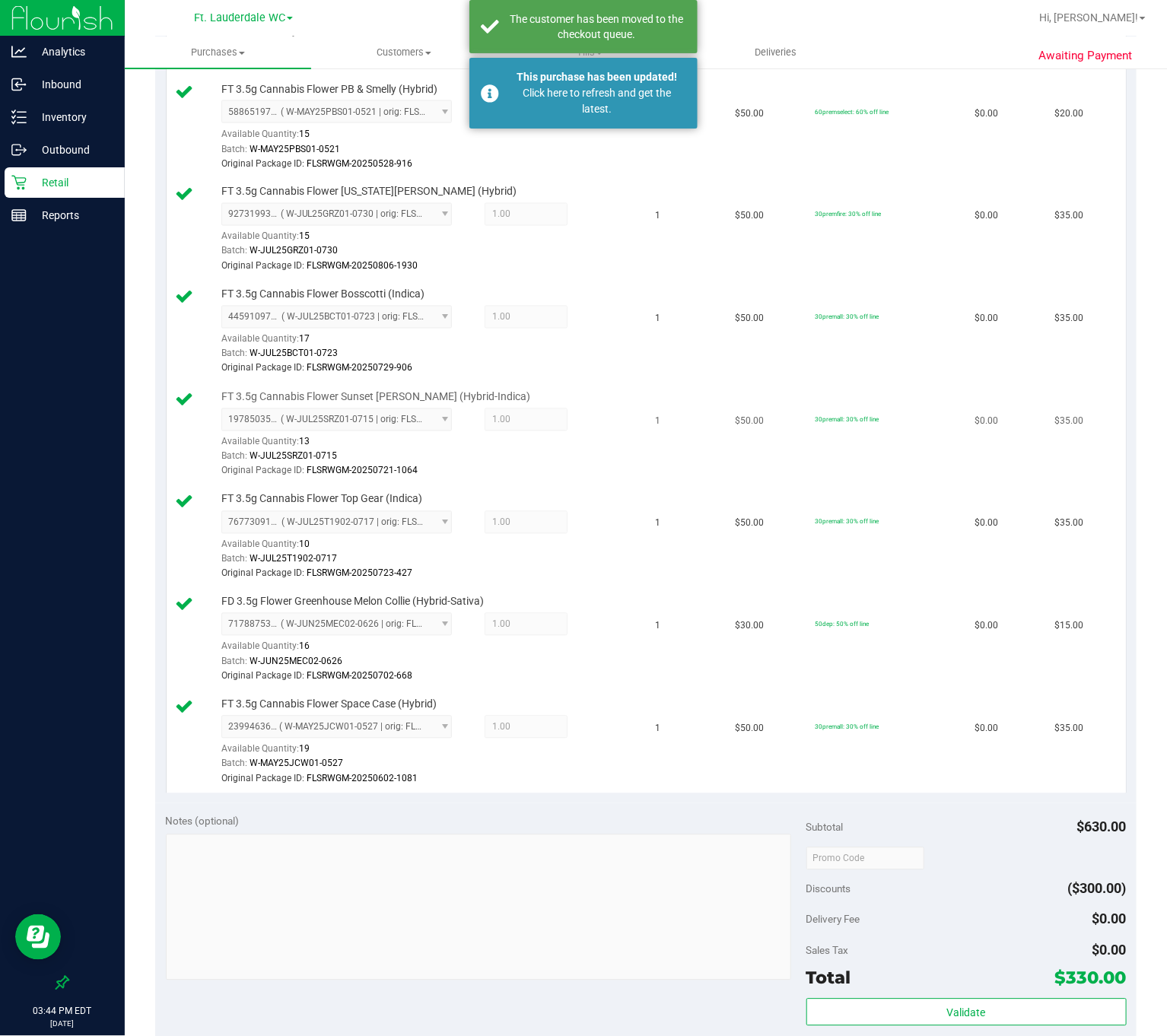
scroll to position [933, 0]
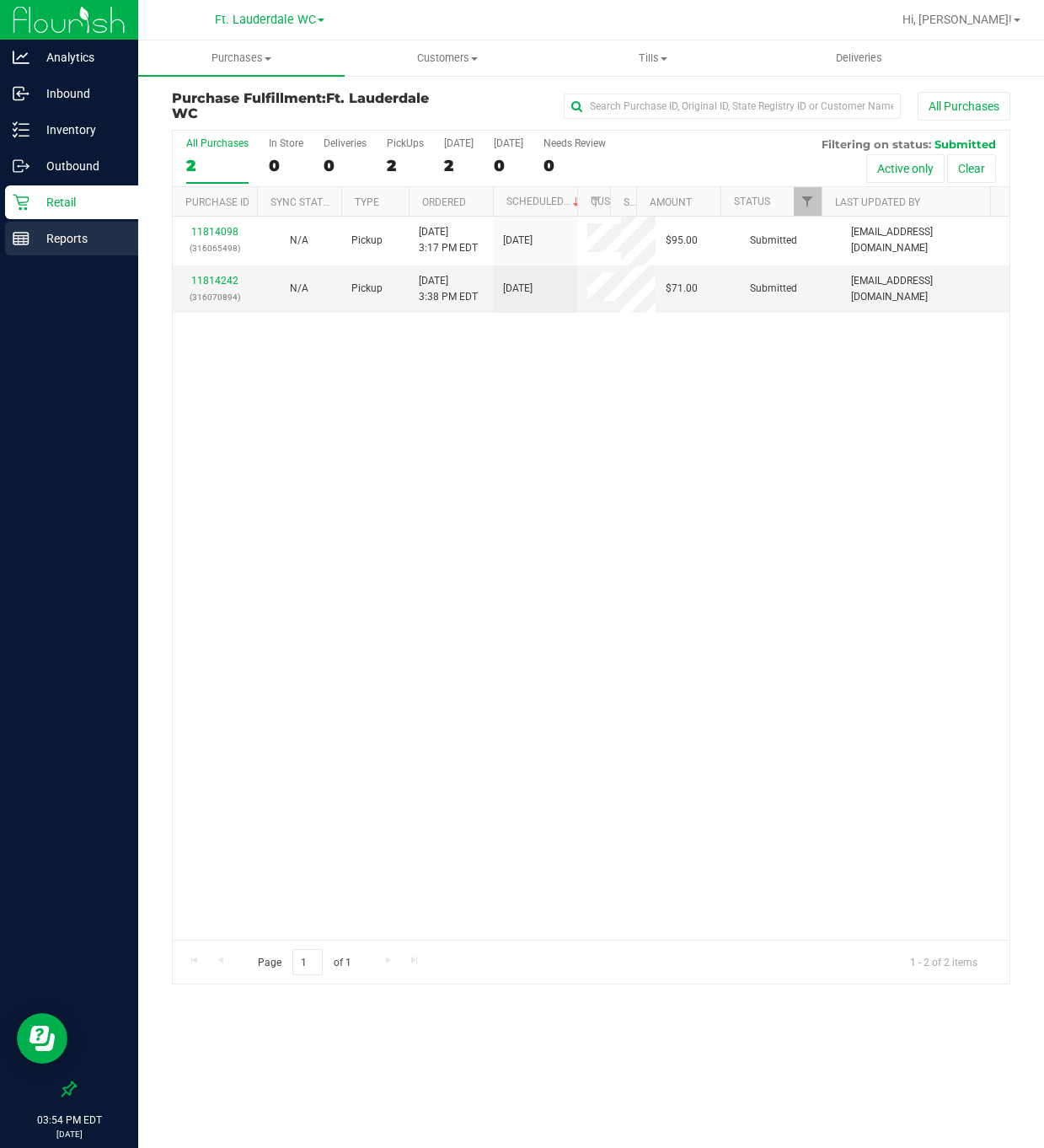
click at [64, 237] on p "Reports" at bounding box center [79, 238] width 101 height 20
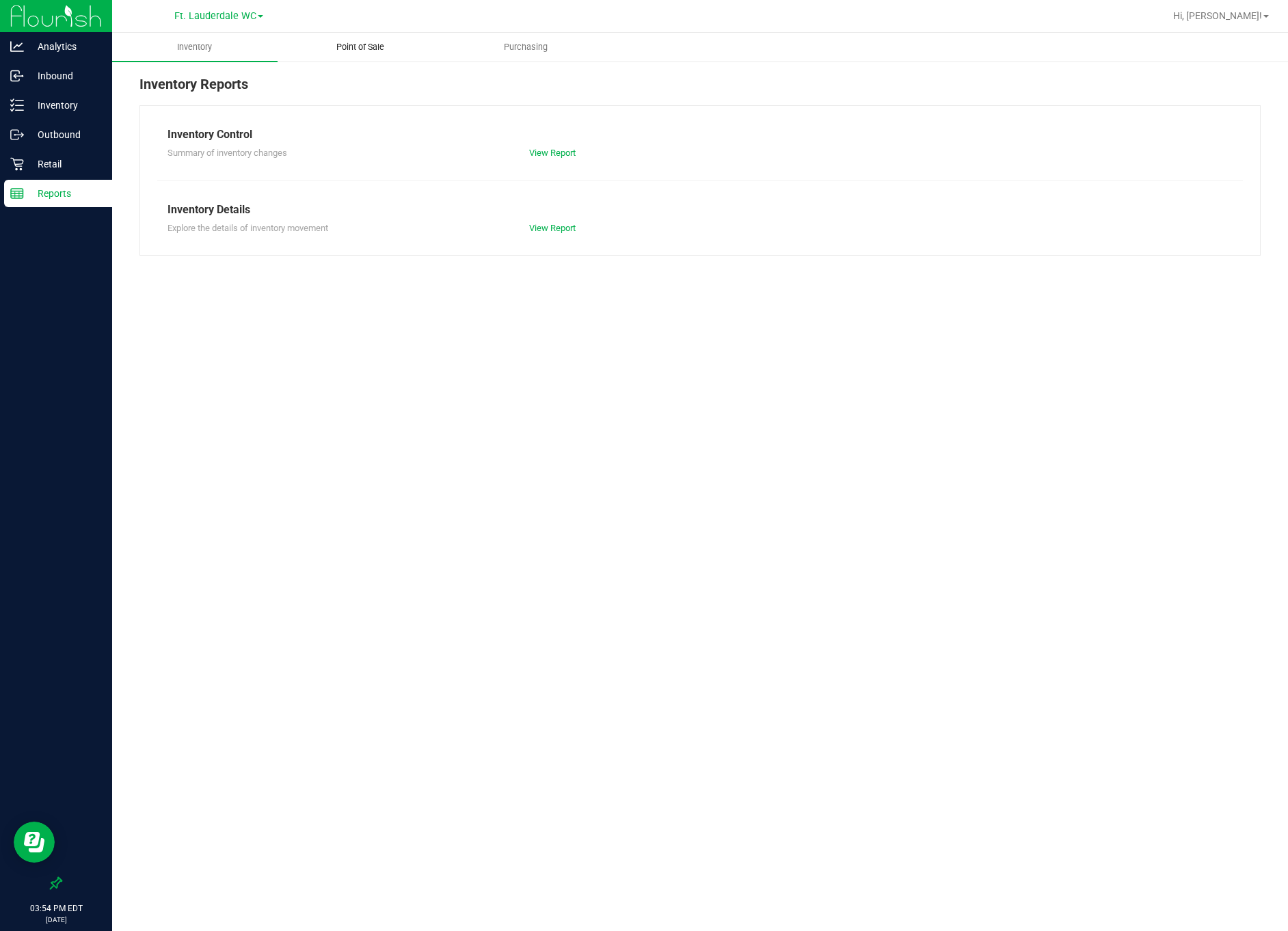
click at [351, 35] on uib-tab-heading "Point of Sale" at bounding box center [360, 47] width 164 height 27
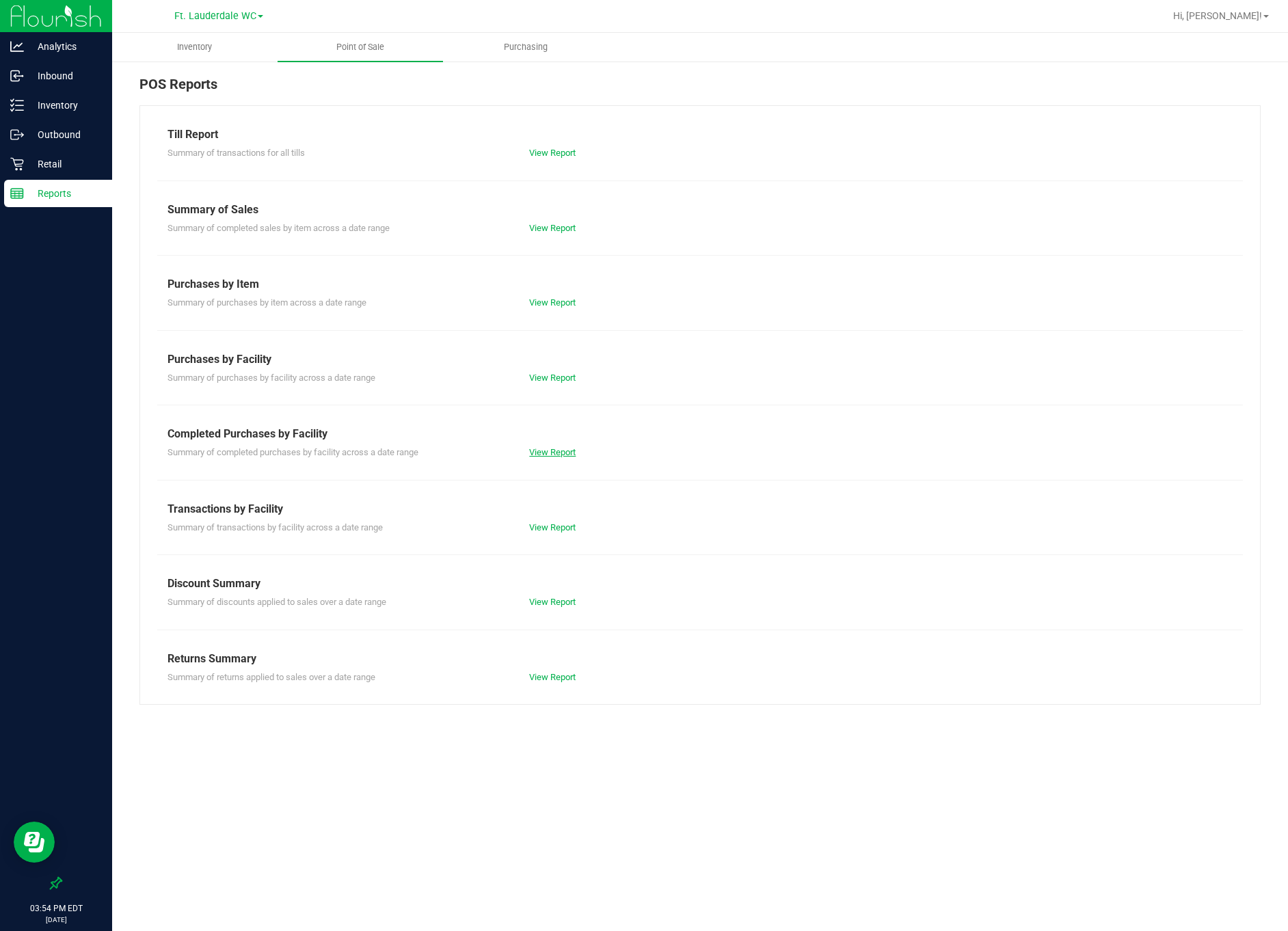
click at [543, 451] on link "View Report" at bounding box center [552, 451] width 47 height 10
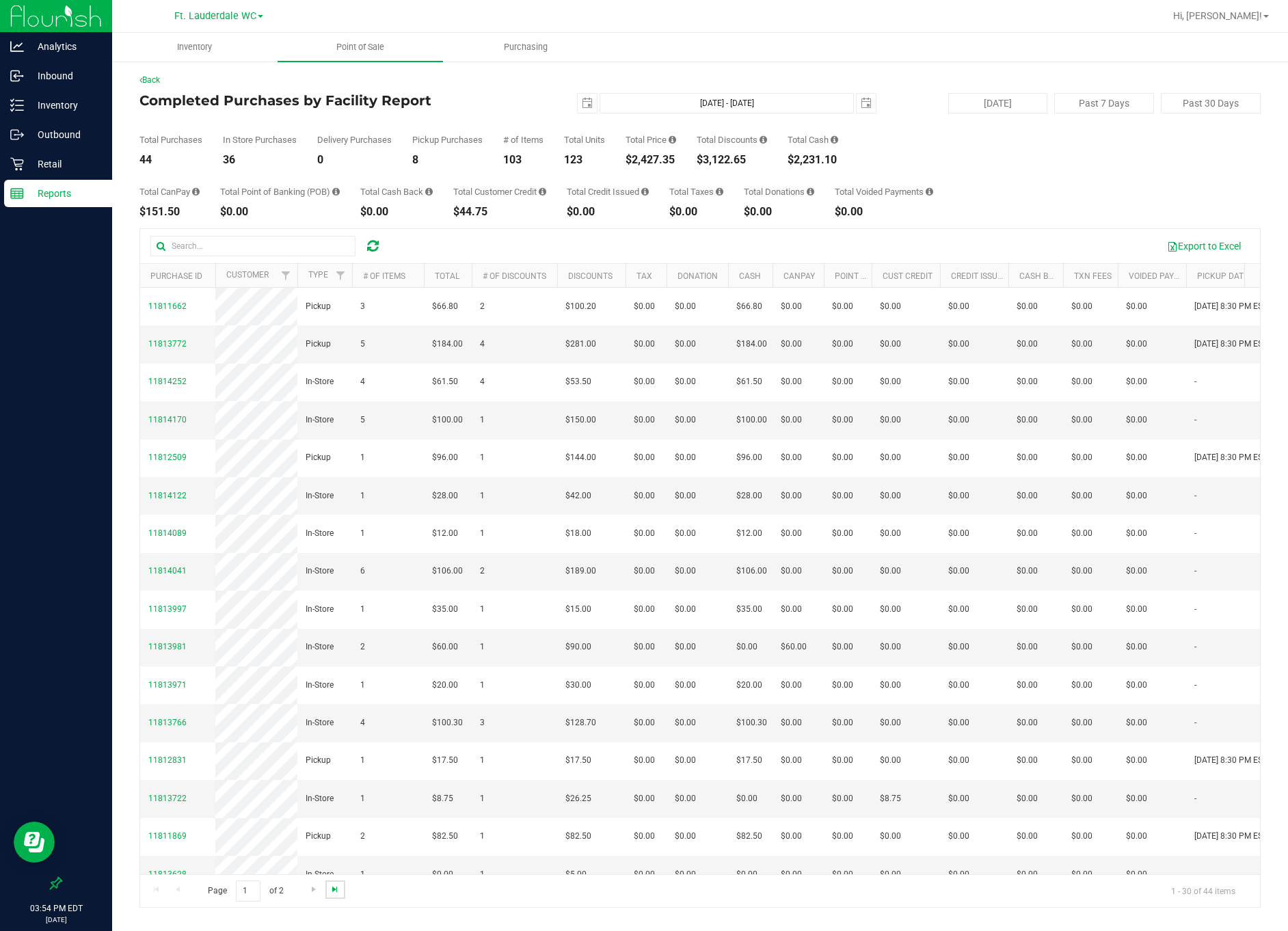
click at [332, 892] on span "Go to the last page" at bounding box center [335, 889] width 11 height 11
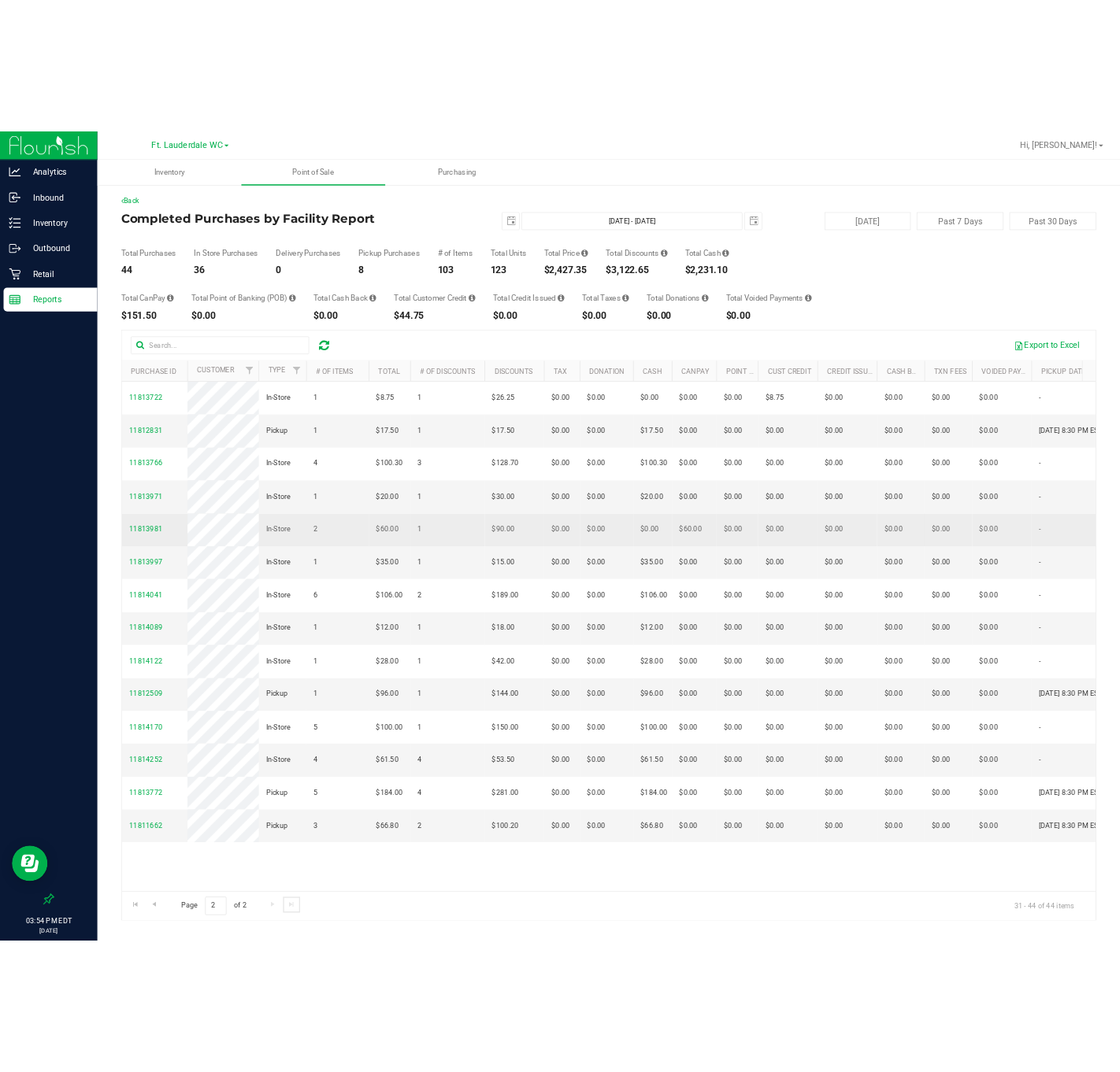
scroll to position [107, 0]
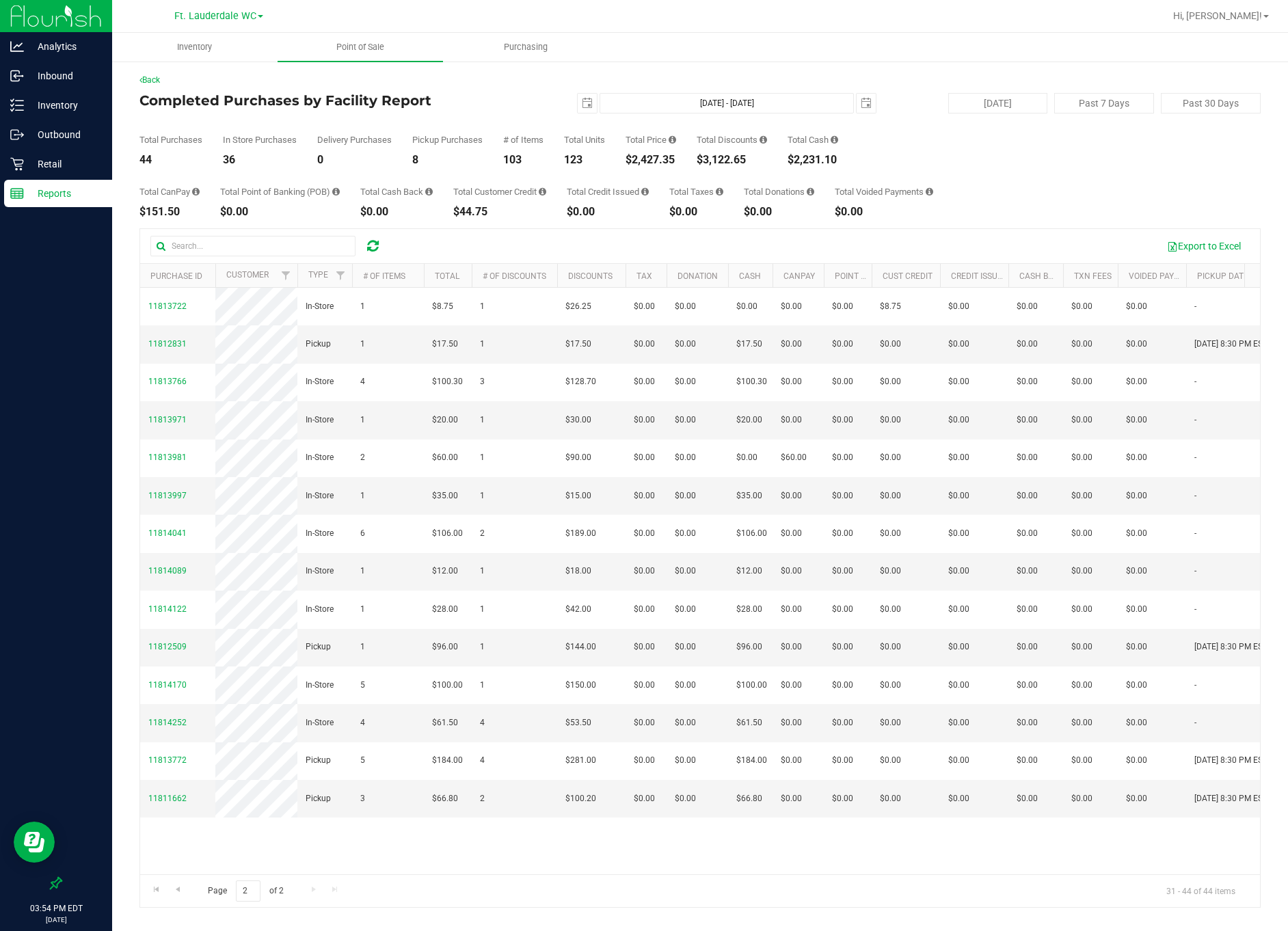
drag, startPoint x: 298, startPoint y: 712, endPoint x: 113, endPoint y: 698, distance: 185.5
click at [113, 698] on div "Back Completed Purchases by Facility Report [DATE] [DATE] - [DATE] [DATE] [DATE…" at bounding box center [700, 491] width 1176 height 861
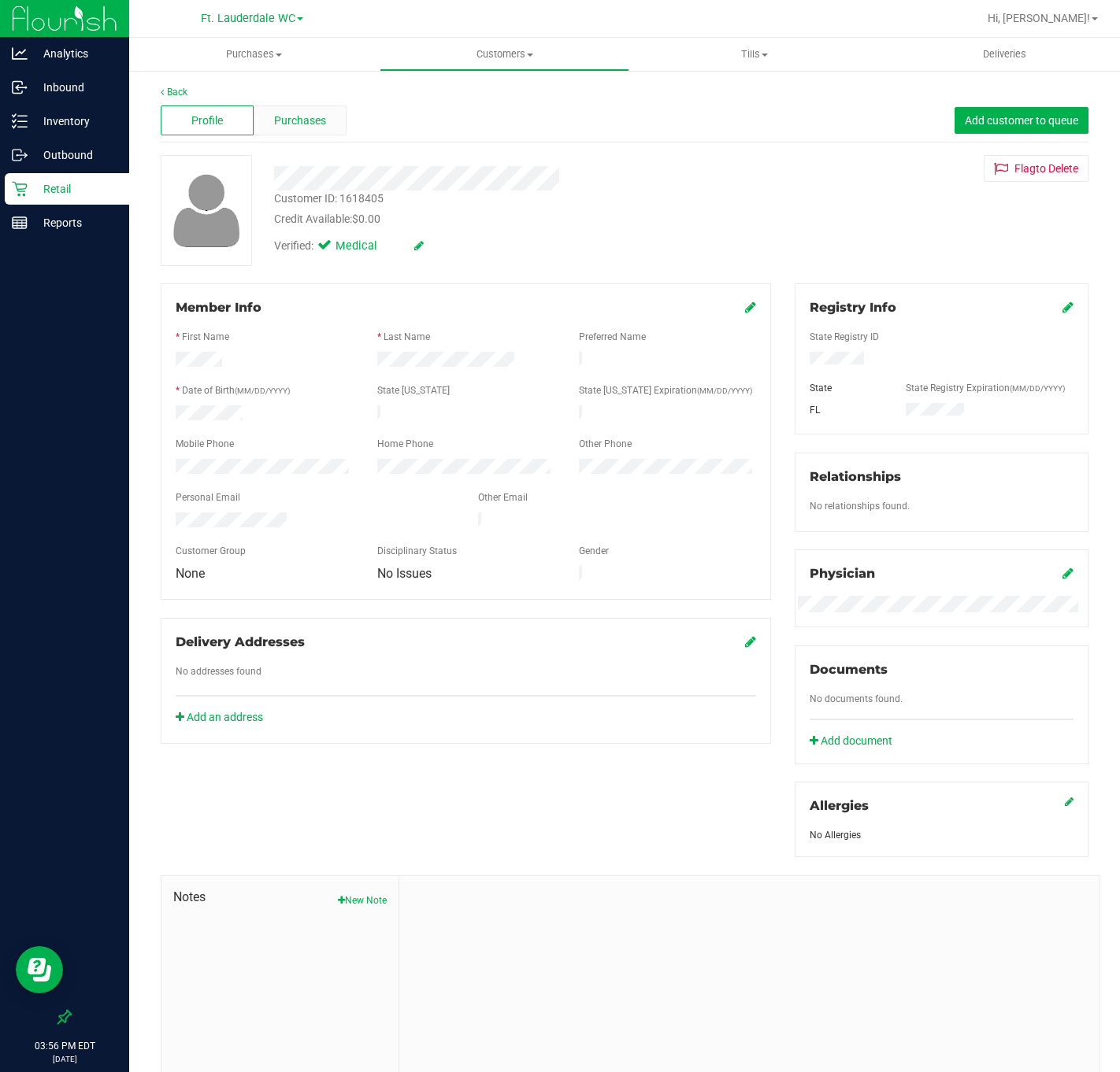
click at [276, 128] on span "Purchases" at bounding box center [299, 120] width 52 height 17
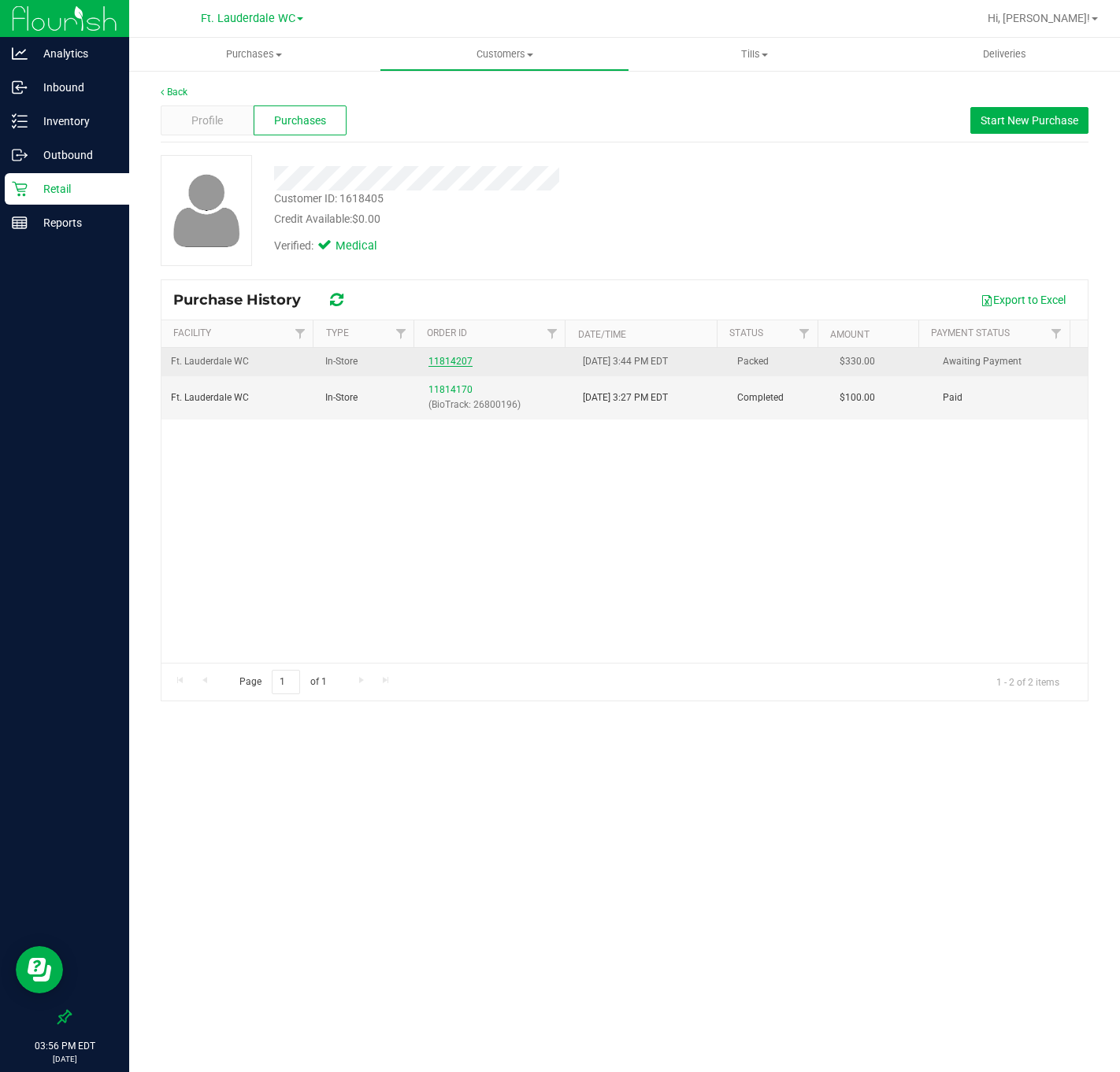
click at [443, 363] on link "11814207" at bounding box center [450, 361] width 44 height 11
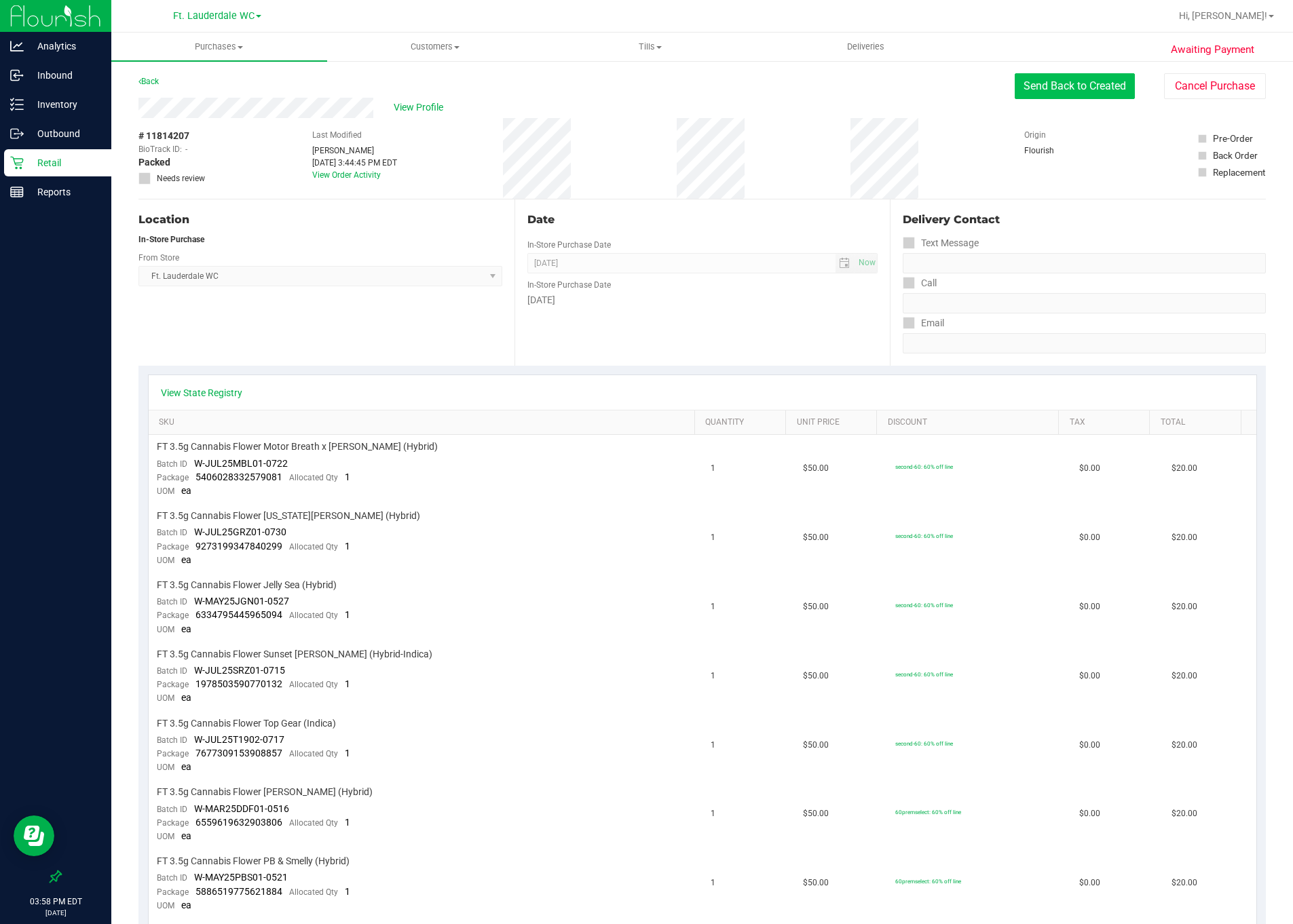
click at [965, 87] on button "Send Back to Created" at bounding box center [1075, 86] width 120 height 26
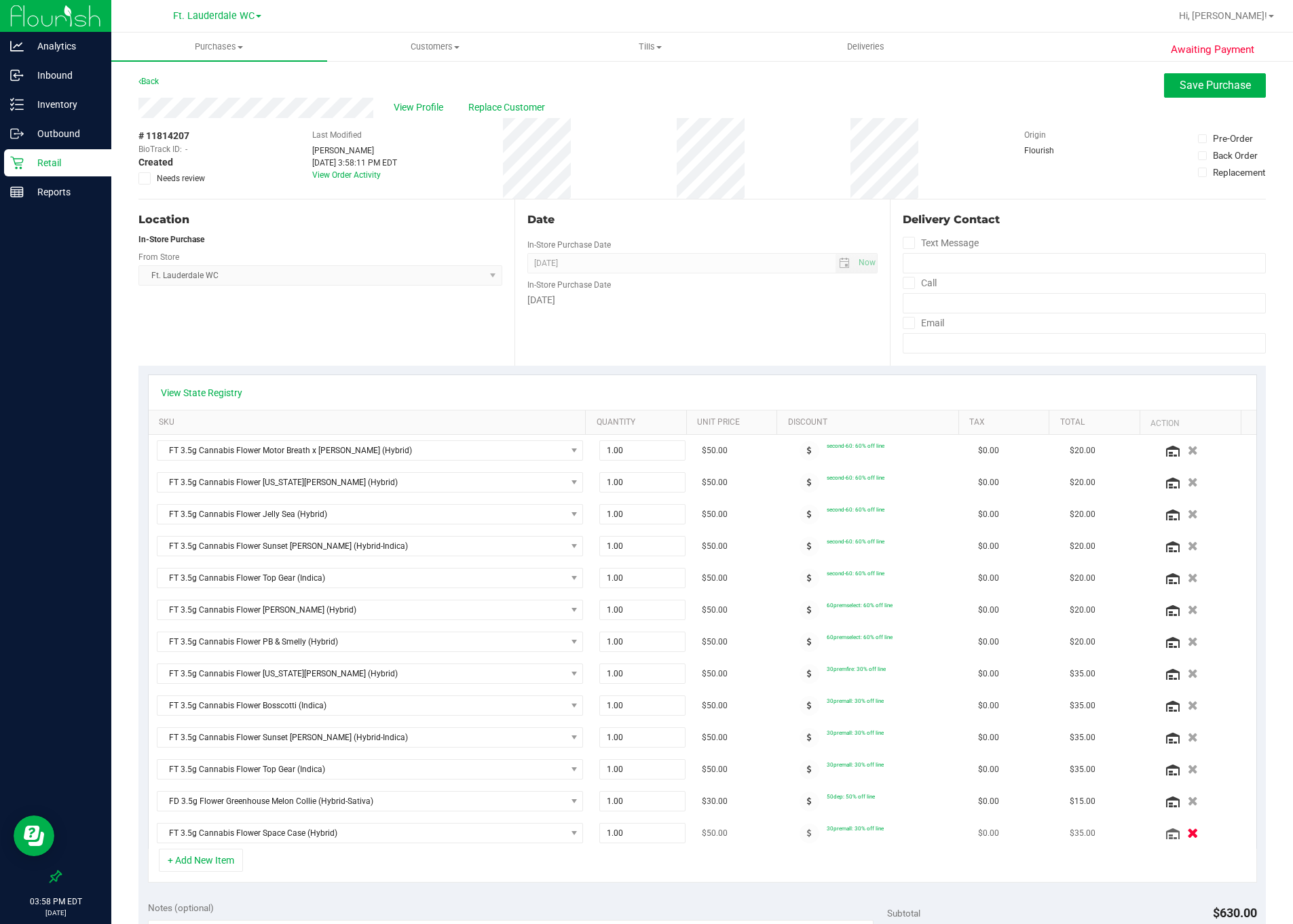
click at [965, 840] on button "button" at bounding box center [1192, 832] width 23 height 14
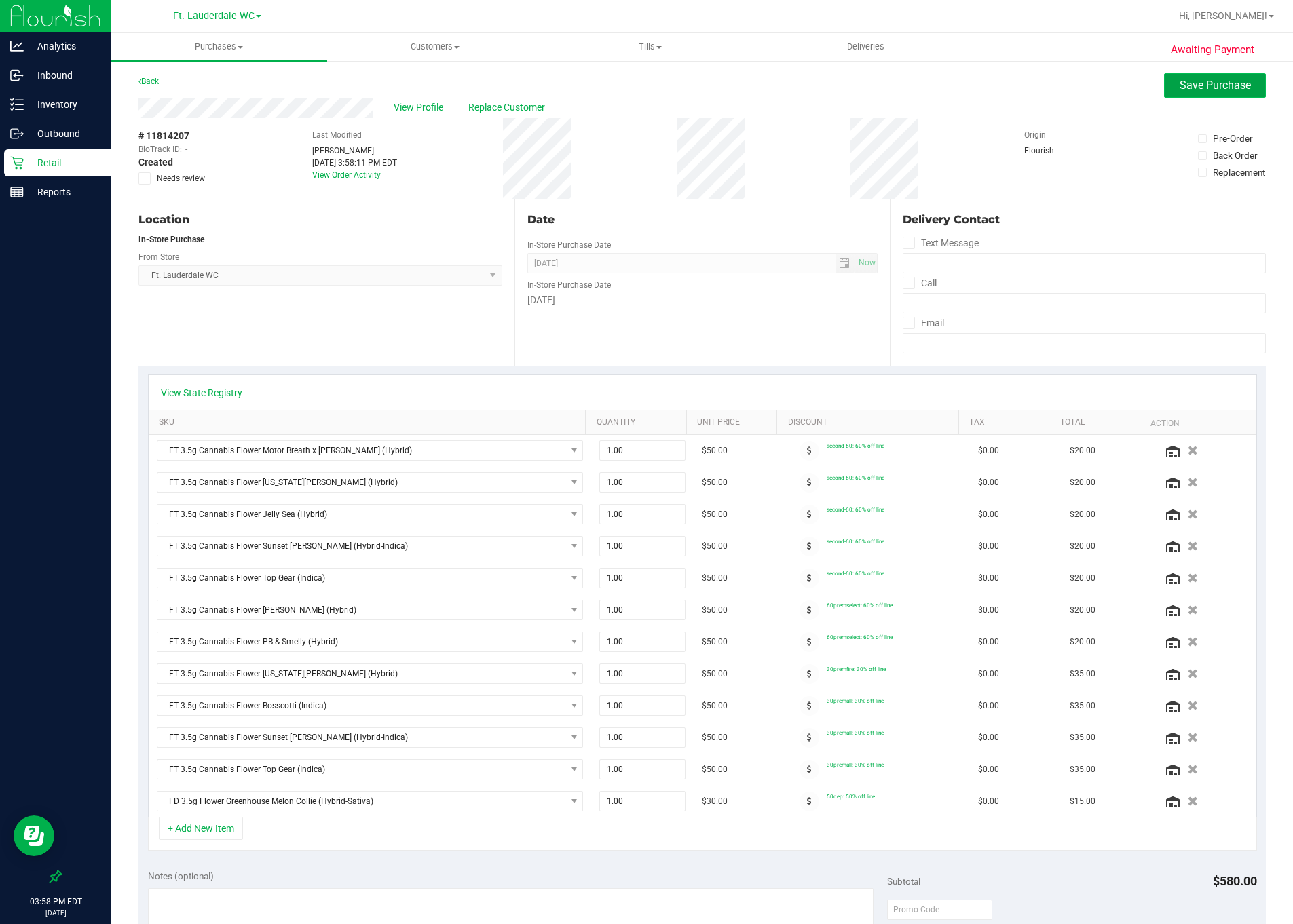
click at [965, 92] on button "Save Purchase" at bounding box center [1215, 86] width 102 height 24
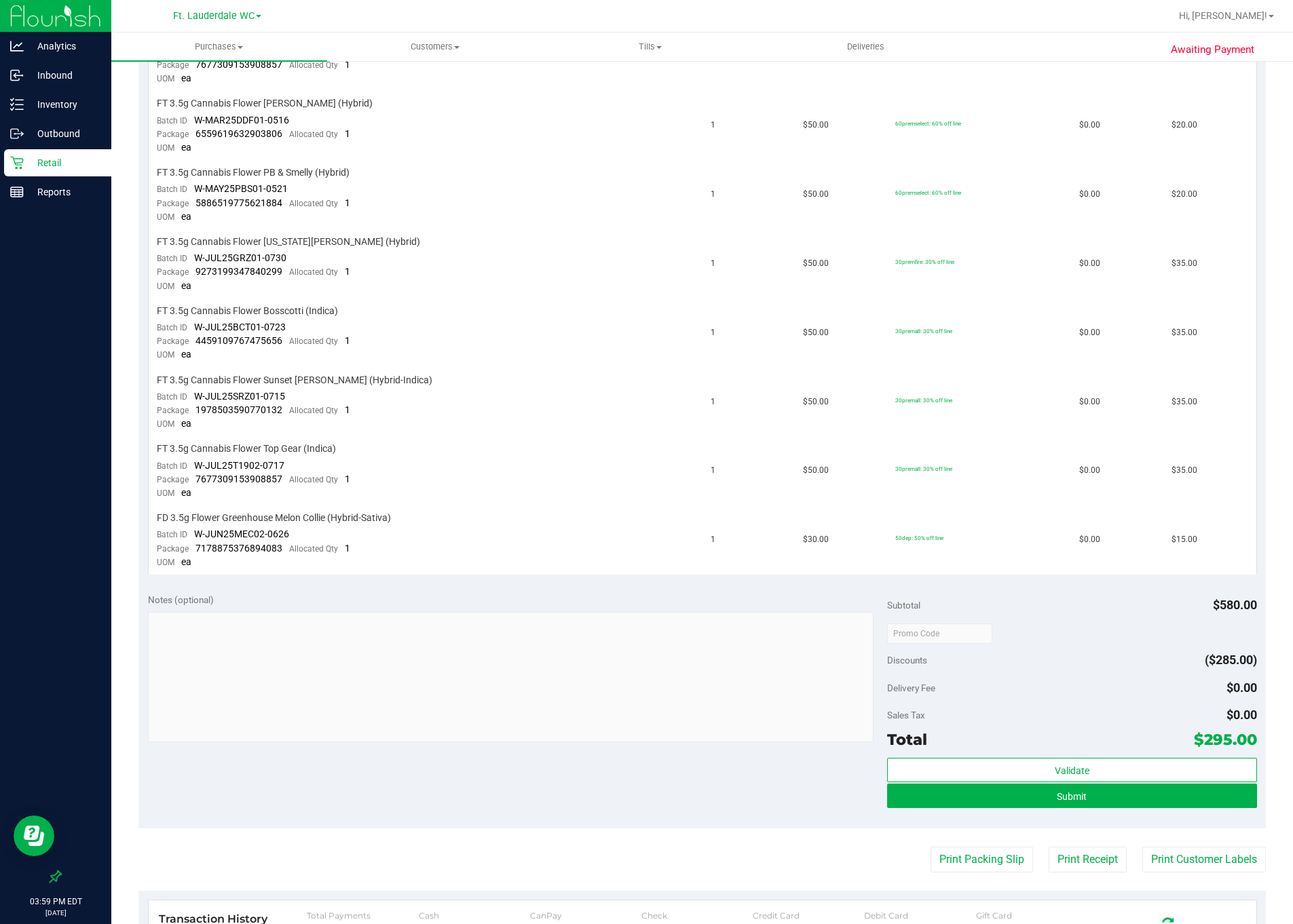
scroll to position [919, 0]
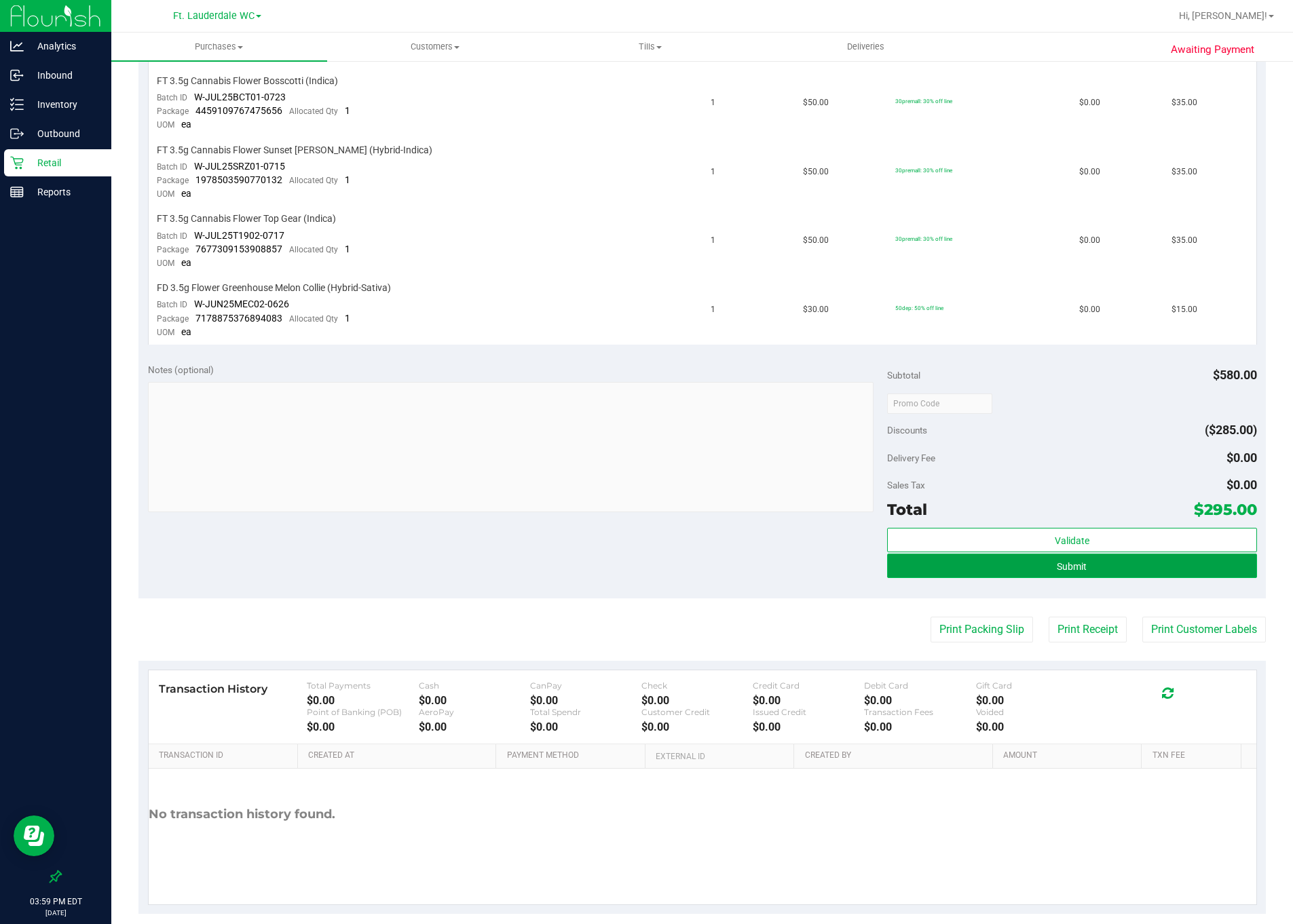
click at [965, 553] on button "Submit" at bounding box center [1072, 565] width 370 height 24
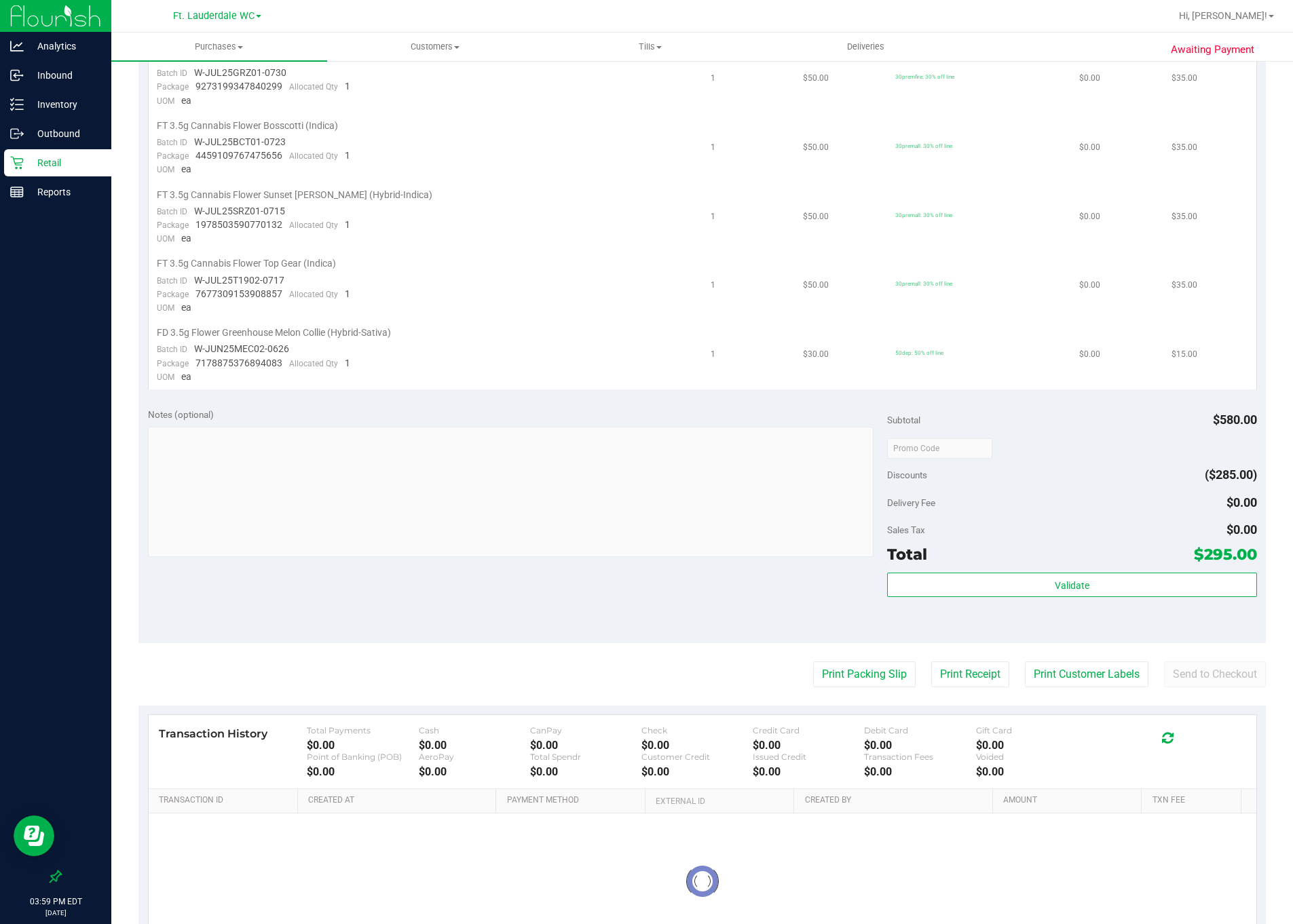
scroll to position [0, 0]
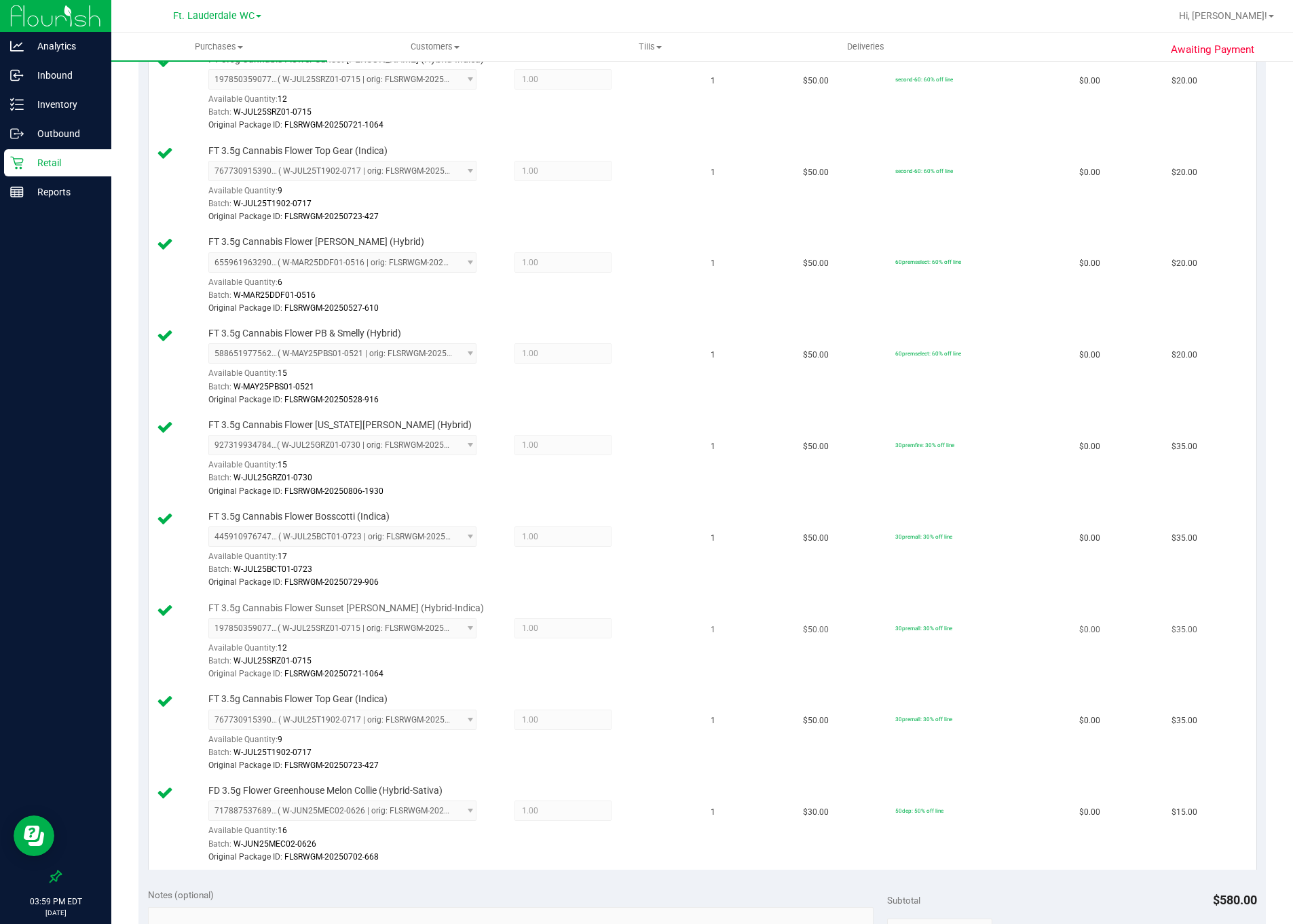
click at [965, 660] on td "30premall: 30% off line" at bounding box center [979, 642] width 184 height 92
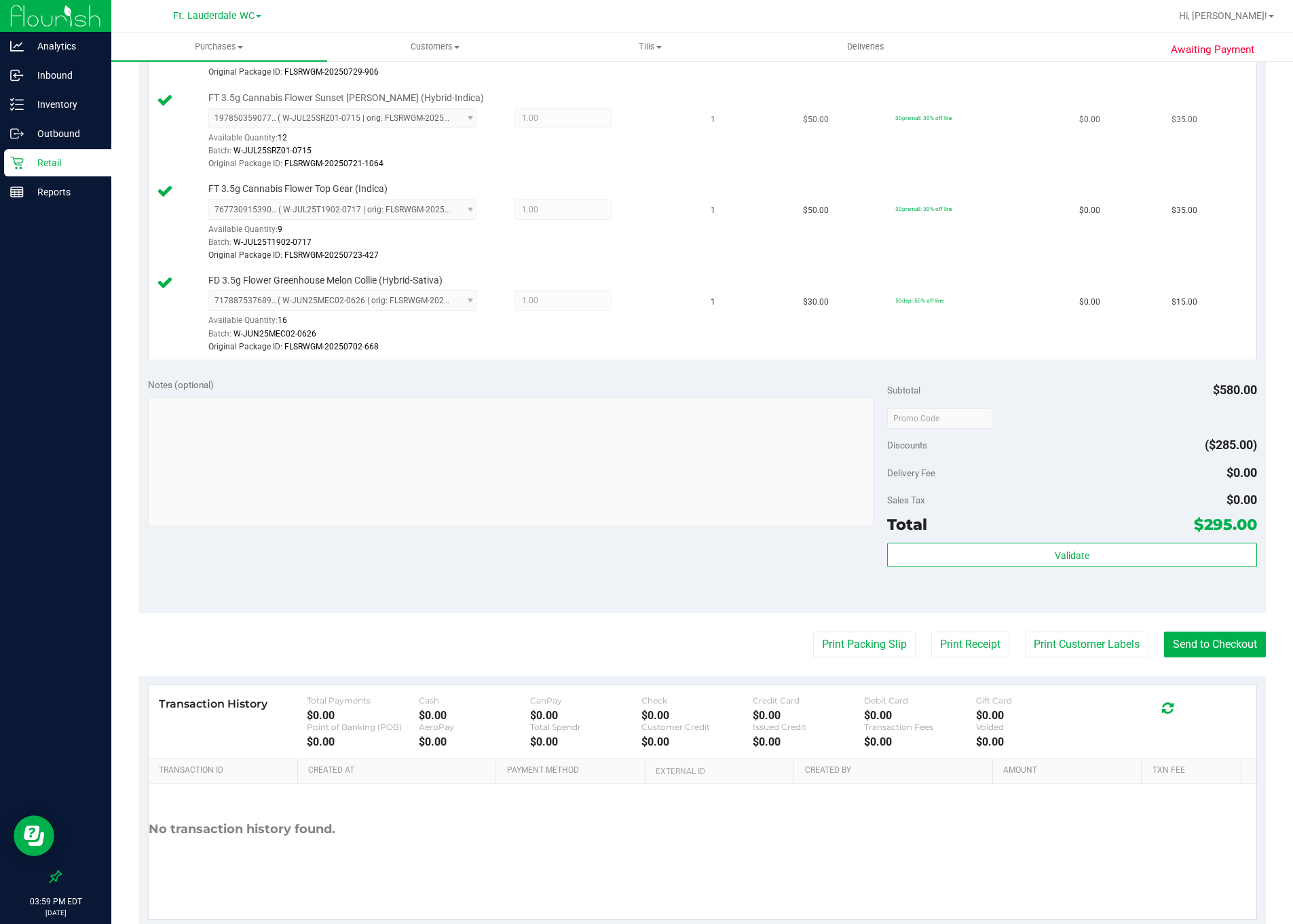
scroll to position [1220, 0]
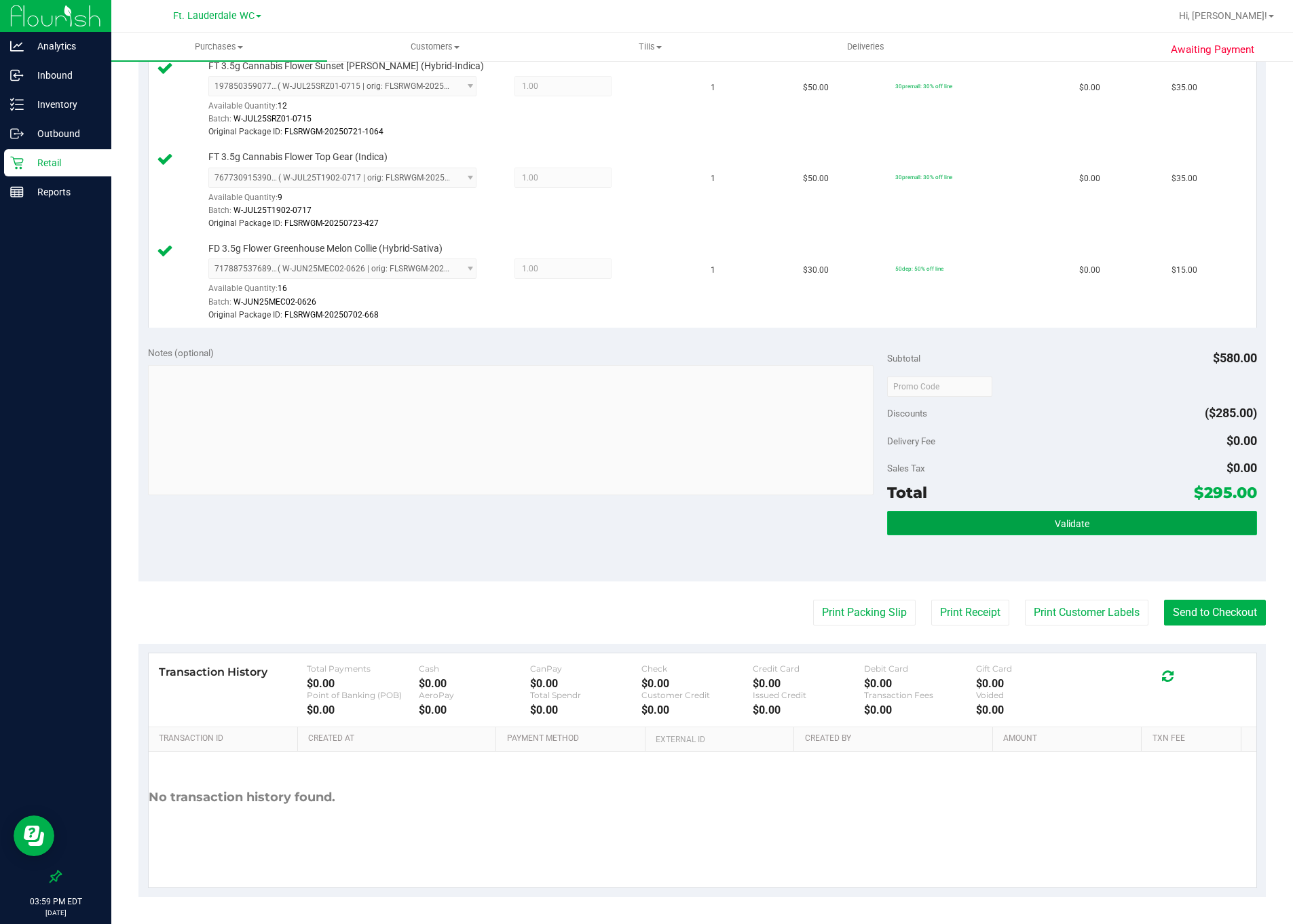
click at [965, 511] on button "Validate" at bounding box center [1072, 523] width 370 height 24
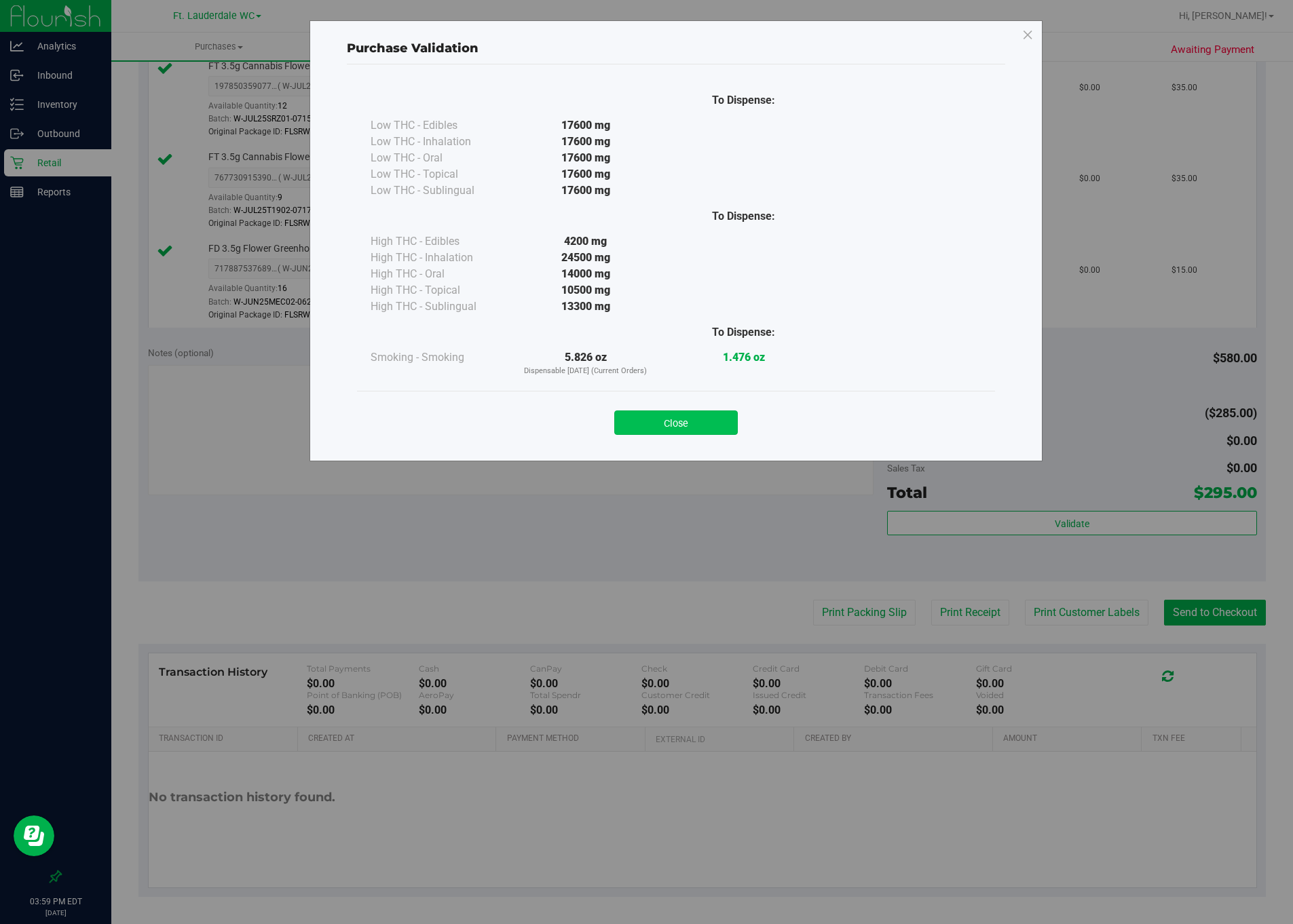
click at [725, 435] on button "Close" at bounding box center [676, 422] width 124 height 24
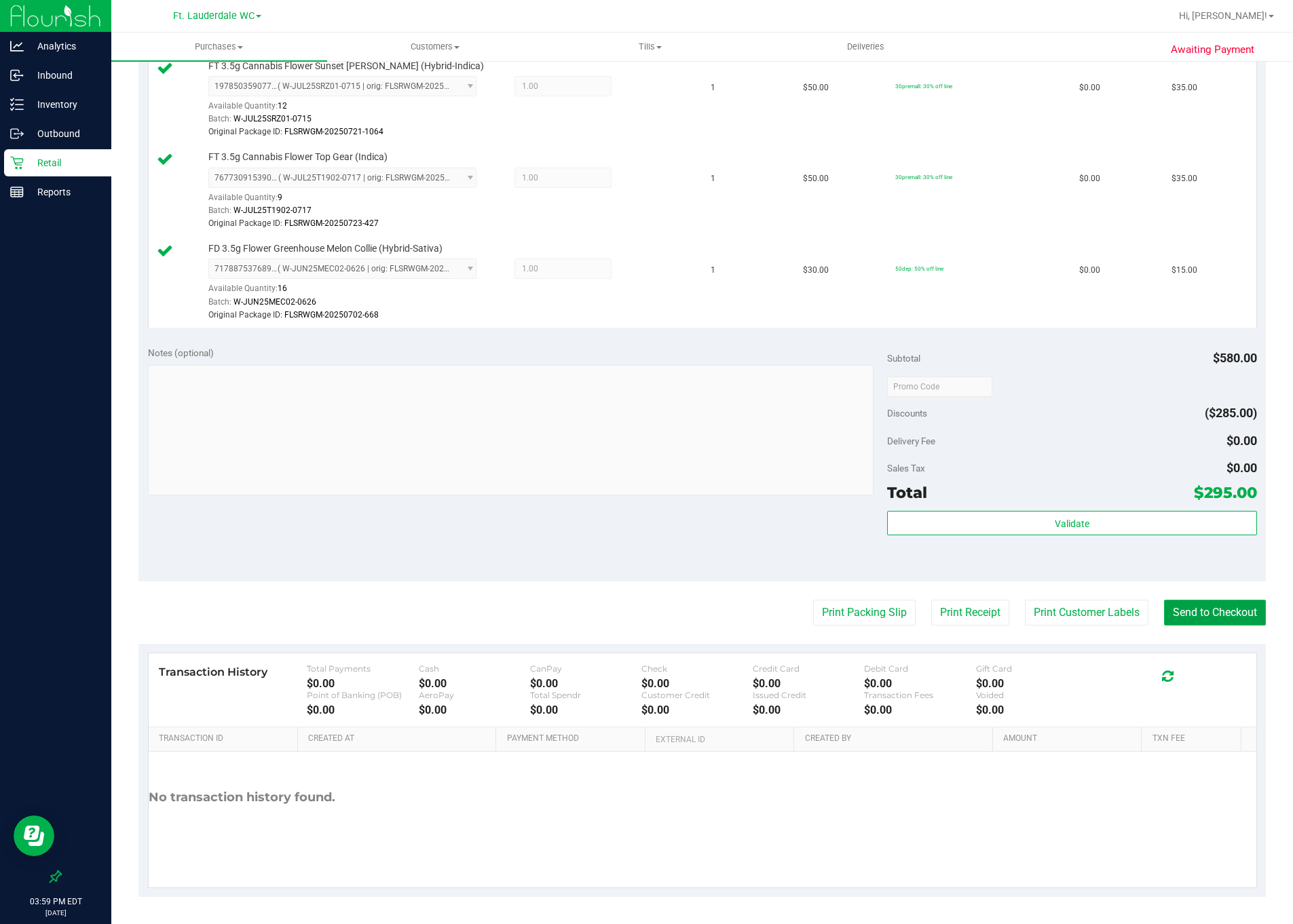
click at [965, 610] on button "Send to Checkout" at bounding box center [1215, 612] width 102 height 26
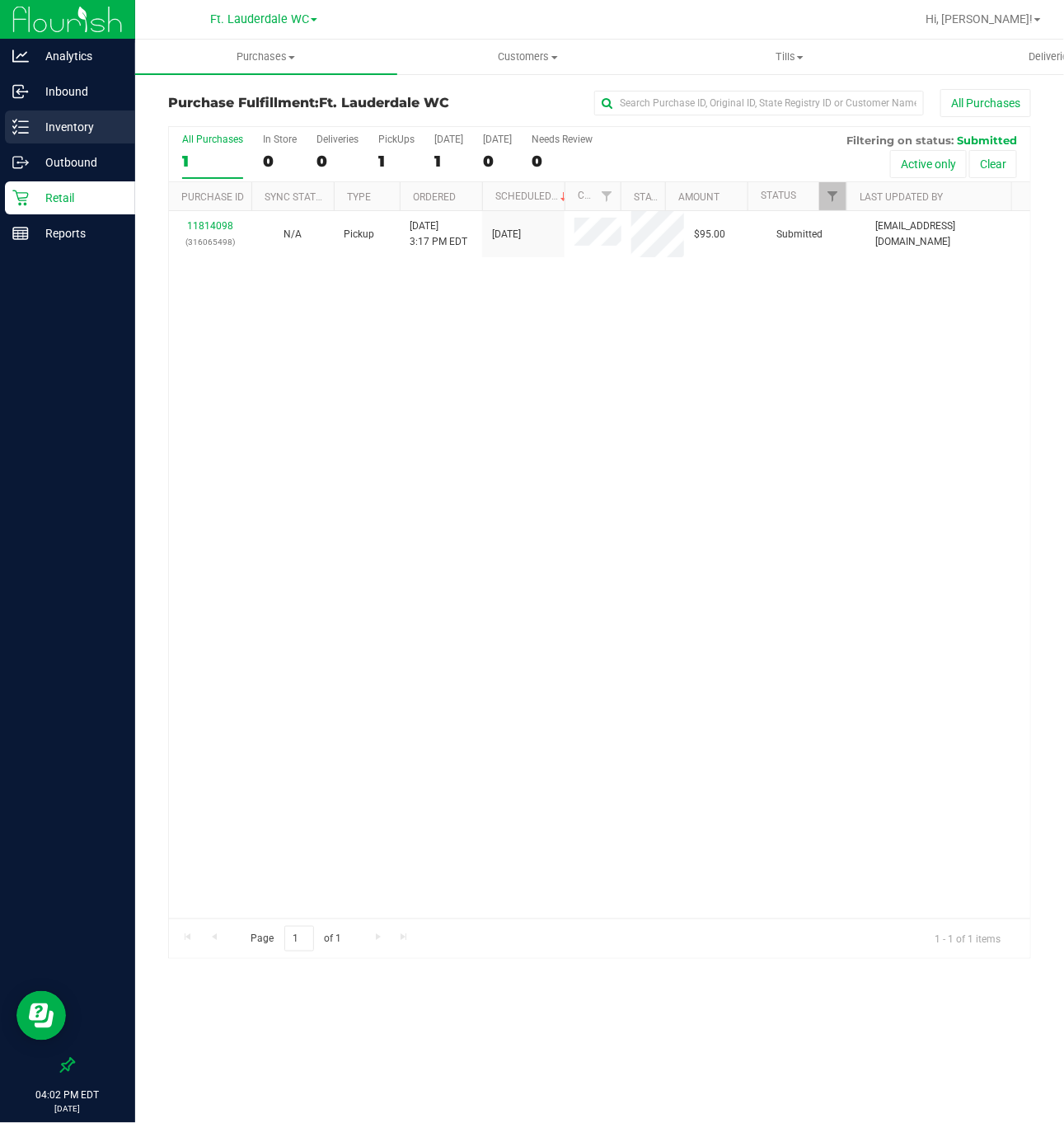
click at [72, 132] on p "Inventory" at bounding box center [77, 126] width 99 height 19
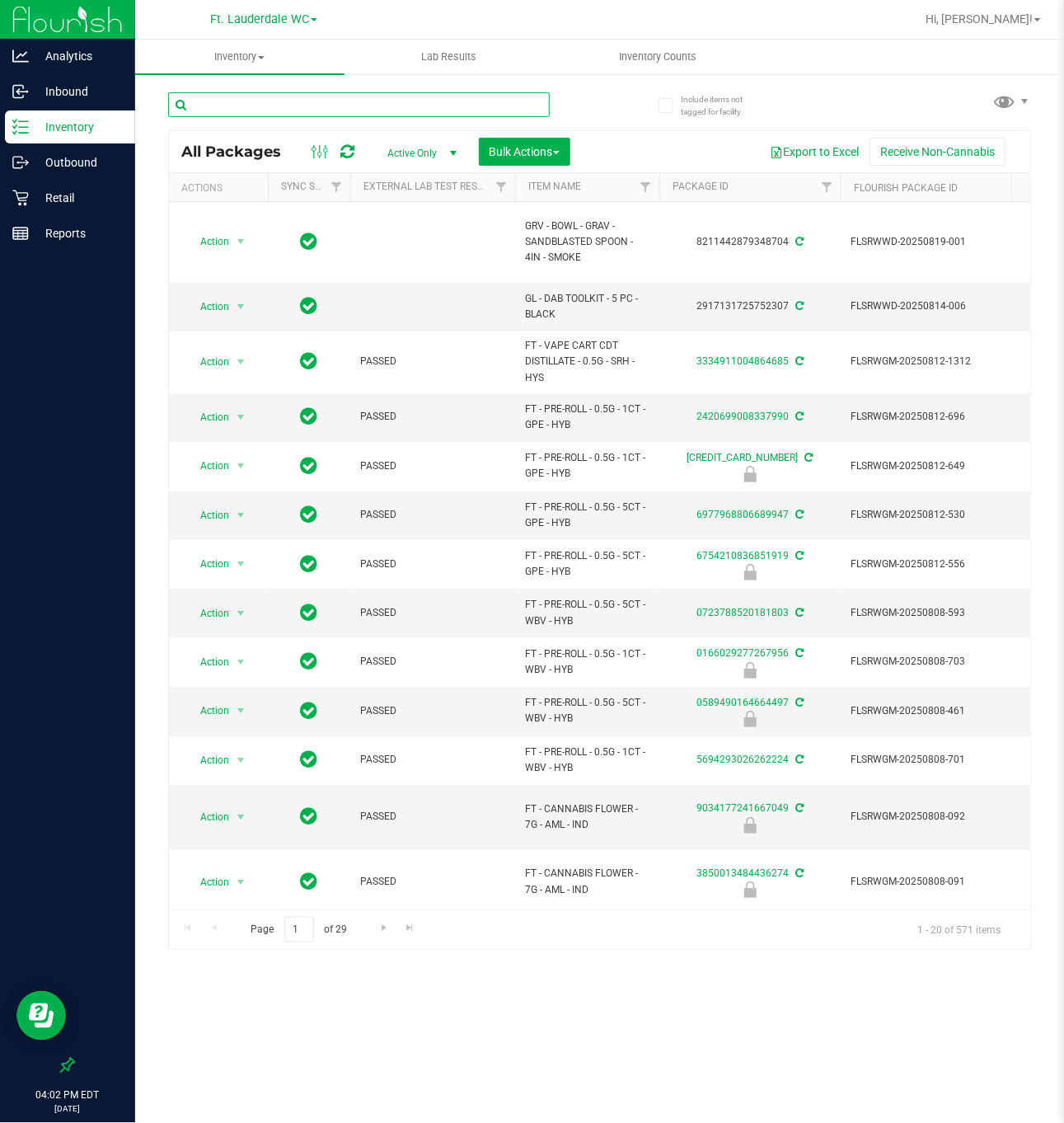
click at [308, 116] on input "text" at bounding box center [359, 104] width 381 height 25
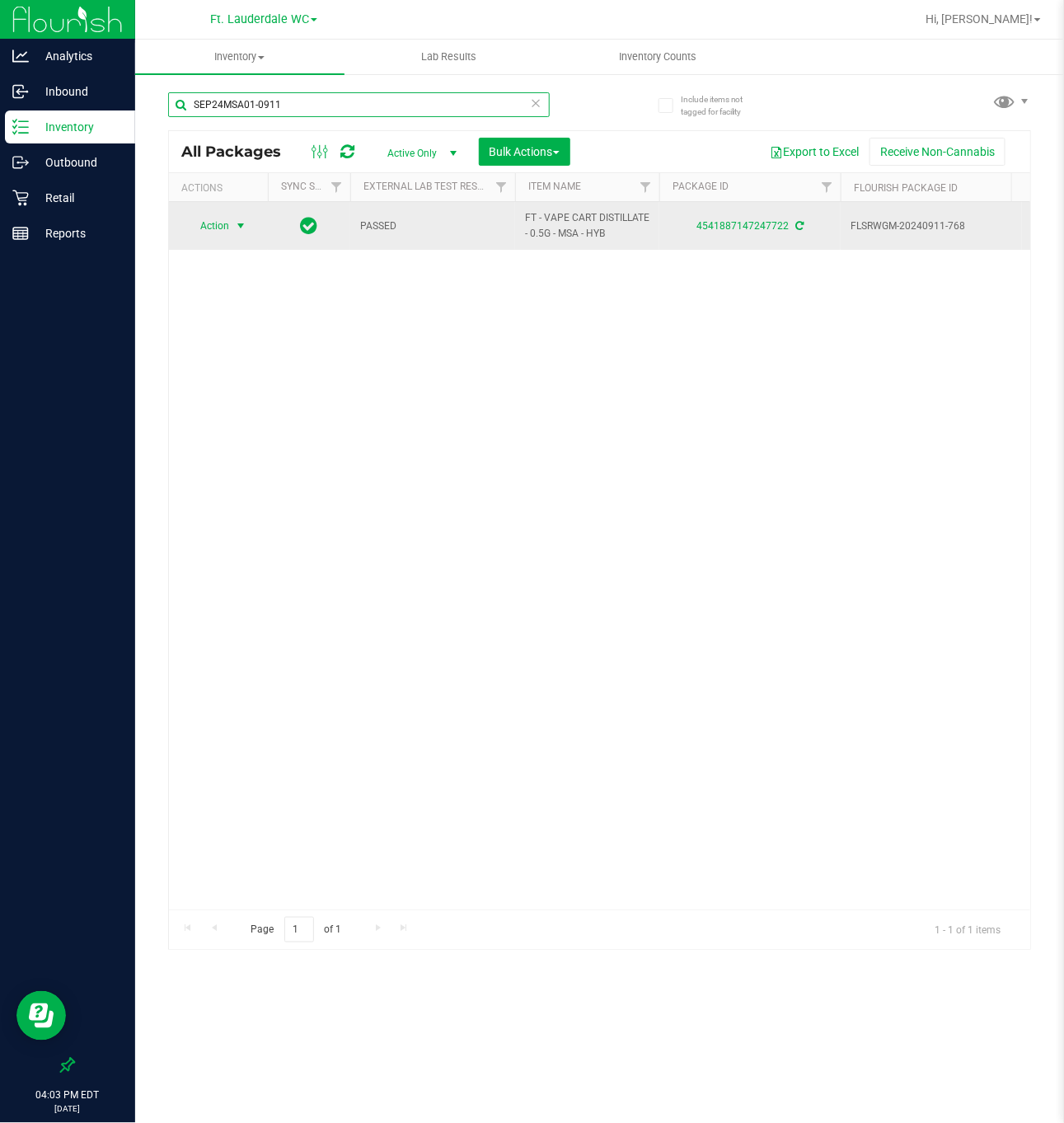
type input "SEP24MSA01-0911"
click at [214, 228] on span "Action" at bounding box center [207, 226] width 44 height 23
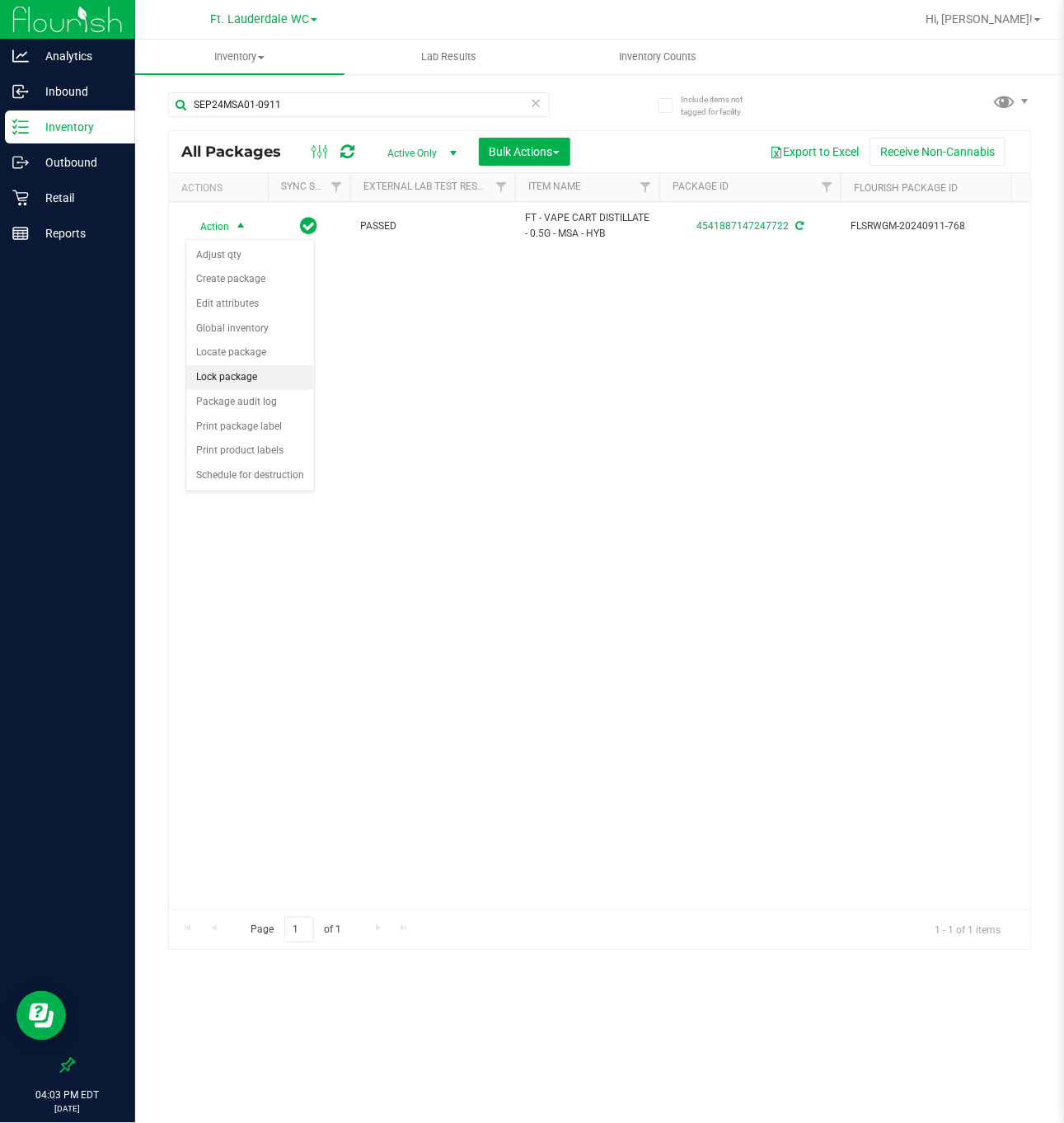
click at [230, 383] on li "Lock package" at bounding box center [250, 377] width 128 height 25
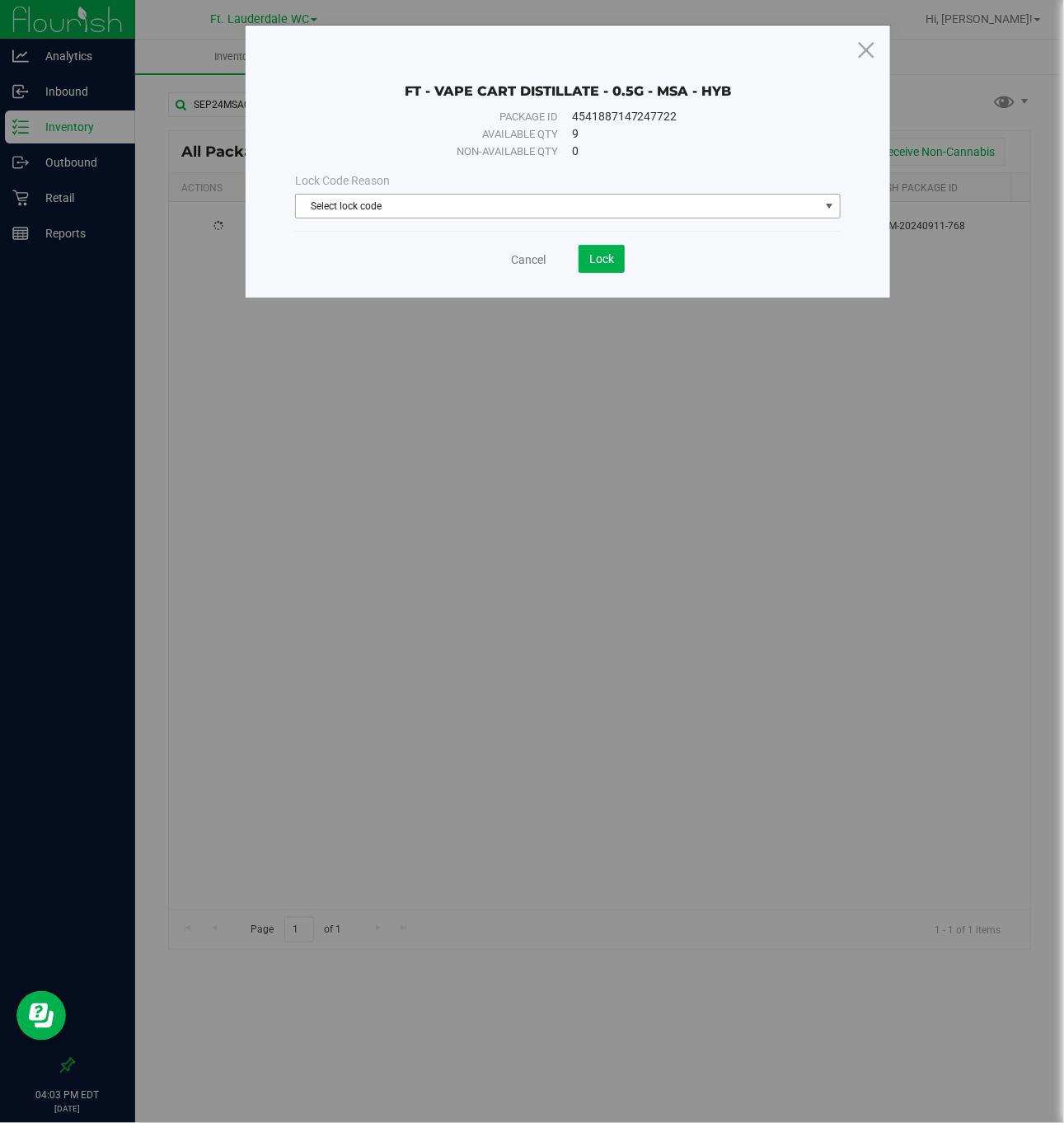
click at [448, 210] on span "Select lock code" at bounding box center [557, 205] width 523 height 23
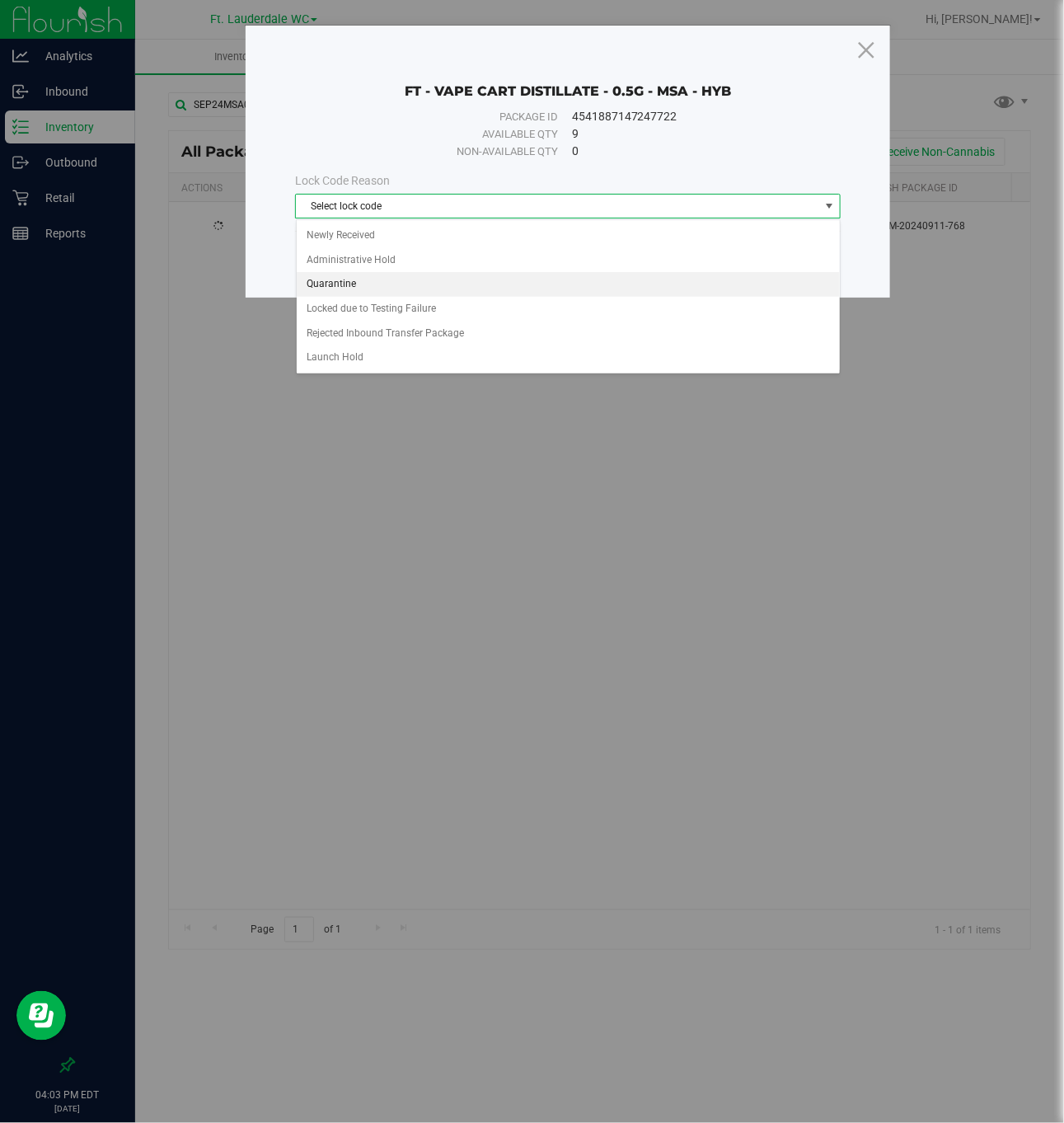
click at [404, 282] on li "Quarantine" at bounding box center [568, 284] width 544 height 25
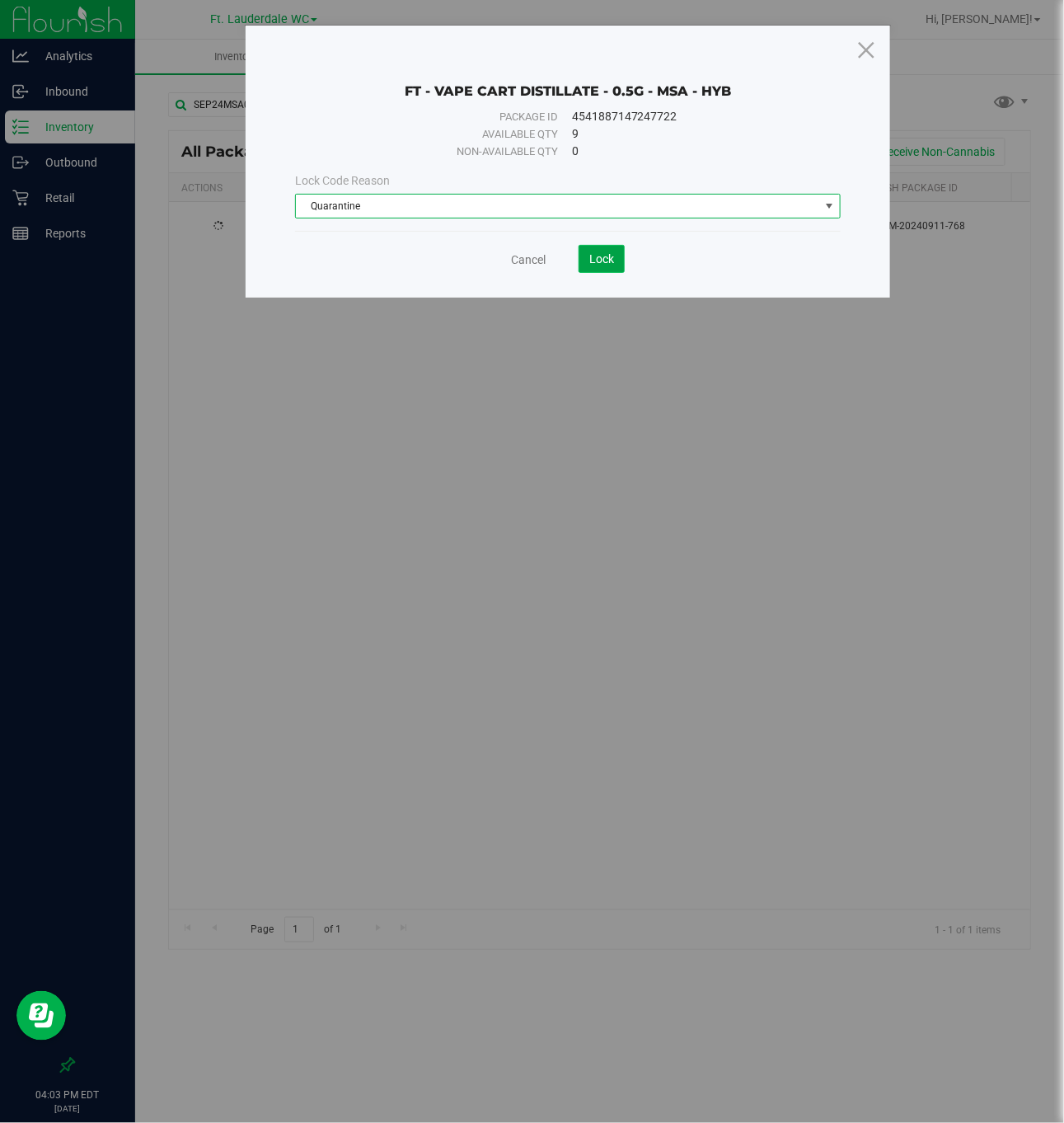
click at [597, 247] on button "Lock" at bounding box center [602, 259] width 46 height 28
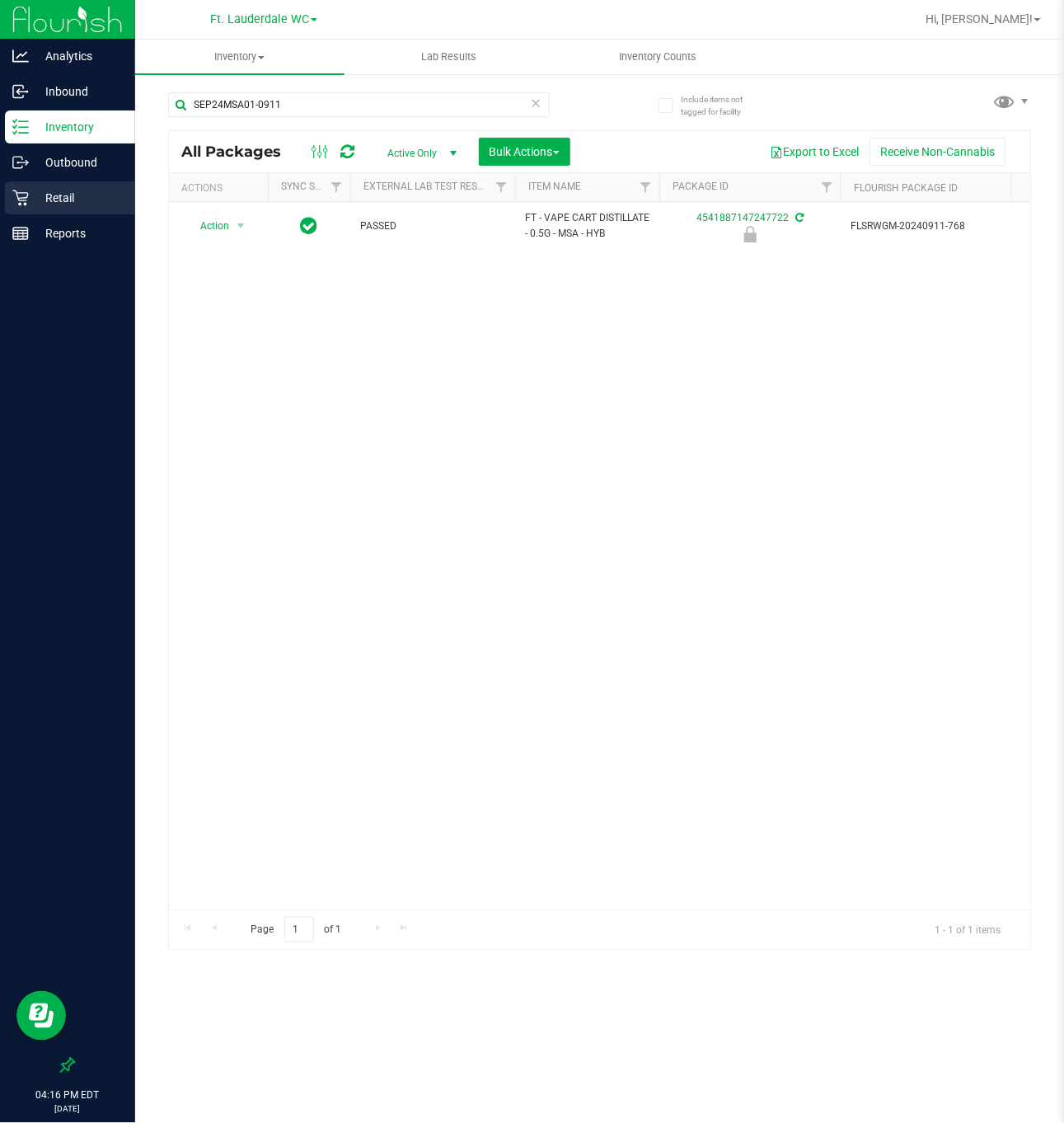
click at [101, 204] on p "Retail" at bounding box center [77, 197] width 99 height 19
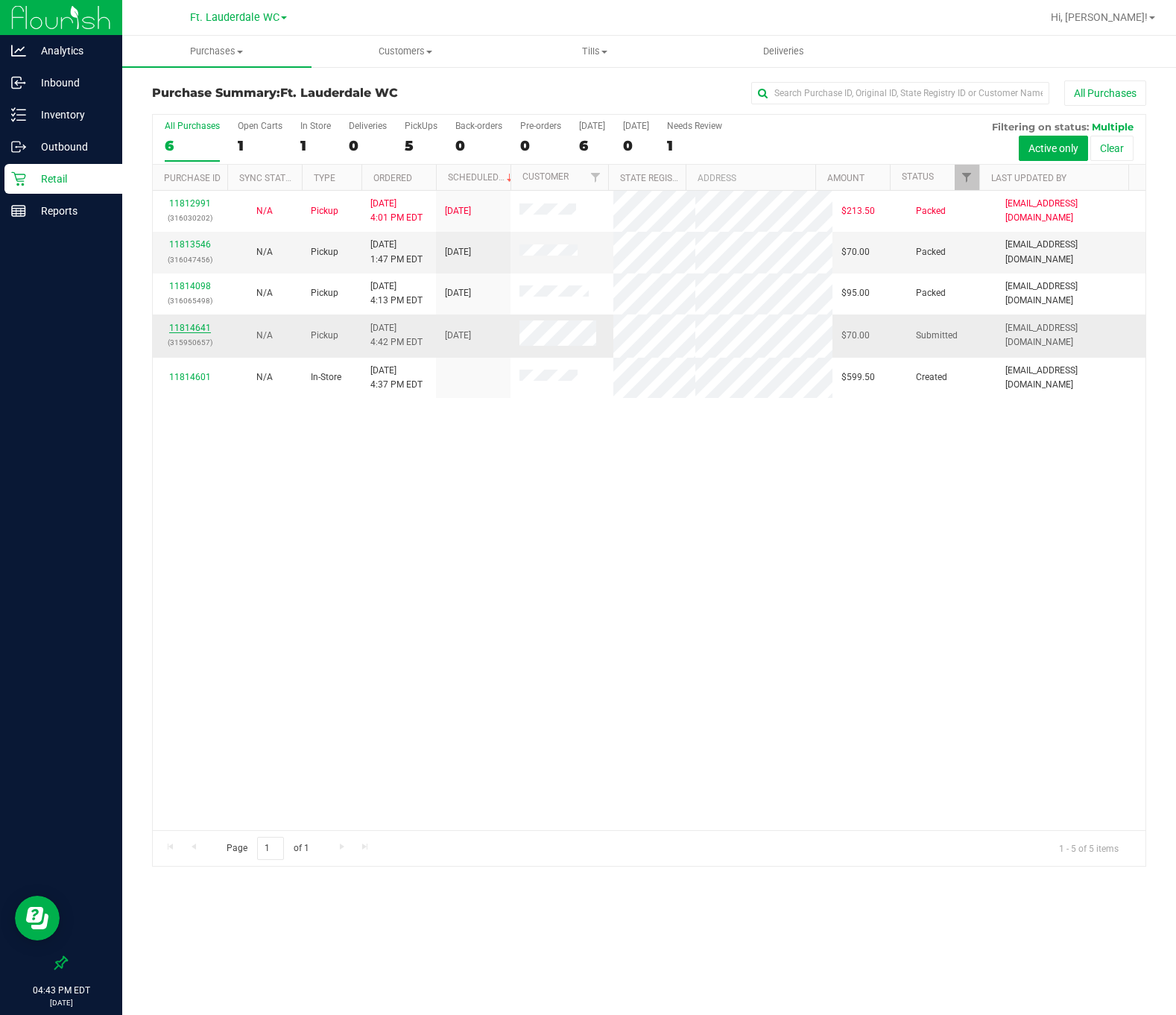
click at [207, 330] on link "11814641" at bounding box center [190, 328] width 42 height 11
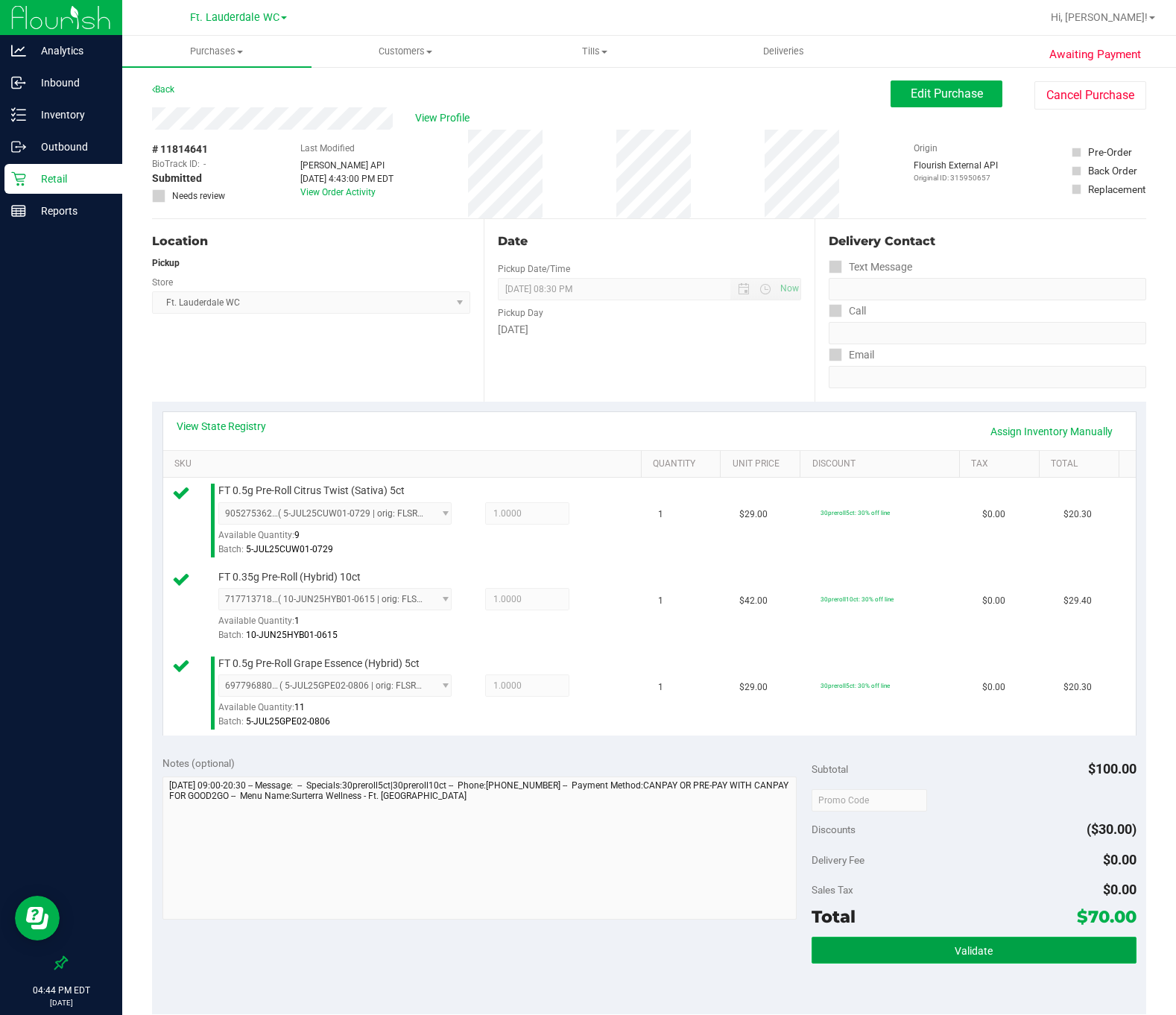
click at [1035, 944] on button "Validate" at bounding box center [974, 950] width 325 height 27
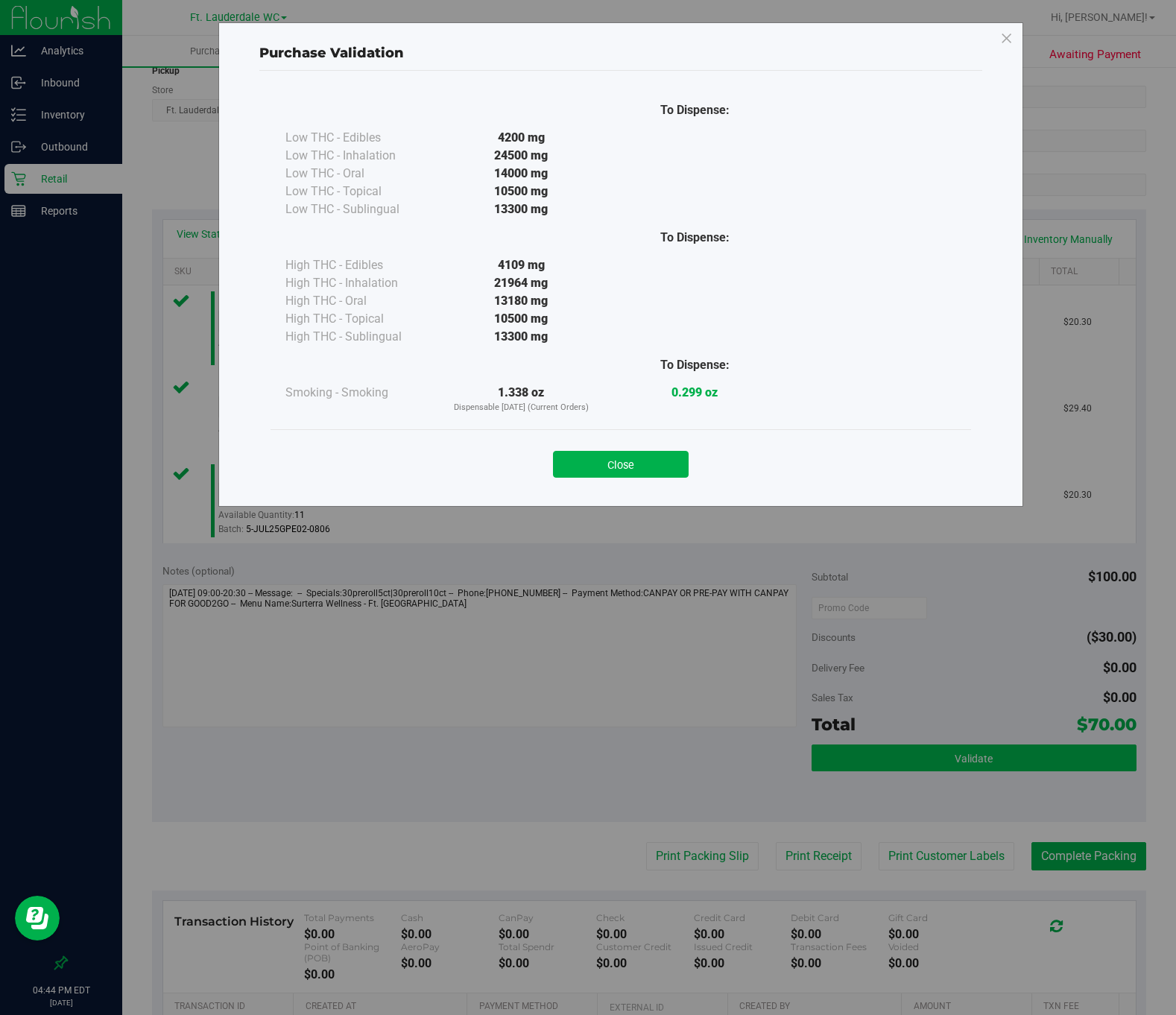
scroll to position [394, 0]
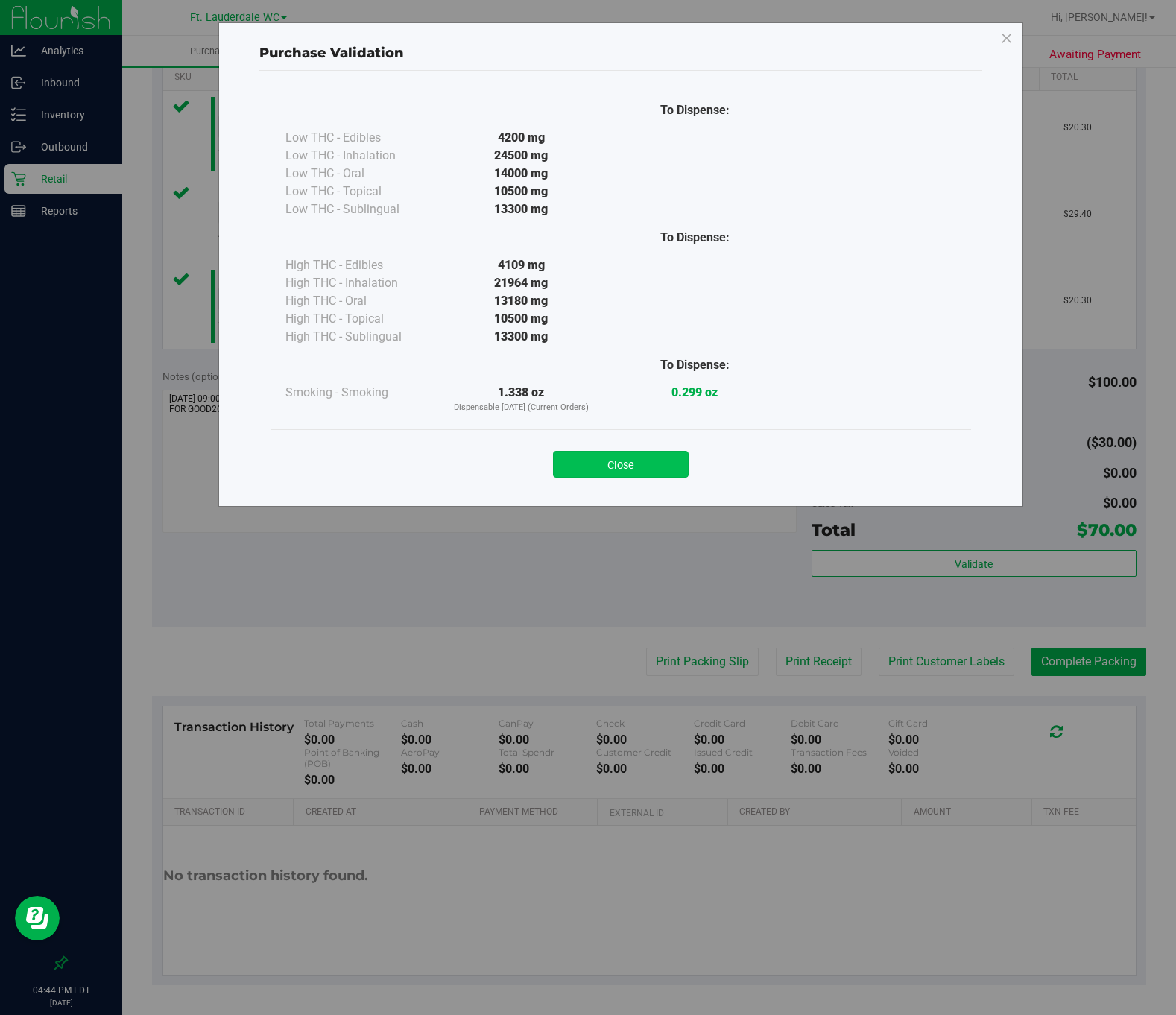
click at [660, 452] on button "Close" at bounding box center [620, 464] width 136 height 27
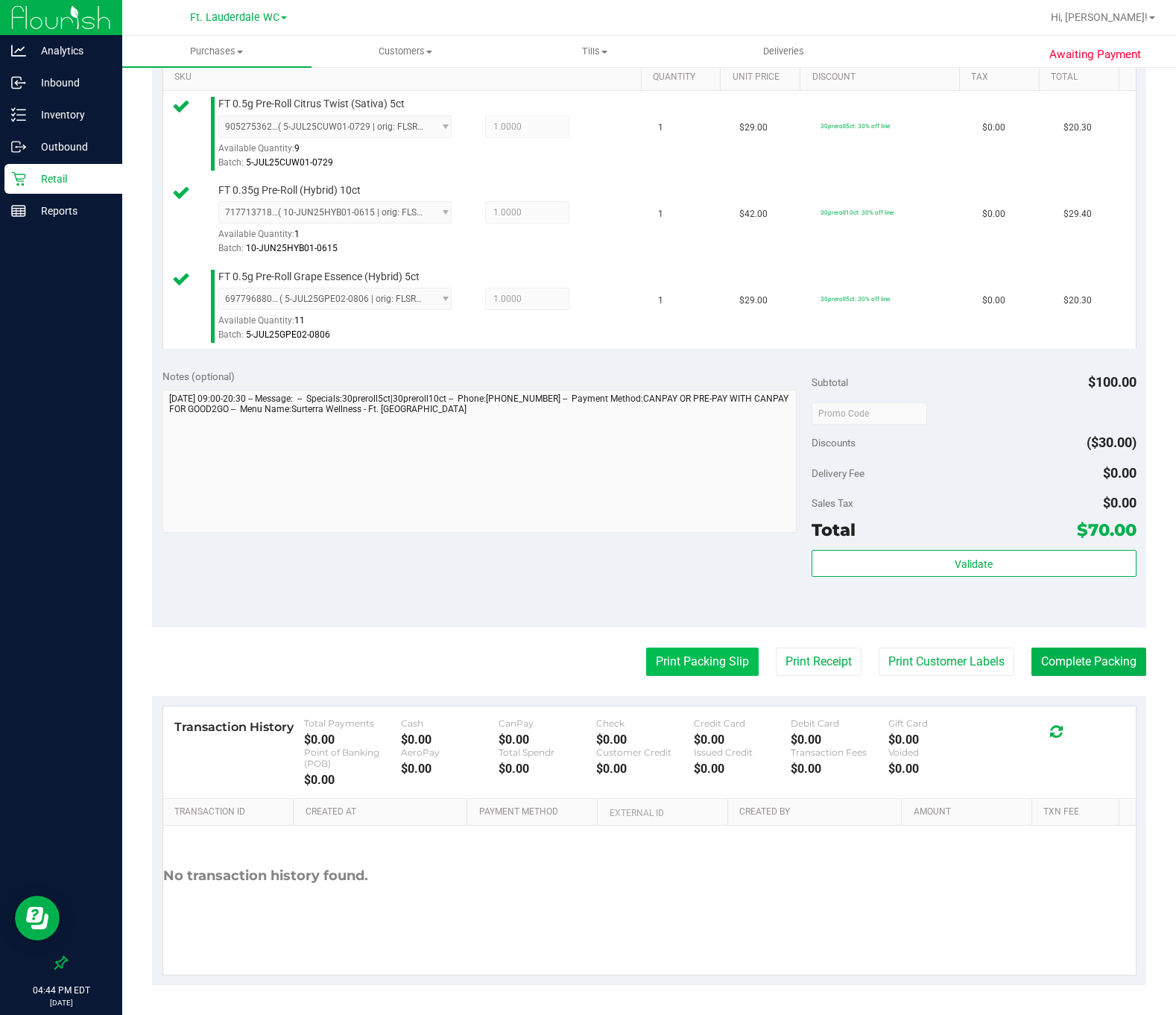
click at [691, 662] on button "Print Packing Slip" at bounding box center [702, 662] width 112 height 28
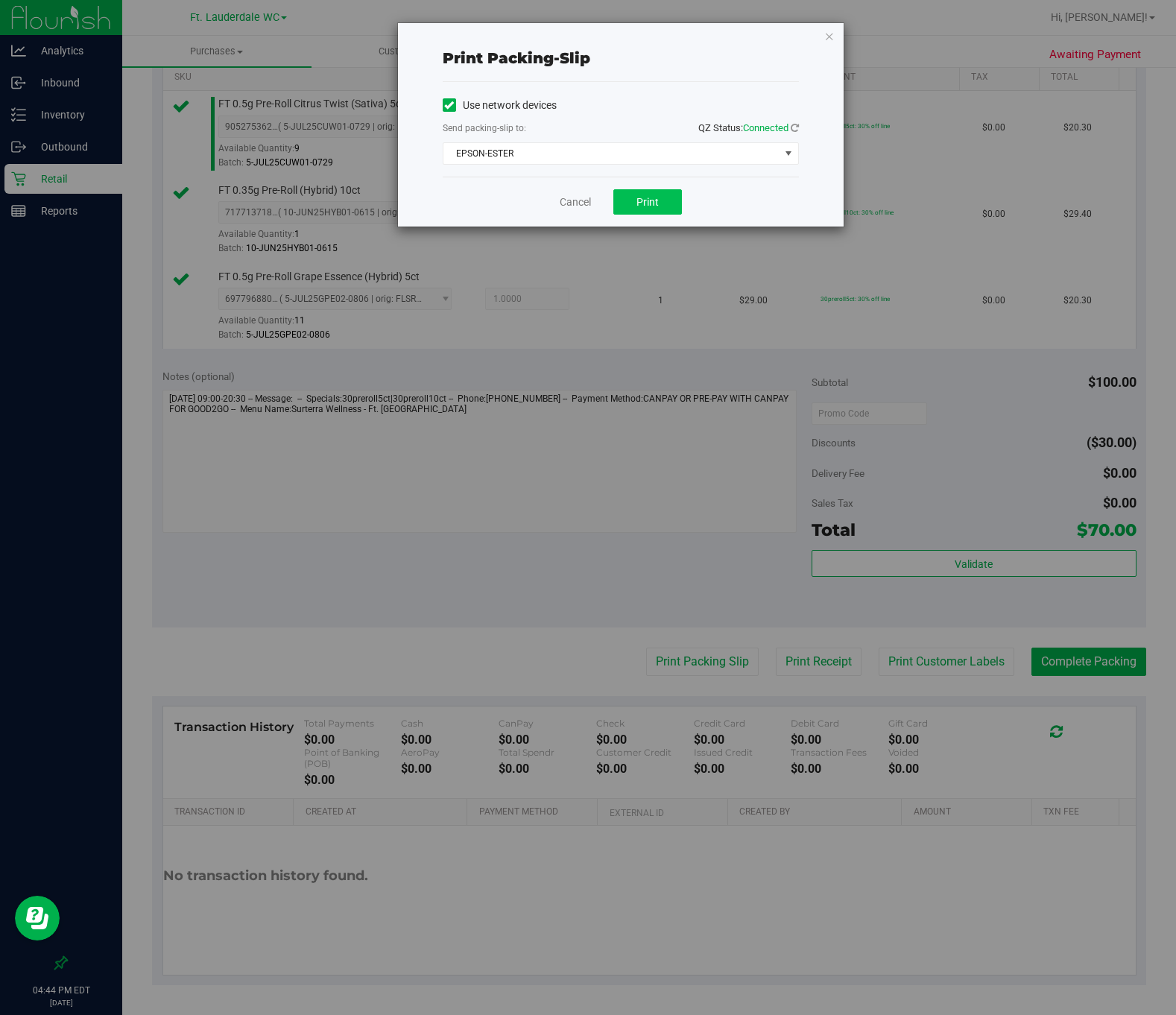
click at [669, 206] on button "Print" at bounding box center [648, 202] width 68 height 25
click at [828, 43] on icon "button" at bounding box center [830, 35] width 11 height 17
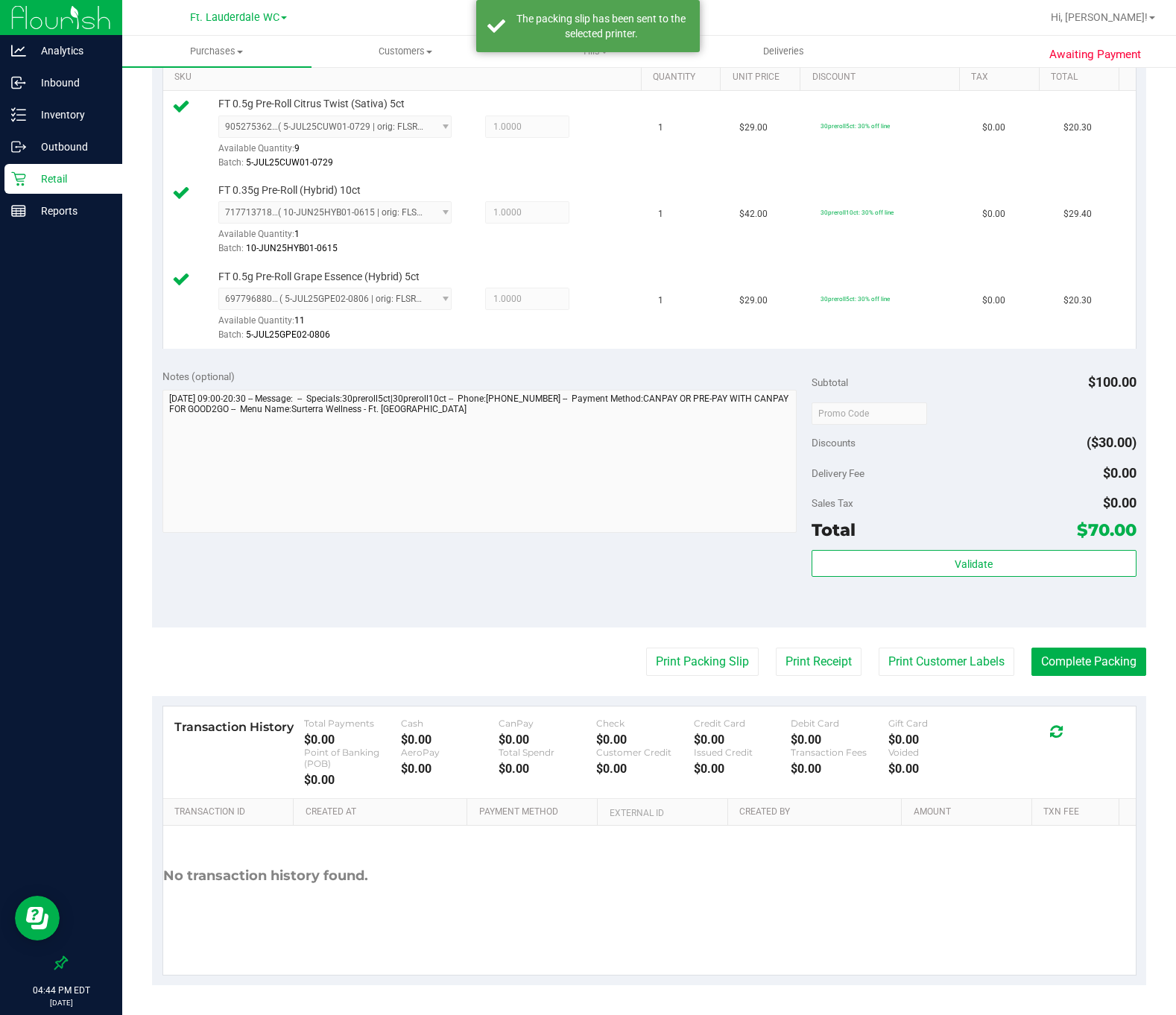
click at [1059, 707] on div "Transaction History Total Payments $0.00 Cash $0.00 CanPay $0.00 Check $0.00 Cr…" at bounding box center [650, 752] width 973 height 92
click at [1059, 648] on button "Complete Packing" at bounding box center [1089, 662] width 115 height 28
